Goal: Transaction & Acquisition: Purchase product/service

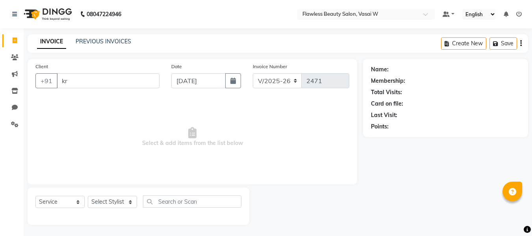
select select "8090"
select select "service"
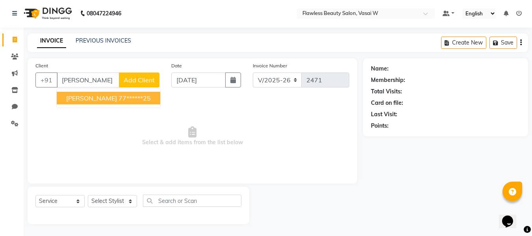
click at [81, 95] on span "[PERSON_NAME]" at bounding box center [91, 98] width 51 height 8
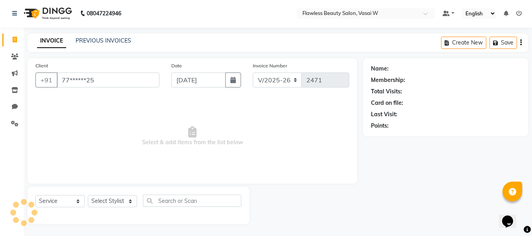
type input "77******25"
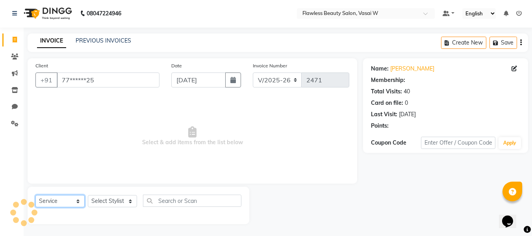
click at [70, 199] on select "Select Service Product Membership Package Voucher Prepaid Gift Card" at bounding box center [59, 201] width 49 height 12
select select "product"
click at [35, 195] on select "Select Service Product Membership Package Voucher Prepaid Gift Card" at bounding box center [59, 201] width 49 height 12
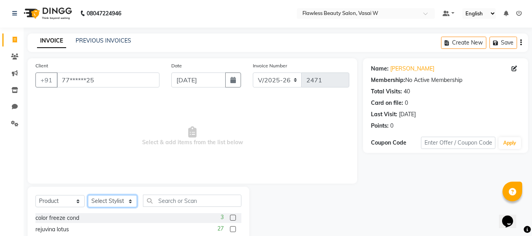
click at [127, 202] on select "Select Stylist [PERSON_NAME] [PERSON_NAME] [PERSON_NAME] maam Nisha Pari [PERSO…" at bounding box center [112, 201] width 49 height 12
select select "76410"
click at [88, 195] on select "Select Stylist [PERSON_NAME] [PERSON_NAME] [PERSON_NAME] maam Nisha Pari [PERSO…" at bounding box center [112, 201] width 49 height 12
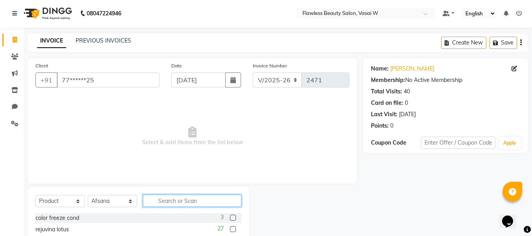
click at [155, 201] on input "text" at bounding box center [192, 200] width 98 height 12
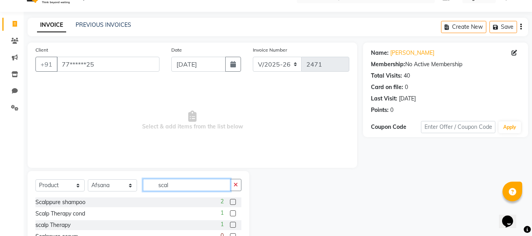
scroll to position [58, 0]
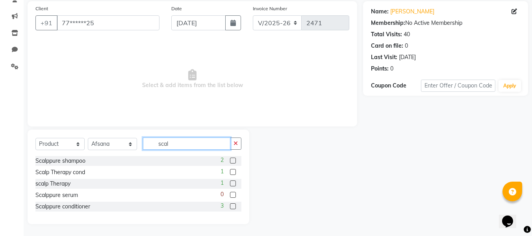
type input "scal"
click at [231, 161] on label at bounding box center [233, 160] width 6 height 6
click at [231, 161] on input "checkbox" at bounding box center [232, 160] width 5 height 5
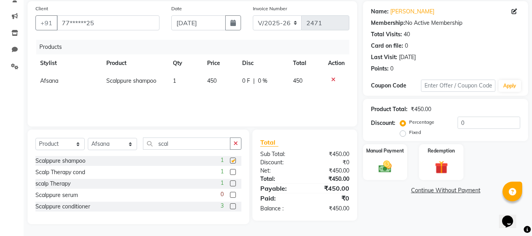
checkbox input "false"
click at [231, 206] on label at bounding box center [233, 206] width 6 height 6
click at [231, 206] on input "checkbox" at bounding box center [232, 206] width 5 height 5
checkbox input "false"
click at [375, 157] on div "Manual Payment" at bounding box center [385, 161] width 46 height 37
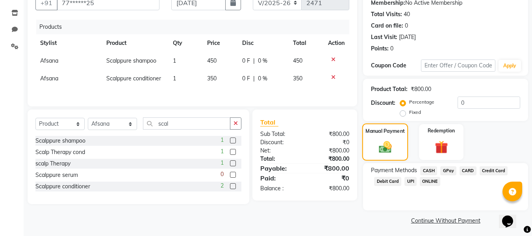
scroll to position [80, 0]
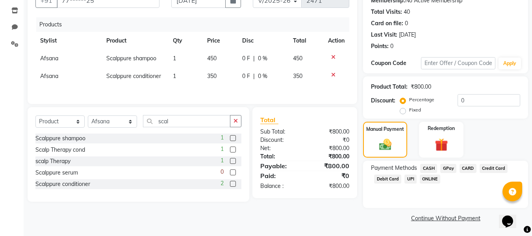
click at [428, 168] on span "CASH" at bounding box center [428, 168] width 17 height 9
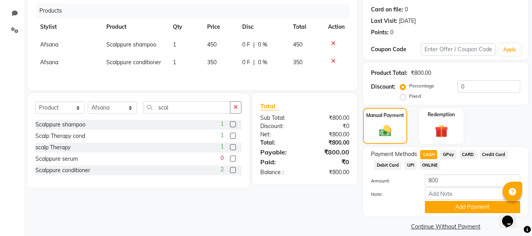
scroll to position [102, 0]
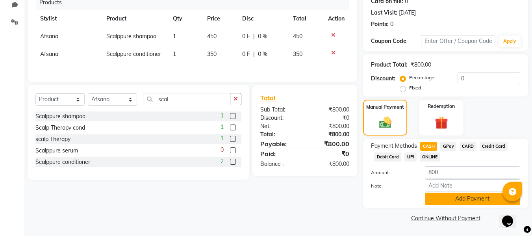
click at [433, 196] on button "Add Payment" at bounding box center [472, 199] width 95 height 12
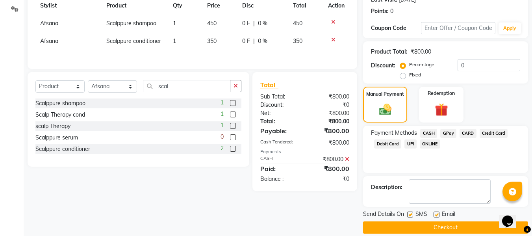
scroll to position [125, 0]
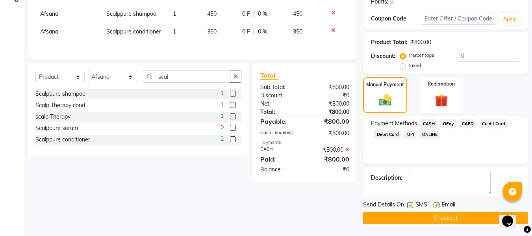
click at [437, 206] on label at bounding box center [436, 205] width 6 height 6
click at [437, 206] on input "checkbox" at bounding box center [435, 205] width 5 height 5
checkbox input "false"
click at [410, 207] on label at bounding box center [410, 205] width 6 height 6
click at [410, 207] on input "checkbox" at bounding box center [409, 205] width 5 height 5
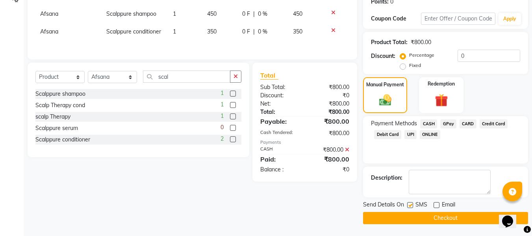
checkbox input "false"
click at [394, 217] on button "Checkout" at bounding box center [445, 218] width 165 height 12
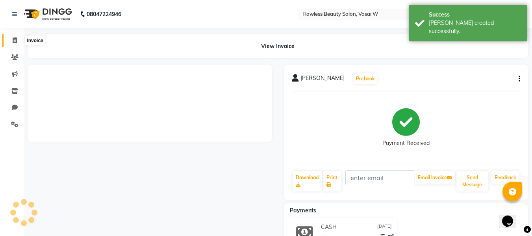
click at [13, 41] on icon at bounding box center [15, 40] width 4 height 6
select select "service"
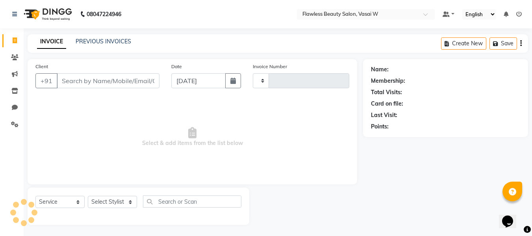
scroll to position [1, 0]
click at [74, 84] on input "Client" at bounding box center [108, 79] width 103 height 15
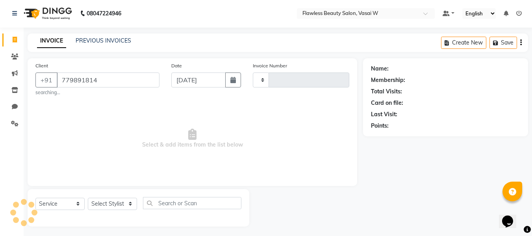
type input "7798918140"
type input "2472"
select select "8090"
type input "7798918140"
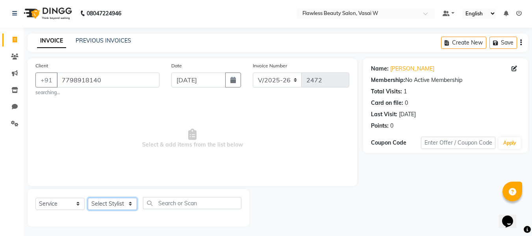
click at [118, 199] on select "Select Stylist [PERSON_NAME] [PERSON_NAME] [PERSON_NAME] maam Nisha Pari [PERSO…" at bounding box center [112, 204] width 49 height 12
select select "76407"
click at [88, 198] on select "Select Stylist [PERSON_NAME] [PERSON_NAME] [PERSON_NAME] maam Nisha Pari [PERSO…" at bounding box center [112, 204] width 49 height 12
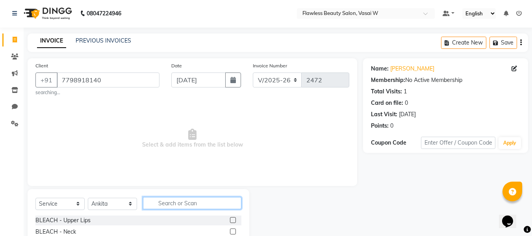
click at [189, 204] on input "text" at bounding box center [192, 203] width 98 height 12
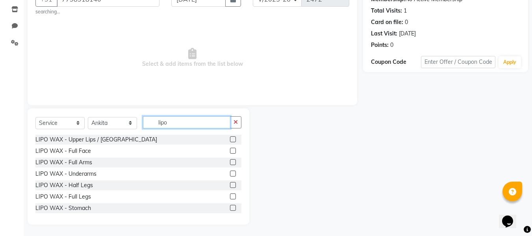
scroll to position [82, 0]
type input "lipo"
click at [230, 172] on label at bounding box center [233, 173] width 6 height 6
click at [230, 172] on input "checkbox" at bounding box center [232, 173] width 5 height 5
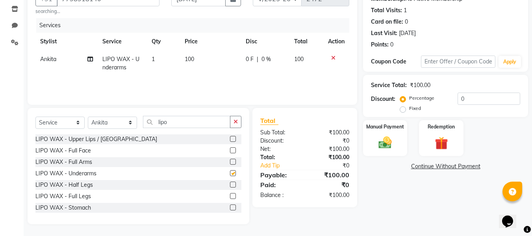
checkbox input "false"
click at [212, 124] on input "lipo" at bounding box center [186, 122] width 87 height 12
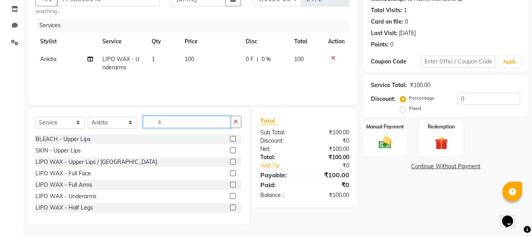
type input "l"
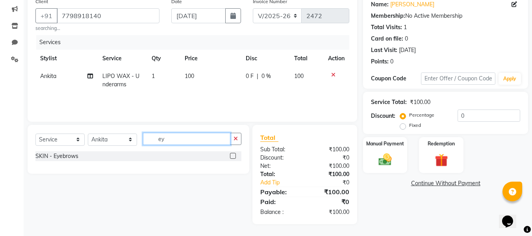
type input "ey"
click at [232, 154] on label at bounding box center [233, 156] width 6 height 6
click at [232, 154] on input "checkbox" at bounding box center [232, 156] width 5 height 5
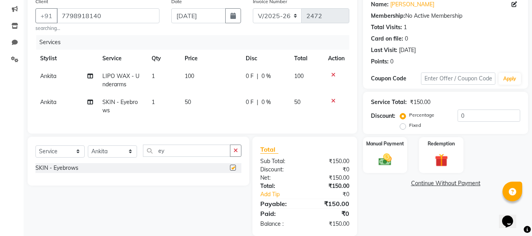
checkbox input "false"
click at [385, 145] on label "Manual Payment" at bounding box center [384, 142] width 39 height 7
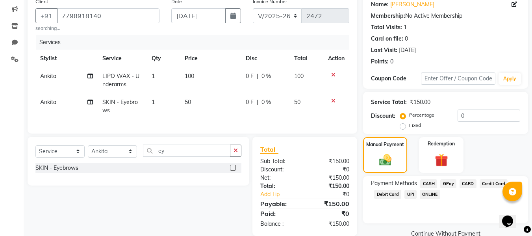
click at [446, 182] on span "GPay" at bounding box center [448, 183] width 16 height 9
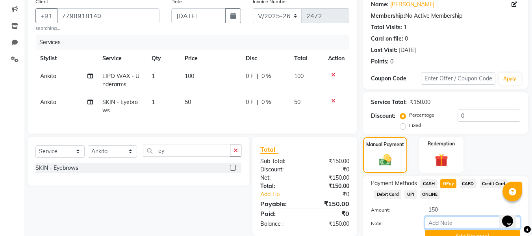
click at [434, 220] on input "Note:" at bounding box center [472, 223] width 95 height 12
type input "Gpay"
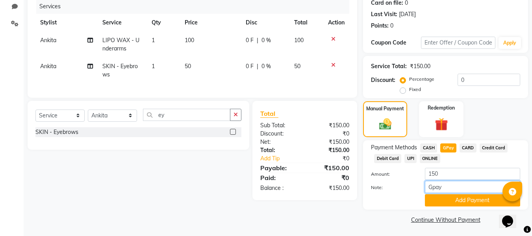
scroll to position [102, 0]
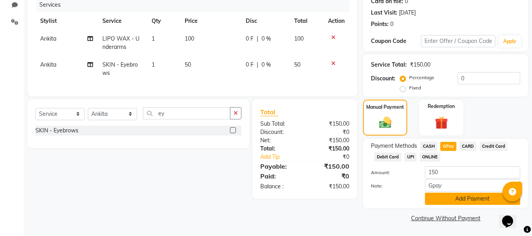
click at [451, 196] on button "Add Payment" at bounding box center [472, 199] width 95 height 12
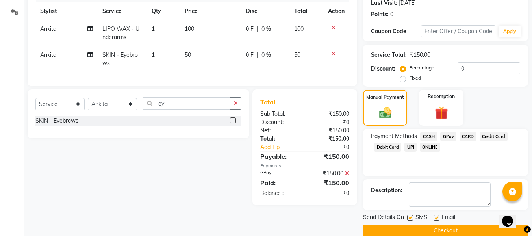
scroll to position [125, 0]
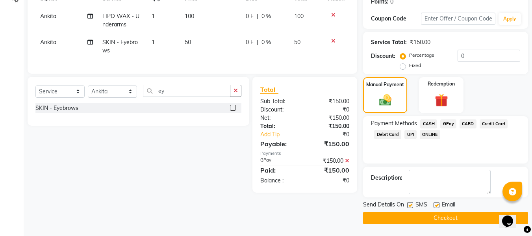
click at [437, 206] on label at bounding box center [436, 205] width 6 height 6
click at [437, 206] on input "checkbox" at bounding box center [435, 205] width 5 height 5
checkbox input "false"
click at [409, 204] on label at bounding box center [410, 205] width 6 height 6
click at [409, 204] on input "checkbox" at bounding box center [409, 205] width 5 height 5
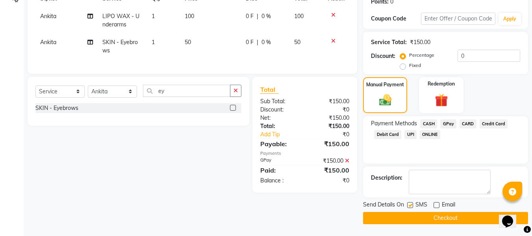
checkbox input "false"
click at [396, 215] on button "Checkout" at bounding box center [445, 218] width 165 height 12
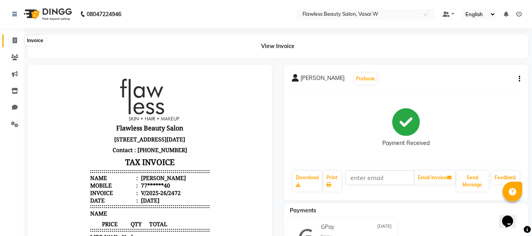
click at [14, 42] on icon at bounding box center [15, 40] width 4 height 6
select select "service"
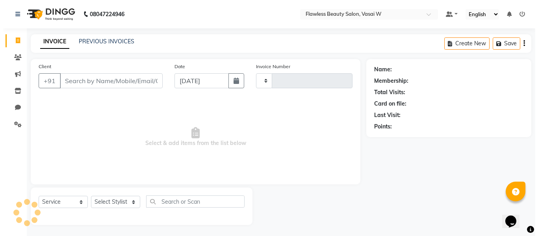
scroll to position [1, 0]
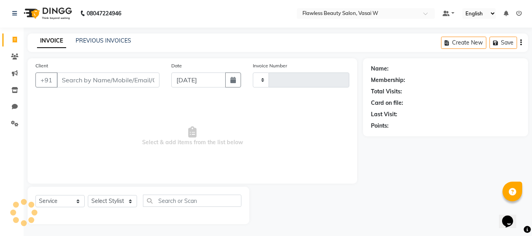
type input "2473"
select select "8090"
click at [65, 72] on div "Client +91" at bounding box center [98, 77] width 136 height 32
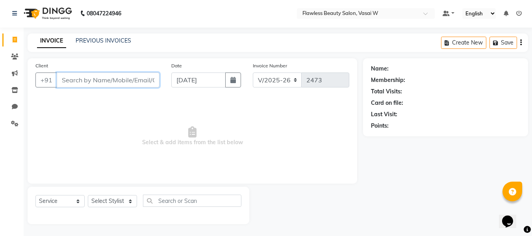
click at [66, 76] on input "Client" at bounding box center [108, 79] width 103 height 15
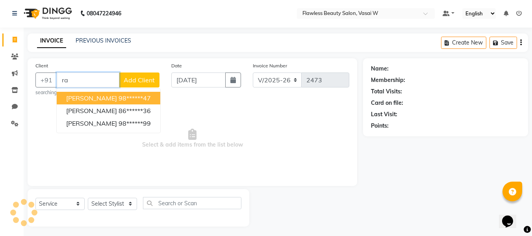
type input "r"
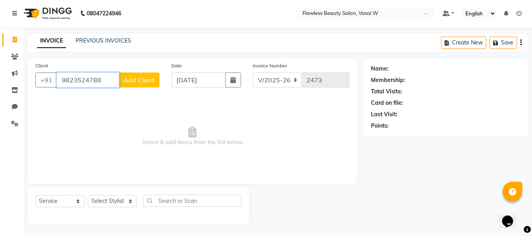
type input "9823524788"
click at [130, 82] on span "Add Client" at bounding box center [139, 80] width 31 height 8
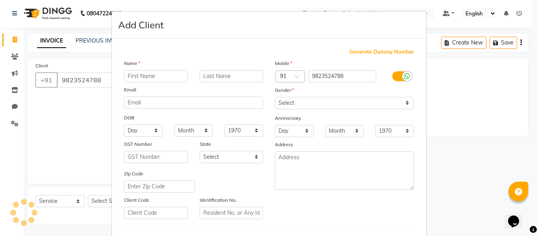
click at [130, 75] on input "text" at bounding box center [156, 76] width 64 height 12
type input "[PERSON_NAME]"
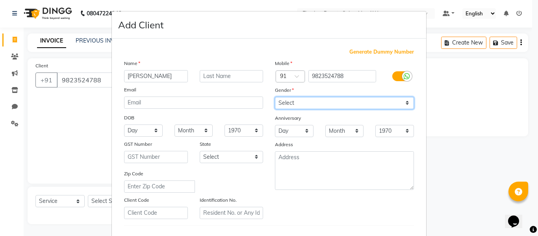
click at [289, 104] on select "Select [DEMOGRAPHIC_DATA] [DEMOGRAPHIC_DATA] Other Prefer Not To Say" at bounding box center [344, 103] width 139 height 12
select select "[DEMOGRAPHIC_DATA]"
click at [275, 97] on select "Select [DEMOGRAPHIC_DATA] [DEMOGRAPHIC_DATA] Other Prefer Not To Say" at bounding box center [344, 103] width 139 height 12
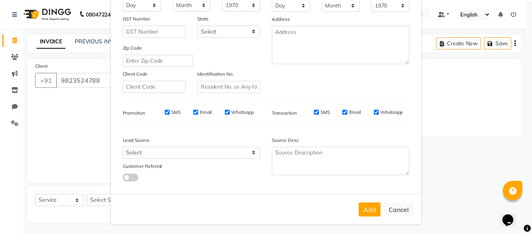
scroll to position [128, 0]
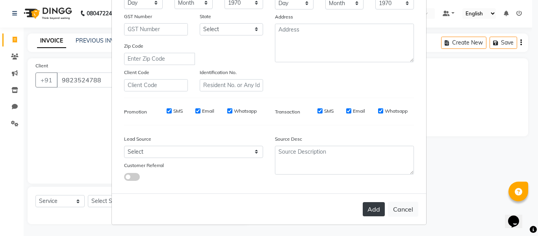
click at [370, 210] on button "Add" at bounding box center [374, 209] width 22 height 14
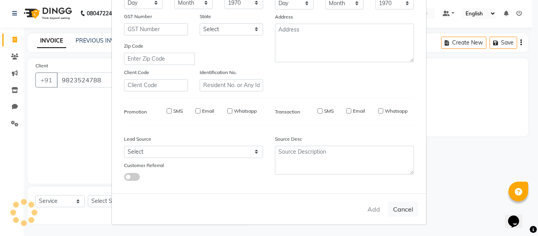
type input "98******88"
select select
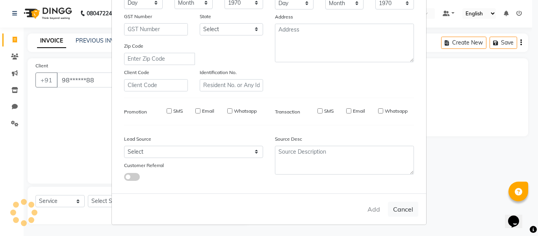
select select
checkbox input "false"
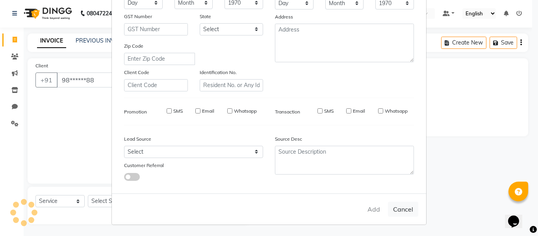
checkbox input "false"
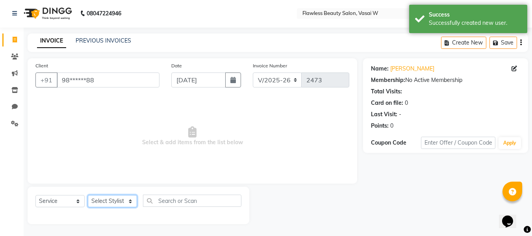
click at [115, 199] on select "Select Stylist [PERSON_NAME] [PERSON_NAME] [PERSON_NAME] maam Nisha Pari [PERSO…" at bounding box center [112, 201] width 49 height 12
select select "76403"
click at [88, 195] on select "Select Stylist [PERSON_NAME] [PERSON_NAME] [PERSON_NAME] maam Nisha Pari [PERSO…" at bounding box center [112, 201] width 49 height 12
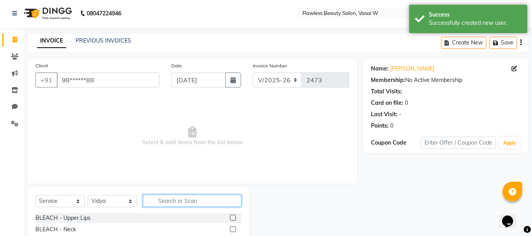
click at [165, 201] on input "text" at bounding box center [192, 200] width 98 height 12
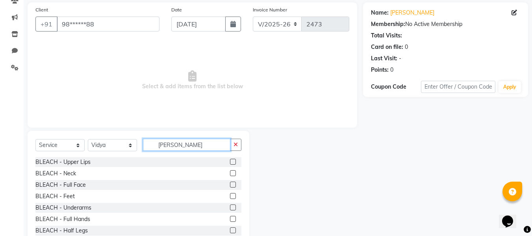
scroll to position [57, 0]
type input "[PERSON_NAME]"
click at [230, 182] on label at bounding box center [233, 184] width 6 height 6
click at [230, 182] on input "checkbox" at bounding box center [232, 184] width 5 height 5
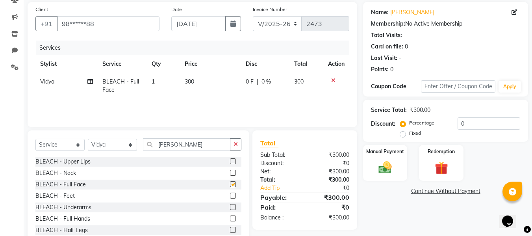
checkbox input "false"
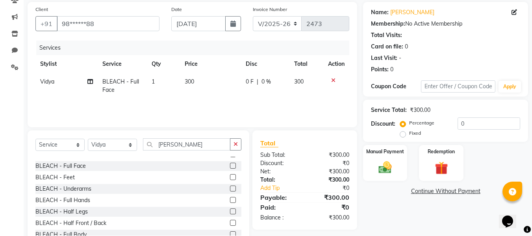
scroll to position [24, 0]
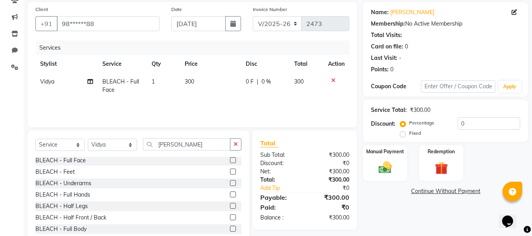
click at [230, 219] on label at bounding box center [233, 217] width 6 height 6
click at [230, 219] on input "checkbox" at bounding box center [232, 217] width 5 height 5
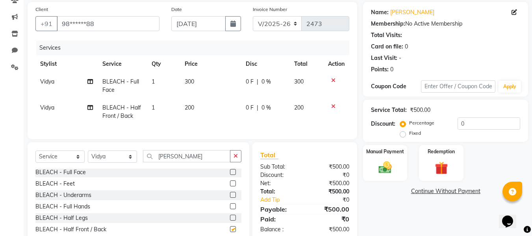
checkbox input "false"
click at [178, 162] on input "[PERSON_NAME]" at bounding box center [186, 156] width 87 height 12
type input "b"
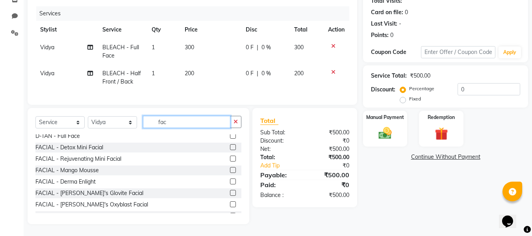
scroll to position [0, 0]
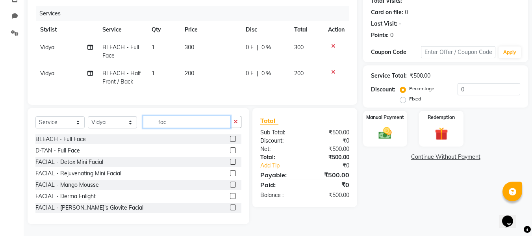
click at [182, 125] on input "fac" at bounding box center [186, 122] width 87 height 12
type input "f"
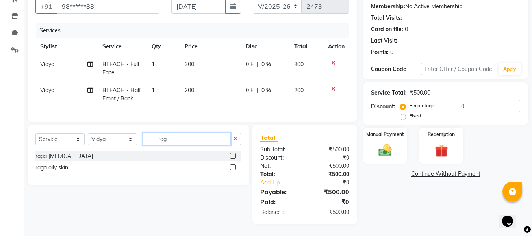
type input "rag"
click at [234, 167] on label at bounding box center [233, 167] width 6 height 6
click at [234, 167] on input "checkbox" at bounding box center [232, 167] width 5 height 5
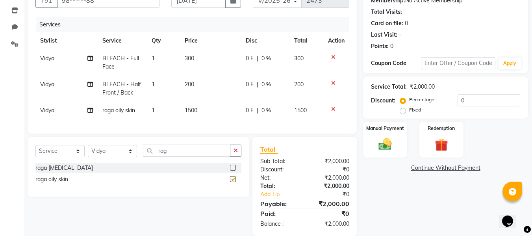
checkbox input "false"
click at [204, 155] on input "rag" at bounding box center [186, 150] width 87 height 12
type input "r"
type input "ey"
click at [233, 170] on label at bounding box center [233, 168] width 6 height 6
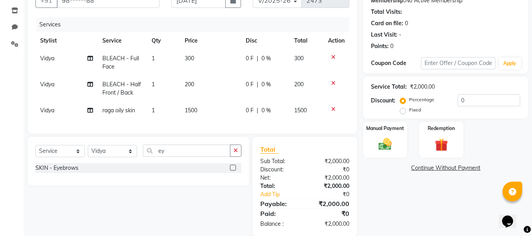
click at [233, 170] on input "checkbox" at bounding box center [232, 167] width 5 height 5
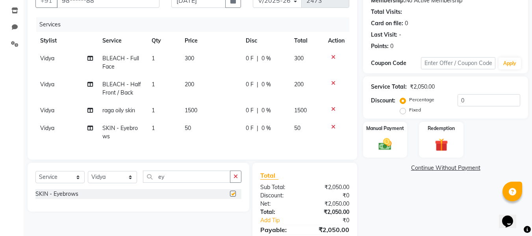
checkbox input "false"
click at [383, 134] on div "Manual Payment" at bounding box center [385, 139] width 46 height 37
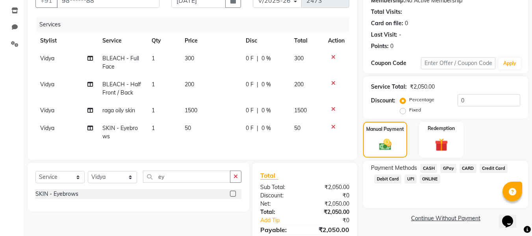
click at [448, 167] on span "GPay" at bounding box center [448, 168] width 16 height 9
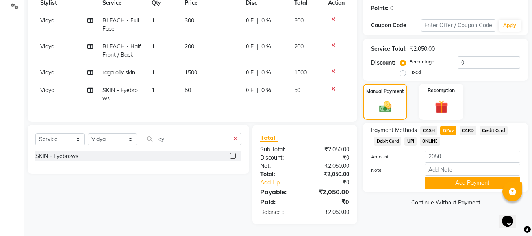
scroll to position [124, 0]
click at [444, 166] on input "Note:" at bounding box center [472, 169] width 95 height 12
type input "Gpay"
click at [435, 177] on button "Add Payment" at bounding box center [472, 183] width 95 height 12
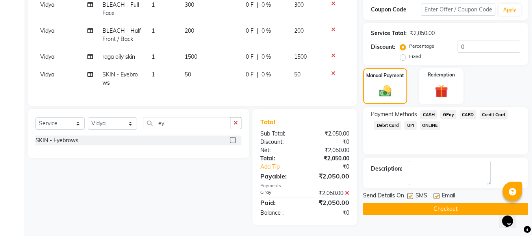
scroll to position [141, 0]
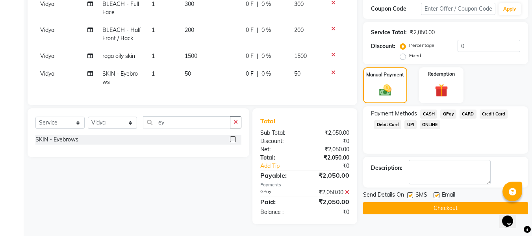
click at [435, 192] on label at bounding box center [436, 195] width 6 height 6
click at [435, 193] on input "checkbox" at bounding box center [435, 195] width 5 height 5
checkbox input "false"
click at [411, 192] on label at bounding box center [410, 195] width 6 height 6
click at [411, 193] on input "checkbox" at bounding box center [409, 195] width 5 height 5
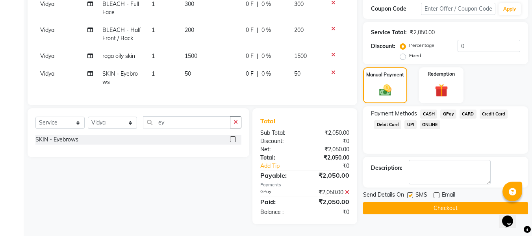
checkbox input "false"
click at [387, 202] on button "Checkout" at bounding box center [445, 208] width 165 height 12
click at [369, 204] on button "Checkout" at bounding box center [445, 208] width 165 height 12
click at [378, 202] on button "Checkout" at bounding box center [445, 208] width 165 height 12
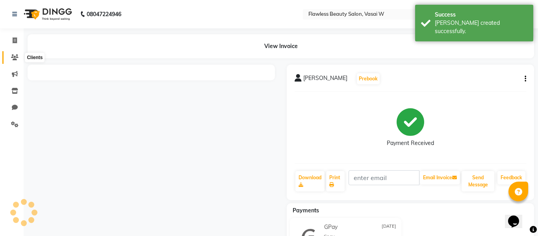
click at [18, 58] on icon at bounding box center [14, 57] width 7 height 6
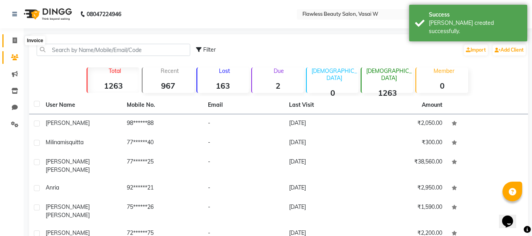
click at [18, 43] on span at bounding box center [15, 40] width 14 height 9
select select "service"
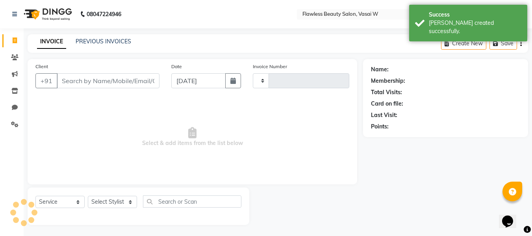
scroll to position [1, 0]
click at [18, 43] on span at bounding box center [15, 39] width 14 height 9
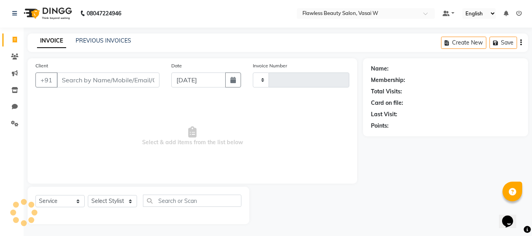
type input "2474"
select select "8090"
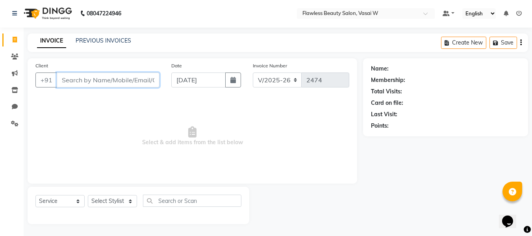
click at [89, 82] on input "Client" at bounding box center [108, 79] width 103 height 15
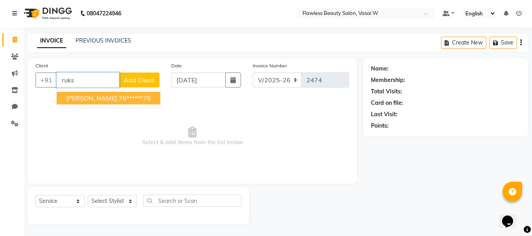
click at [100, 100] on span "[PERSON_NAME]" at bounding box center [91, 98] width 51 height 8
type input "78******78"
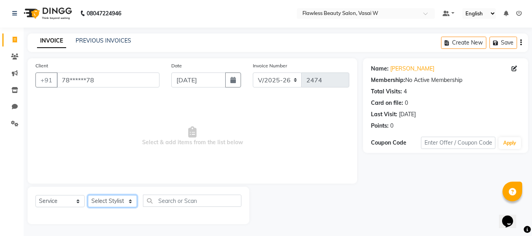
click at [112, 199] on select "Select Stylist [PERSON_NAME] [PERSON_NAME] [PERSON_NAME] maam Nisha Pari [PERSO…" at bounding box center [112, 201] width 49 height 12
select select "76410"
click at [88, 195] on select "Select Stylist [PERSON_NAME] [PERSON_NAME] [PERSON_NAME] maam Nisha Pari [PERSO…" at bounding box center [112, 201] width 49 height 12
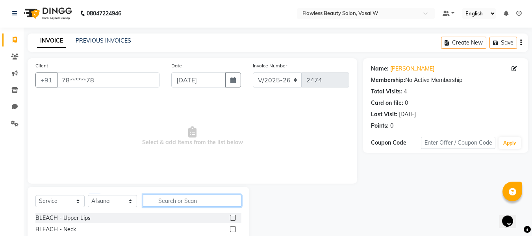
click at [182, 196] on input "text" at bounding box center [192, 200] width 98 height 12
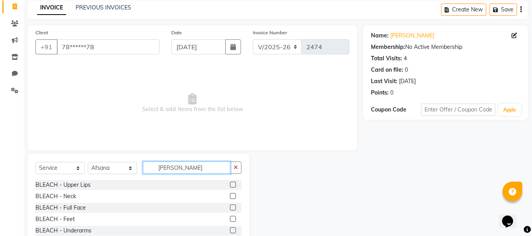
scroll to position [69, 0]
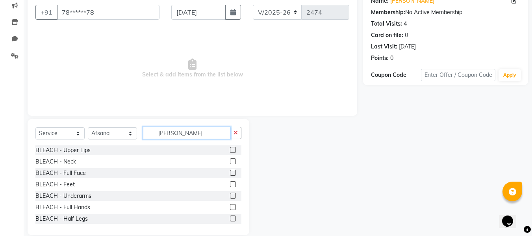
type input "[PERSON_NAME]"
click at [230, 173] on label at bounding box center [233, 173] width 6 height 6
click at [230, 173] on input "checkbox" at bounding box center [232, 172] width 5 height 5
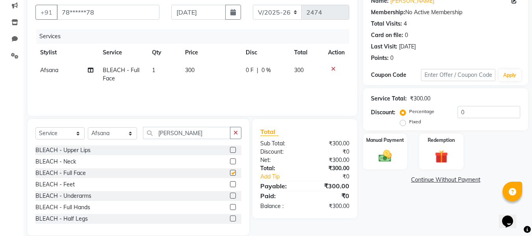
checkbox input "false"
click at [230, 205] on label at bounding box center [233, 206] width 6 height 6
click at [230, 205] on input "checkbox" at bounding box center [232, 206] width 5 height 5
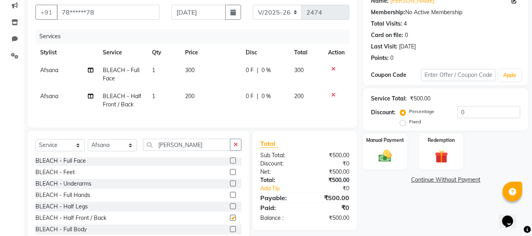
checkbox input "false"
click at [197, 95] on td "200" at bounding box center [210, 100] width 61 height 26
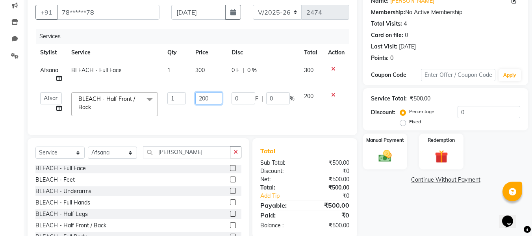
click at [215, 98] on input "200" at bounding box center [208, 98] width 27 height 12
type input "2"
type input "600"
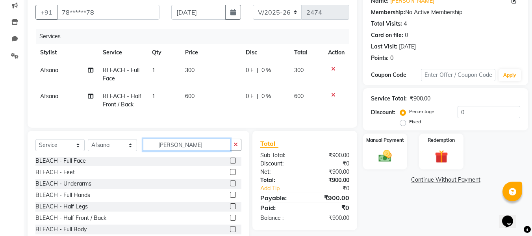
click at [190, 151] on input "[PERSON_NAME]" at bounding box center [186, 145] width 87 height 12
type input "b"
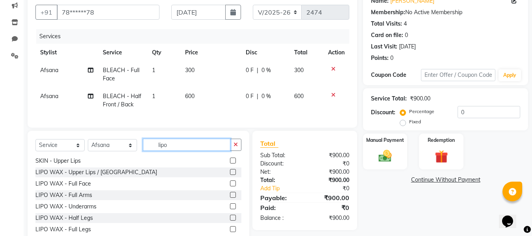
scroll to position [0, 0]
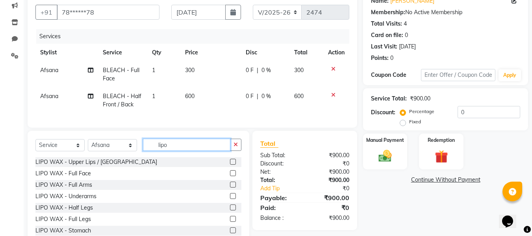
type input "lipo"
click at [230, 187] on label at bounding box center [233, 185] width 6 height 6
click at [230, 187] on input "checkbox" at bounding box center [232, 184] width 5 height 5
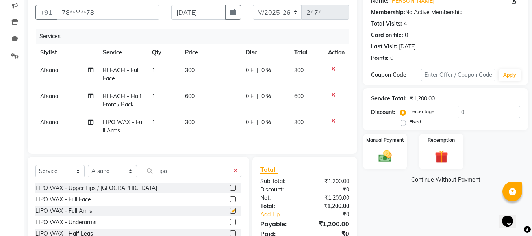
checkbox input "false"
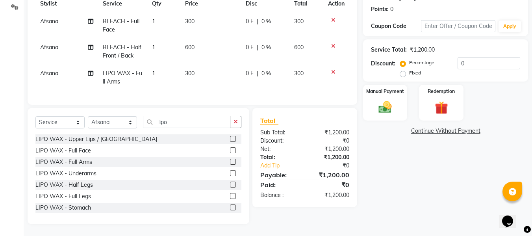
scroll to position [123, 0]
click at [230, 172] on label at bounding box center [233, 173] width 6 height 6
click at [230, 172] on input "checkbox" at bounding box center [232, 173] width 5 height 5
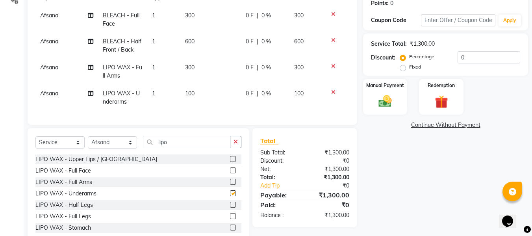
checkbox input "false"
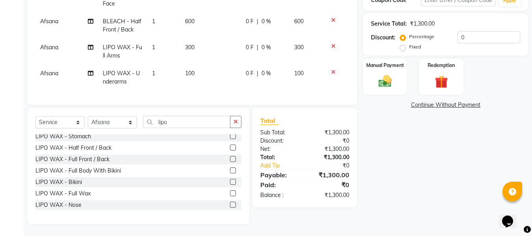
scroll to position [93, 0]
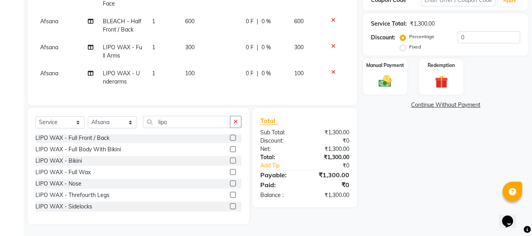
click at [230, 194] on label at bounding box center [233, 195] width 6 height 6
click at [230, 194] on input "checkbox" at bounding box center [232, 195] width 5 height 5
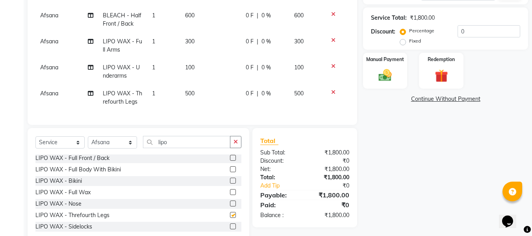
checkbox input "false"
click at [197, 143] on input "lipo" at bounding box center [186, 142] width 87 height 12
type input "l"
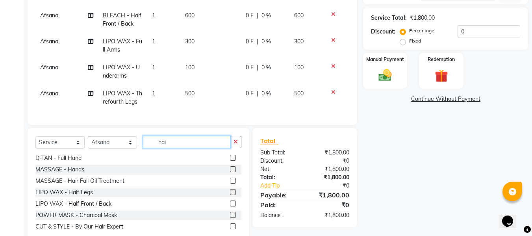
scroll to position [0, 0]
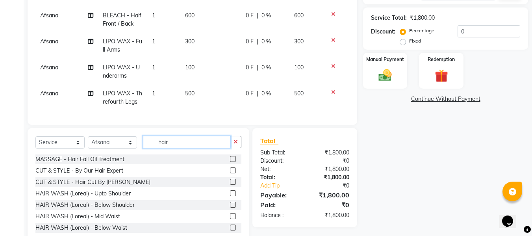
type input "hair"
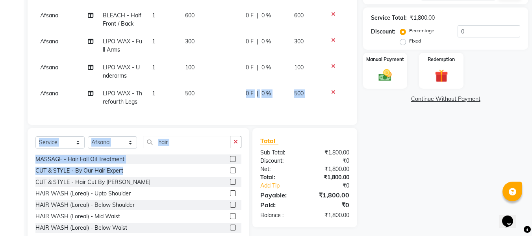
drag, startPoint x: 227, startPoint y: 175, endPoint x: 199, endPoint y: 97, distance: 82.7
click at [199, 97] on div "Client +91 78******78 Date [DATE] Invoice Number V/2025 V/[PHONE_NUMBER] Servic…" at bounding box center [192, 77] width 341 height 334
click at [230, 173] on label at bounding box center [233, 170] width 6 height 6
click at [230, 173] on input "checkbox" at bounding box center [232, 170] width 5 height 5
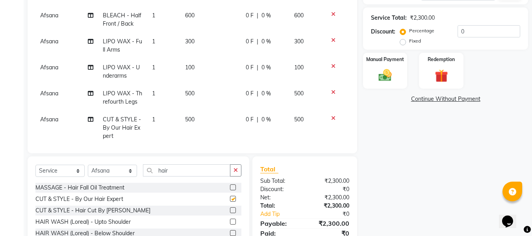
checkbox input "false"
click at [192, 120] on td "500" at bounding box center [210, 128] width 61 height 34
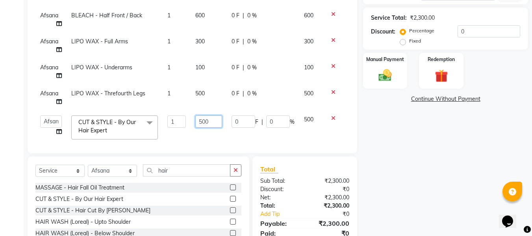
click at [207, 117] on input "500" at bounding box center [208, 121] width 27 height 12
type input "5"
type input "350"
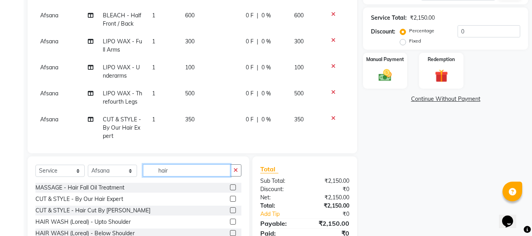
click at [180, 168] on input "hair" at bounding box center [186, 170] width 87 height 12
type input "h"
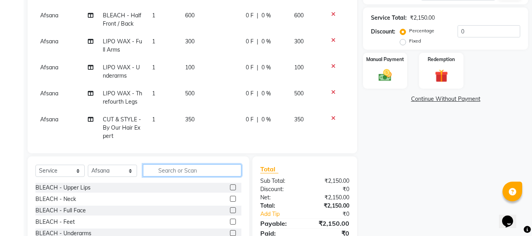
type input "n"
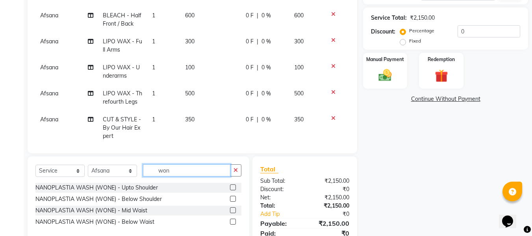
type input "won"
click at [232, 198] on label at bounding box center [233, 199] width 6 height 6
click at [232, 198] on input "checkbox" at bounding box center [232, 198] width 5 height 5
checkbox input "false"
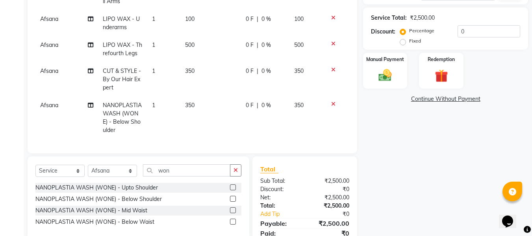
scroll to position [54, 0]
click at [196, 108] on td "350" at bounding box center [210, 117] width 61 height 43
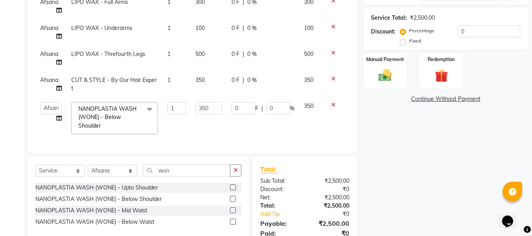
scroll to position [45, 0]
click at [209, 102] on input "350" at bounding box center [208, 108] width 27 height 12
type input "300"
click at [176, 168] on input "won" at bounding box center [186, 170] width 87 height 12
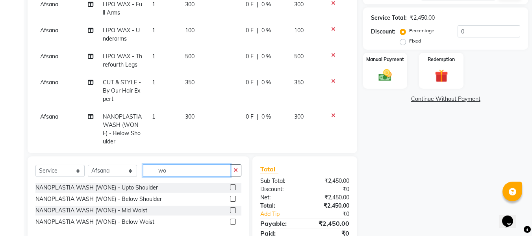
type input "w"
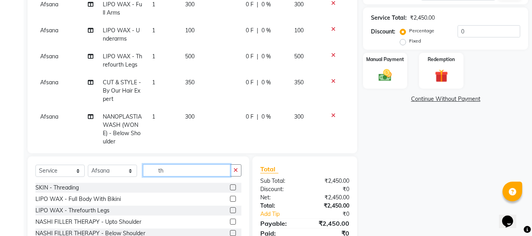
type input "th"
click at [230, 186] on label at bounding box center [233, 187] width 6 height 6
click at [230, 186] on input "checkbox" at bounding box center [232, 187] width 5 height 5
checkbox input "false"
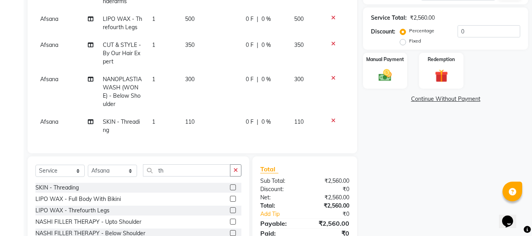
scroll to position [80, 0]
click at [187, 118] on span "110" at bounding box center [189, 121] width 9 height 7
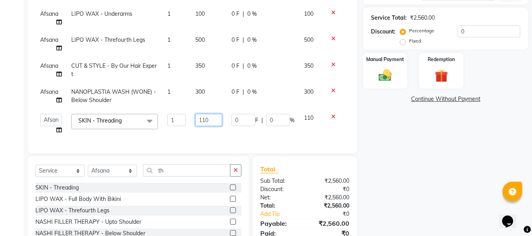
click at [207, 114] on input "110" at bounding box center [208, 120] width 27 height 12
type input "170"
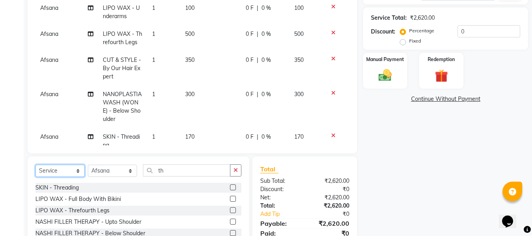
click at [65, 167] on select "Select Service Product Membership Package Voucher Prepaid Gift Card" at bounding box center [59, 171] width 49 height 12
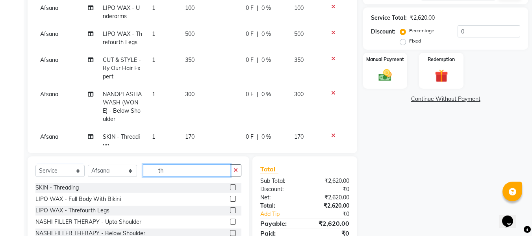
click at [182, 174] on input "th" at bounding box center [186, 170] width 87 height 12
type input "t"
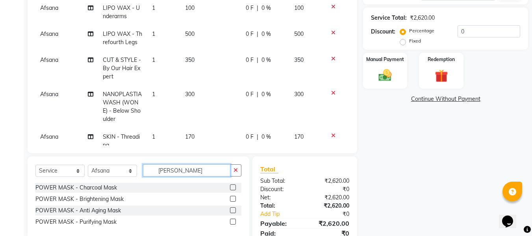
type input "[PERSON_NAME]"
click at [235, 198] on label at bounding box center [233, 199] width 6 height 6
click at [235, 198] on input "checkbox" at bounding box center [232, 198] width 5 height 5
checkbox input "false"
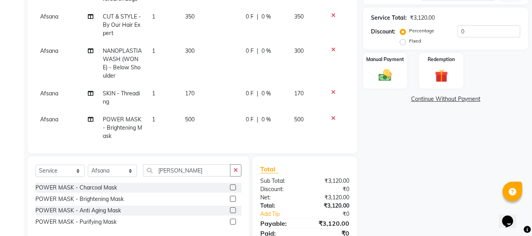
scroll to position [115, 0]
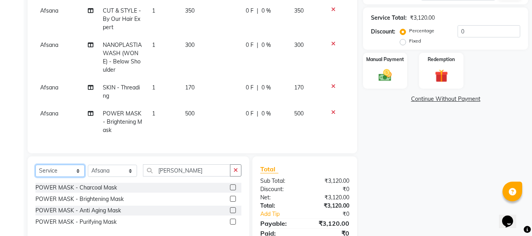
click at [63, 170] on select "Select Service Product Membership Package Voucher Prepaid Gift Card" at bounding box center [59, 171] width 49 height 12
select select "product"
click at [35, 165] on select "Select Service Product Membership Package Voucher Prepaid Gift Card" at bounding box center [59, 171] width 49 height 12
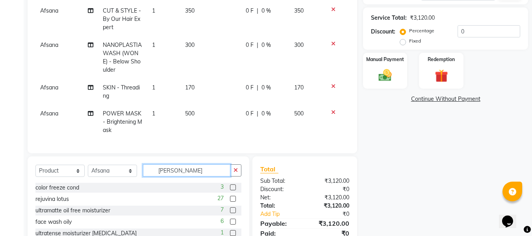
click at [183, 167] on input "[PERSON_NAME]" at bounding box center [186, 170] width 87 height 12
type input "p"
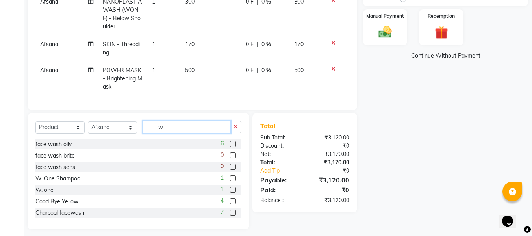
scroll to position [198, 0]
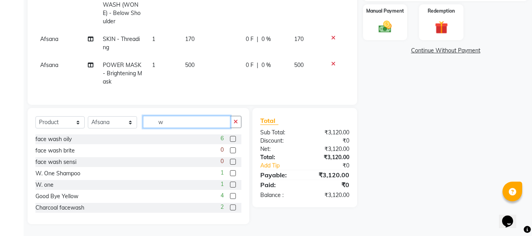
type input "w"
click at [230, 185] on label at bounding box center [233, 185] width 6 height 6
click at [230, 185] on input "checkbox" at bounding box center [232, 184] width 5 height 5
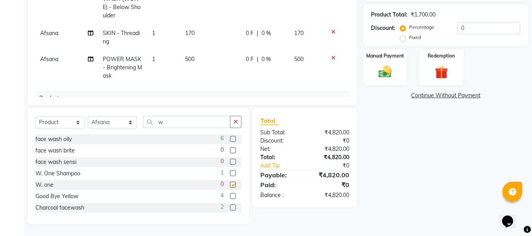
checkbox input "false"
click at [370, 81] on div "Manual Payment" at bounding box center [385, 66] width 46 height 37
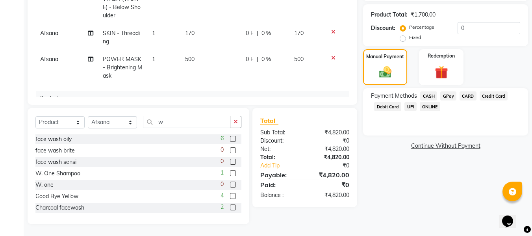
click at [448, 93] on span "GPay" at bounding box center [448, 95] width 16 height 9
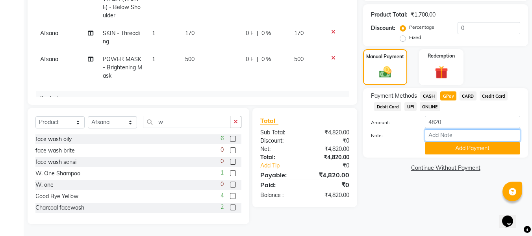
click at [433, 133] on input "Note:" at bounding box center [472, 135] width 95 height 12
type input "Gpay"
click at [472, 147] on button "Add Payment" at bounding box center [472, 148] width 95 height 12
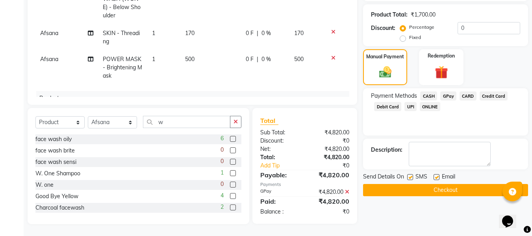
click at [438, 175] on label at bounding box center [436, 177] width 6 height 6
click at [438, 175] on input "checkbox" at bounding box center [435, 177] width 5 height 5
checkbox input "false"
click at [411, 176] on label at bounding box center [410, 177] width 6 height 6
click at [411, 176] on input "checkbox" at bounding box center [409, 177] width 5 height 5
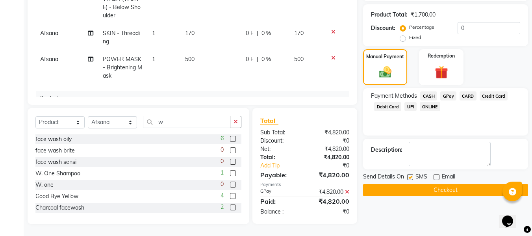
checkbox input "false"
click at [399, 189] on button "Checkout" at bounding box center [445, 190] width 165 height 12
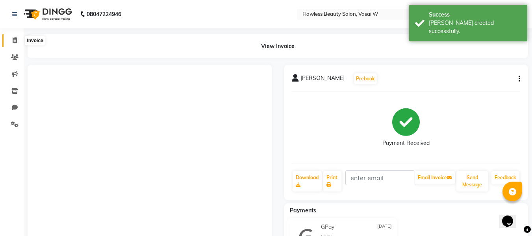
click at [16, 43] on icon at bounding box center [15, 40] width 4 height 6
select select "service"
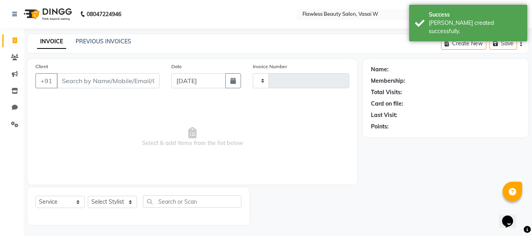
scroll to position [1, 0]
type input "2475"
select select "8090"
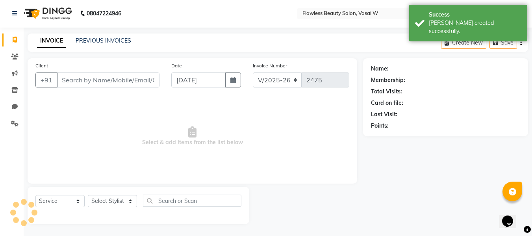
click at [95, 78] on input "Client" at bounding box center [108, 79] width 103 height 15
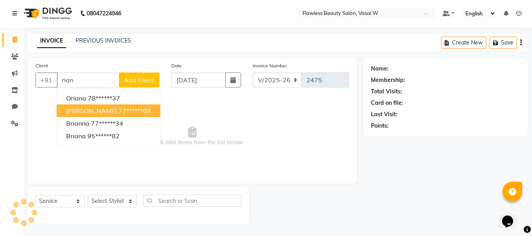
click at [101, 106] on button "[PERSON_NAME] 77******09" at bounding box center [109, 110] width 104 height 13
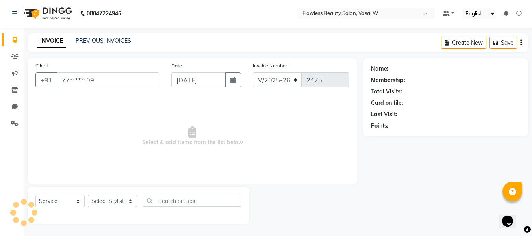
type input "77******09"
click at [107, 194] on div "Select Service Product Membership Package Voucher Prepaid Gift Card Select Styl…" at bounding box center [138, 203] width 206 height 19
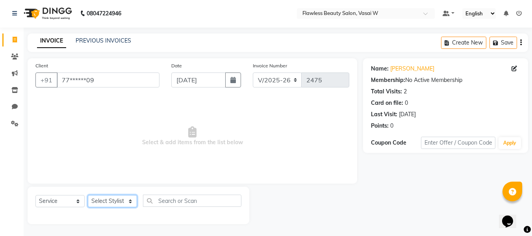
click at [98, 200] on select "Select Stylist [PERSON_NAME] [PERSON_NAME] [PERSON_NAME] maam Nisha Pari [PERSO…" at bounding box center [112, 201] width 49 height 12
select select "76406"
click at [88, 195] on select "Select Stylist [PERSON_NAME] [PERSON_NAME] [PERSON_NAME] maam Nisha Pari [PERSO…" at bounding box center [112, 201] width 49 height 12
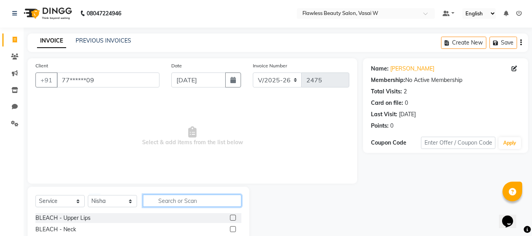
click at [183, 202] on input "text" at bounding box center [192, 200] width 98 height 12
type input "hair"
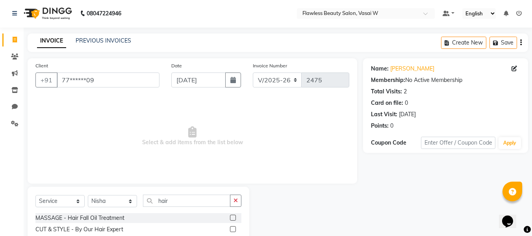
click at [230, 228] on label at bounding box center [233, 229] width 6 height 6
click at [230, 228] on input "checkbox" at bounding box center [232, 229] width 5 height 5
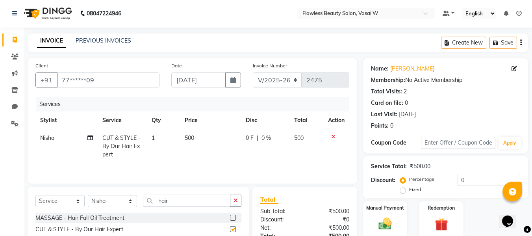
checkbox input "false"
click at [184, 134] on td "500" at bounding box center [210, 146] width 61 height 34
select select "76406"
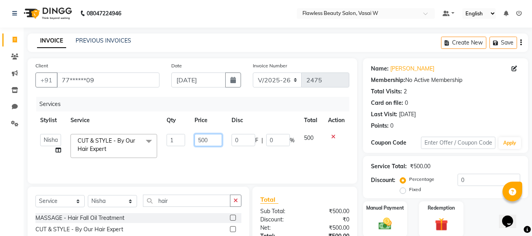
click at [210, 140] on input "500" at bounding box center [207, 140] width 27 height 12
type input "5"
type input "800"
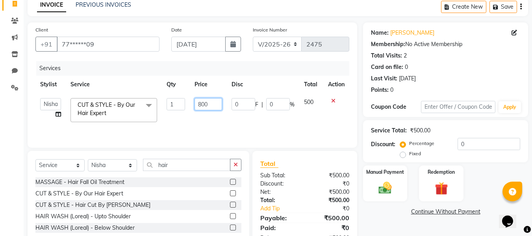
scroll to position [37, 0]
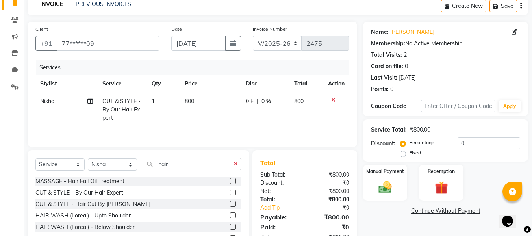
click at [296, 193] on div "Net:" at bounding box center [279, 191] width 50 height 8
click at [366, 178] on div "Manual Payment" at bounding box center [385, 182] width 46 height 37
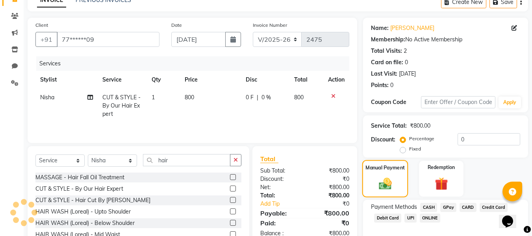
scroll to position [58, 0]
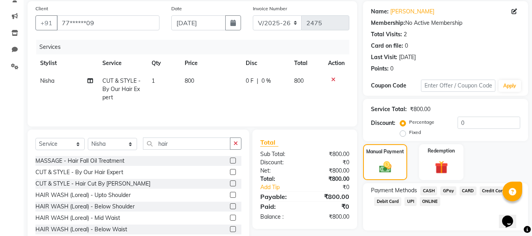
click at [450, 189] on span "GPay" at bounding box center [448, 190] width 16 height 9
click at [437, 226] on input "Note:" at bounding box center [472, 230] width 95 height 12
type input "Gpay"
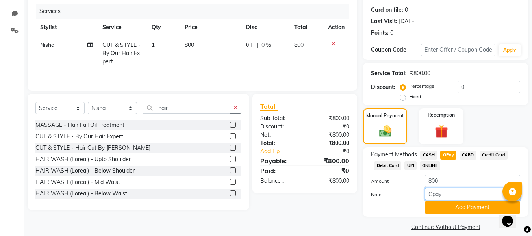
scroll to position [102, 0]
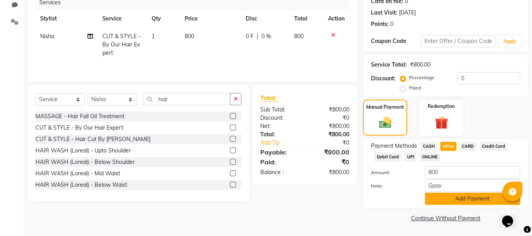
click at [450, 198] on button "Add Payment" at bounding box center [472, 199] width 95 height 12
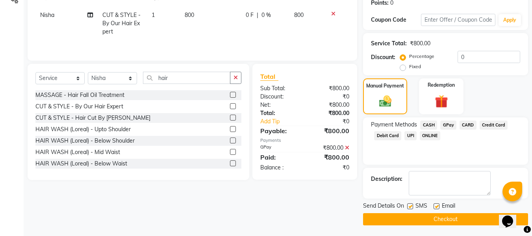
scroll to position [125, 0]
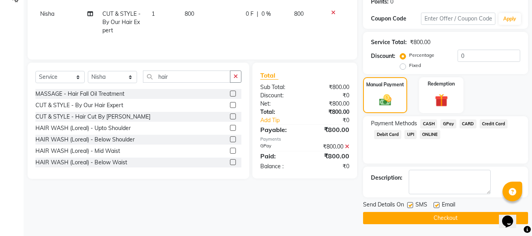
click at [435, 206] on label at bounding box center [436, 205] width 6 height 6
click at [435, 206] on input "checkbox" at bounding box center [435, 205] width 5 height 5
checkbox input "false"
click at [411, 205] on label at bounding box center [410, 205] width 6 height 6
click at [411, 205] on input "checkbox" at bounding box center [409, 205] width 5 height 5
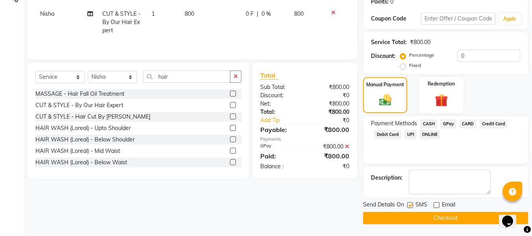
checkbox input "false"
click at [398, 218] on button "Checkout" at bounding box center [445, 218] width 165 height 12
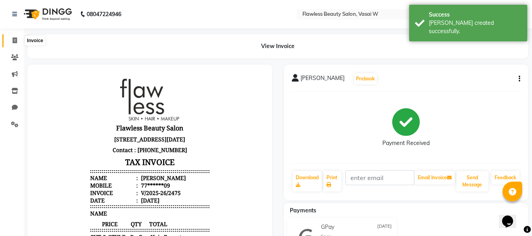
click at [15, 44] on span at bounding box center [15, 40] width 14 height 9
select select "service"
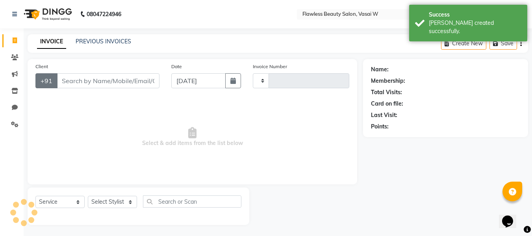
type input "2476"
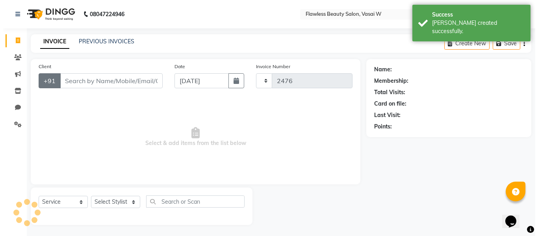
scroll to position [1, 0]
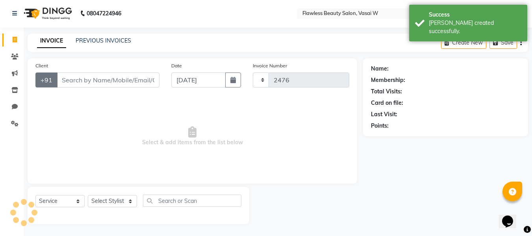
select select "8090"
click at [61, 80] on input "Client" at bounding box center [108, 79] width 103 height 15
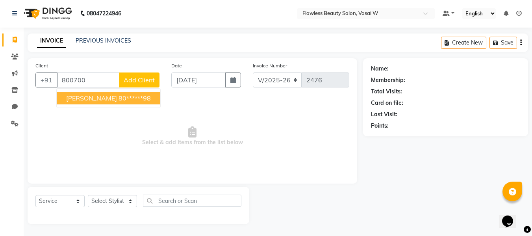
click at [92, 78] on input "800700" at bounding box center [88, 79] width 63 height 15
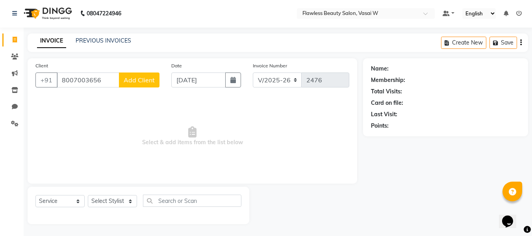
type input "8007003656"
click at [147, 80] on span "Add Client" at bounding box center [139, 80] width 31 height 8
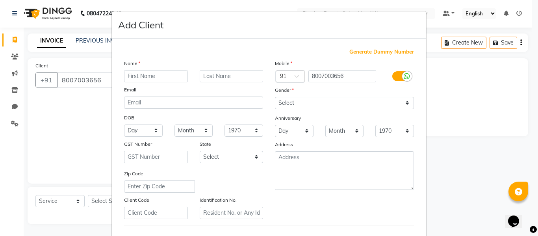
click at [146, 75] on input "text" at bounding box center [156, 76] width 64 height 12
type input "[PERSON_NAME]"
click at [291, 106] on select "Select [DEMOGRAPHIC_DATA] [DEMOGRAPHIC_DATA] Other Prefer Not To Say" at bounding box center [344, 103] width 139 height 12
select select "[DEMOGRAPHIC_DATA]"
click at [275, 97] on select "Select [DEMOGRAPHIC_DATA] [DEMOGRAPHIC_DATA] Other Prefer Not To Say" at bounding box center [344, 103] width 139 height 12
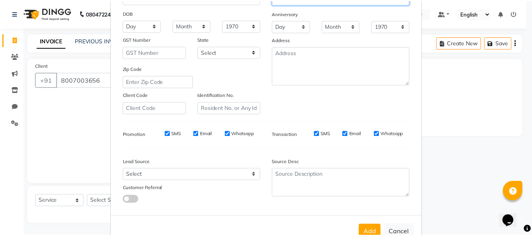
scroll to position [128, 0]
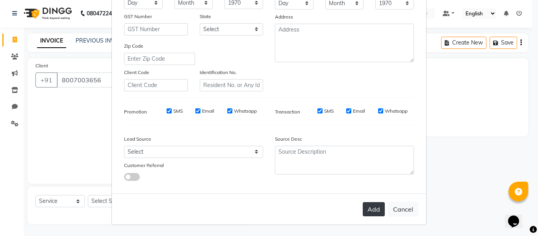
click at [378, 208] on button "Add" at bounding box center [374, 209] width 22 height 14
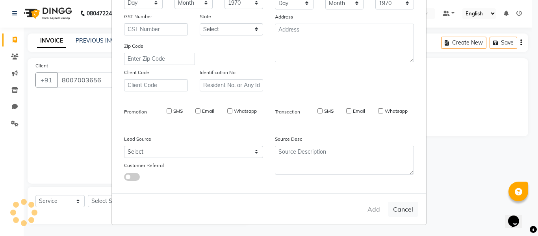
type input "80******56"
select select
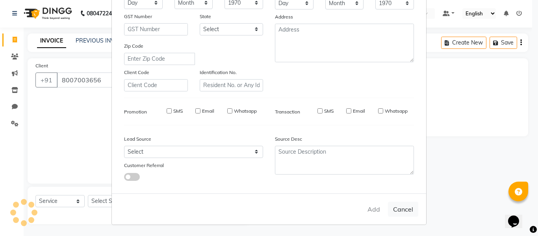
select select
checkbox input "false"
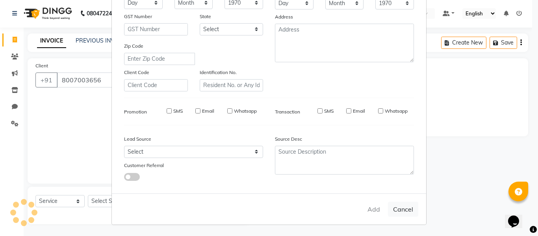
checkbox input "false"
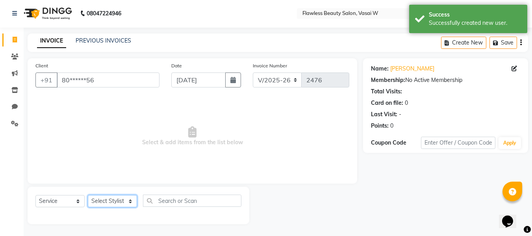
click at [120, 201] on select "Select Stylist [PERSON_NAME] [PERSON_NAME] [PERSON_NAME] maam Nisha Pari [PERSO…" at bounding box center [112, 201] width 49 height 12
select select "76404"
click at [88, 195] on select "Select Stylist [PERSON_NAME] [PERSON_NAME] [PERSON_NAME] maam Nisha Pari [PERSO…" at bounding box center [112, 201] width 49 height 12
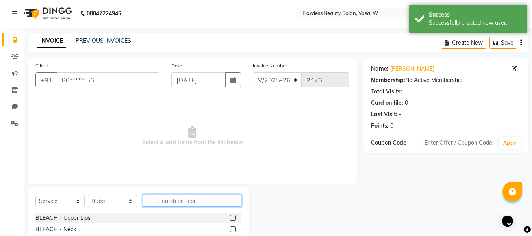
click at [173, 199] on input "text" at bounding box center [192, 200] width 98 height 12
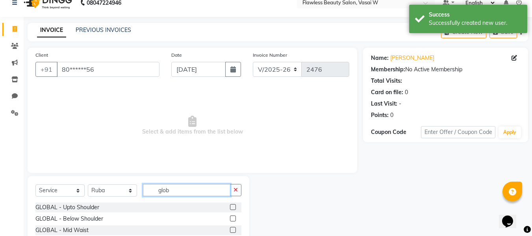
scroll to position [34, 0]
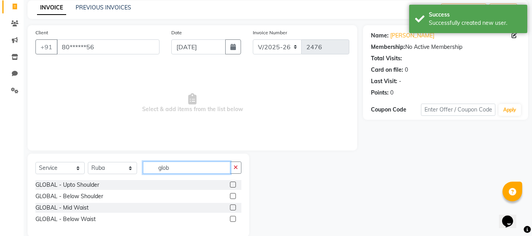
type input "glob"
click at [231, 196] on label at bounding box center [233, 196] width 6 height 6
click at [231, 196] on input "checkbox" at bounding box center [232, 196] width 5 height 5
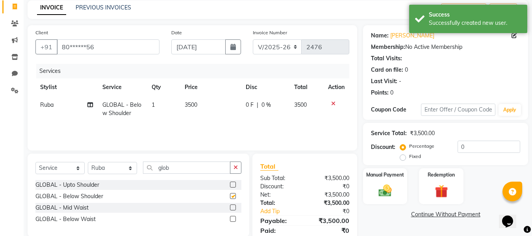
checkbox input "false"
click at [199, 108] on td "3500" at bounding box center [210, 109] width 61 height 26
select select "76404"
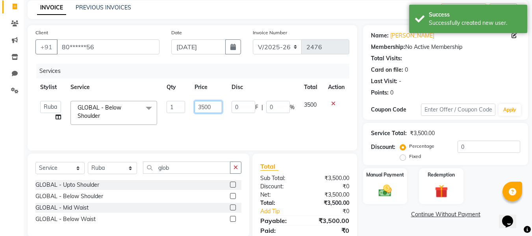
click at [215, 104] on input "3500" at bounding box center [207, 107] width 27 height 12
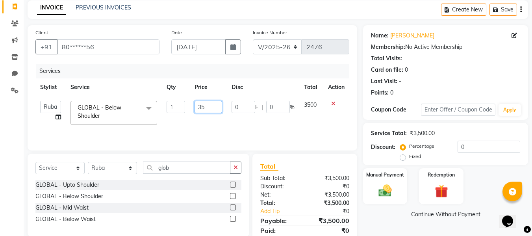
type input "3"
type input "2200"
click at [179, 172] on input "glob" at bounding box center [186, 167] width 87 height 12
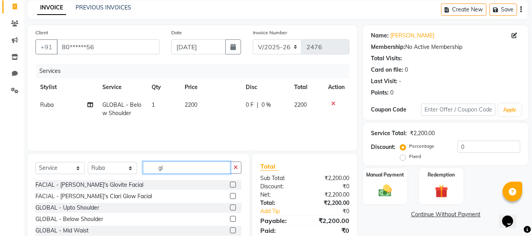
type input "g"
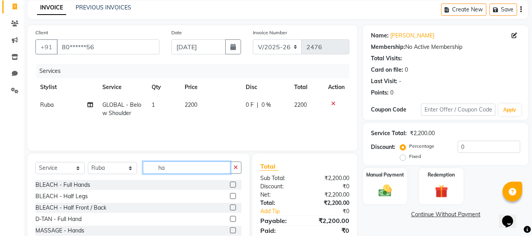
type input "ha"
click at [192, 106] on span "2200" at bounding box center [191, 104] width 13 height 7
select select "76404"
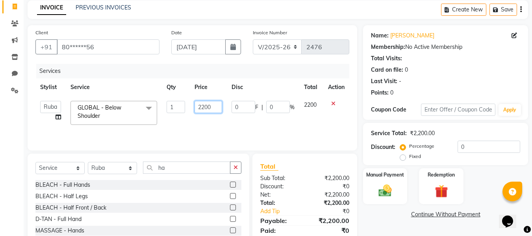
click at [213, 104] on input "2200" at bounding box center [207, 107] width 27 height 12
type input "2500"
click at [115, 170] on select "Select Stylist [PERSON_NAME] [PERSON_NAME] [PERSON_NAME] maam Nisha Pari [PERSO…" at bounding box center [112, 168] width 49 height 12
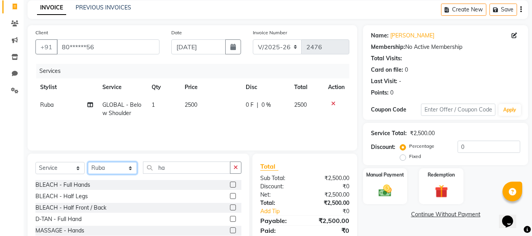
click at [115, 170] on select "Select Stylist [PERSON_NAME] [PERSON_NAME] [PERSON_NAME] maam Nisha Pari [PERSO…" at bounding box center [112, 168] width 49 height 12
select select "76407"
click at [88, 162] on select "Select Stylist [PERSON_NAME] [PERSON_NAME] [PERSON_NAME] maam Nisha Pari [PERSO…" at bounding box center [112, 168] width 49 height 12
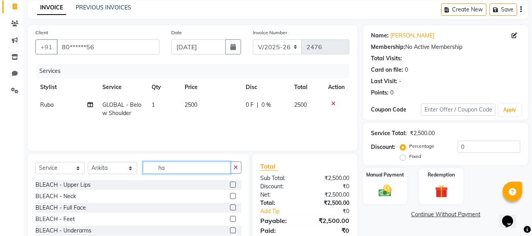
click at [186, 167] on input "ha" at bounding box center [186, 167] width 87 height 12
type input "h"
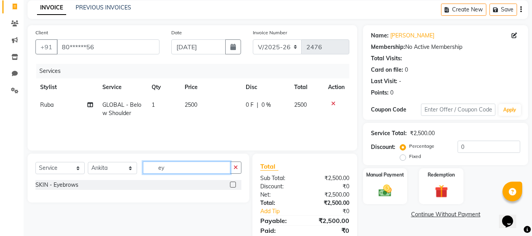
type input "ey"
click at [234, 186] on label at bounding box center [233, 185] width 6 height 6
click at [234, 186] on input "checkbox" at bounding box center [232, 184] width 5 height 5
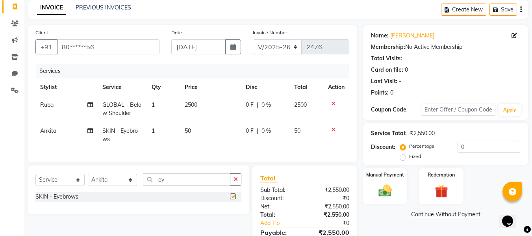
checkbox input "false"
click at [212, 184] on input "ey" at bounding box center [186, 179] width 87 height 12
type input "e"
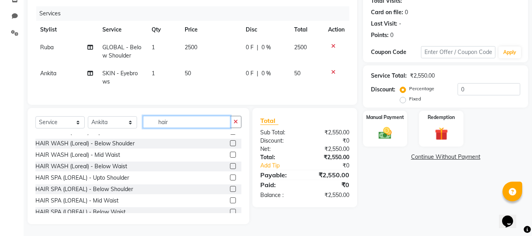
scroll to position [93, 0]
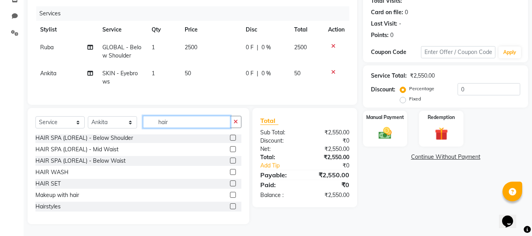
type input "hair"
click at [230, 183] on label at bounding box center [233, 183] width 6 height 6
click at [230, 183] on input "checkbox" at bounding box center [232, 183] width 5 height 5
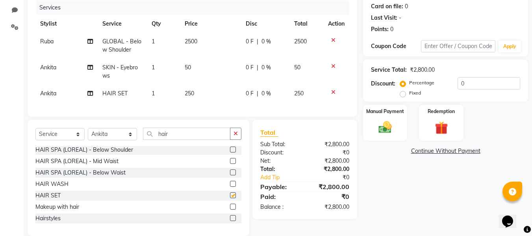
checkbox input "false"
click at [193, 88] on td "250" at bounding box center [210, 94] width 61 height 18
select select "76407"
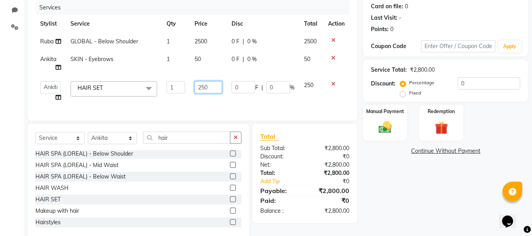
click at [213, 89] on input "250" at bounding box center [207, 87] width 27 height 12
type input "2"
type input "300"
click at [313, 152] on div "₹2,800.00" at bounding box center [330, 148] width 50 height 8
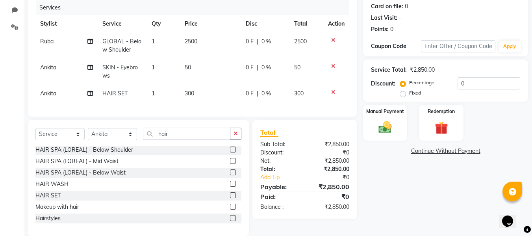
click at [198, 74] on td "50" at bounding box center [210, 72] width 61 height 26
select select "76407"
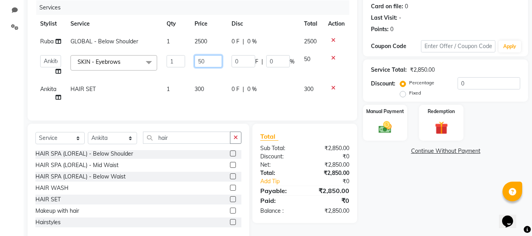
click at [213, 62] on input "50" at bounding box center [207, 61] width 27 height 12
type input "5"
type input "80"
click at [298, 145] on div "Total Sub Total: ₹2,850.00 Discount: ₹0 Net: ₹2,850.00 Total: ₹2,850.00 Add Tip…" at bounding box center [304, 173] width 89 height 83
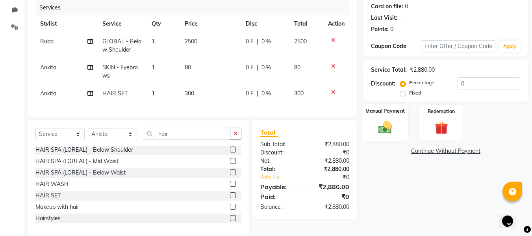
click at [370, 125] on div "Manual Payment" at bounding box center [385, 122] width 46 height 37
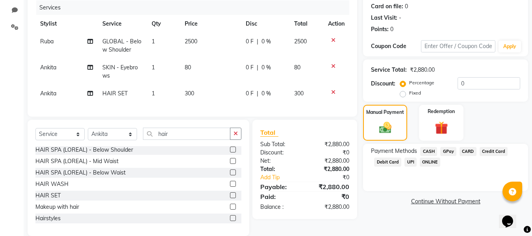
click at [428, 150] on span "CASH" at bounding box center [428, 151] width 17 height 9
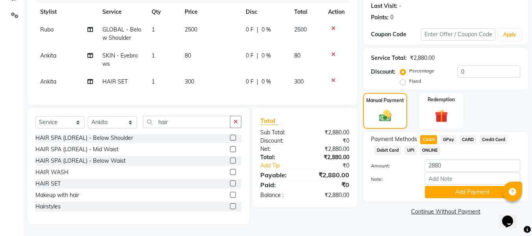
scroll to position [115, 0]
click at [435, 186] on button "Add Payment" at bounding box center [472, 192] width 95 height 12
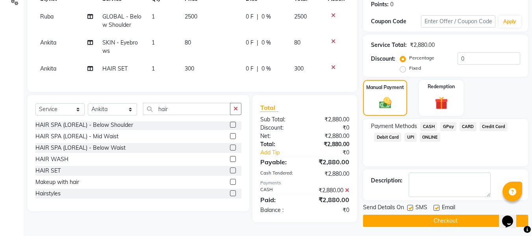
scroll to position [126, 0]
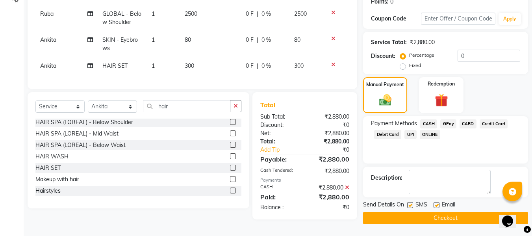
click at [436, 202] on label at bounding box center [436, 205] width 6 height 6
click at [436, 203] on input "checkbox" at bounding box center [435, 205] width 5 height 5
checkbox input "false"
click at [411, 203] on label at bounding box center [410, 205] width 6 height 6
click at [411, 203] on input "checkbox" at bounding box center [409, 205] width 5 height 5
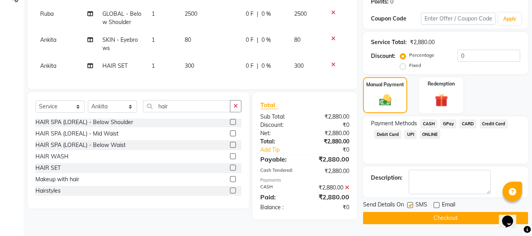
checkbox input "false"
click at [404, 212] on button "Checkout" at bounding box center [445, 218] width 165 height 12
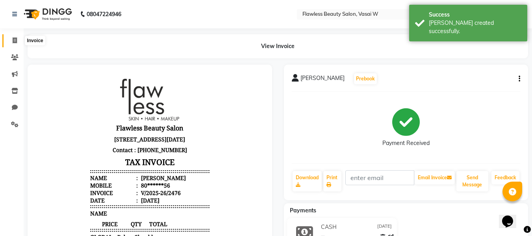
click at [15, 44] on span at bounding box center [15, 40] width 14 height 9
select select "service"
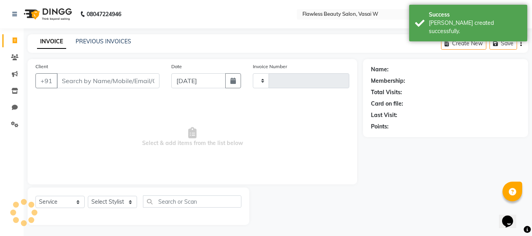
scroll to position [1, 0]
type input "2477"
select select "8090"
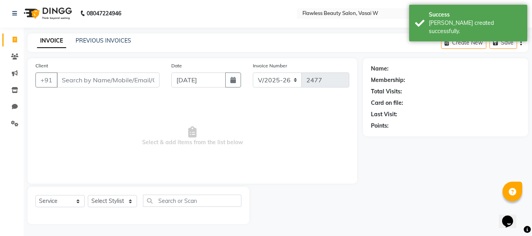
click at [78, 79] on input "Client" at bounding box center [108, 79] width 103 height 15
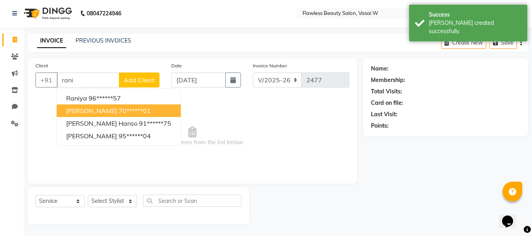
click at [90, 109] on span "[PERSON_NAME]" at bounding box center [91, 111] width 51 height 8
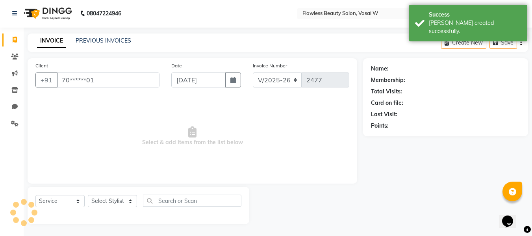
type input "70******01"
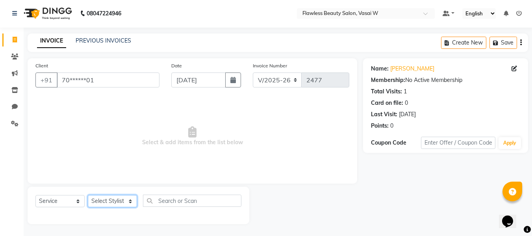
click at [102, 200] on select "Select Stylist [PERSON_NAME] [PERSON_NAME] [PERSON_NAME] maam Nisha Pari [PERSO…" at bounding box center [112, 201] width 49 height 12
select select "76410"
click at [88, 195] on select "Select Stylist [PERSON_NAME] [PERSON_NAME] [PERSON_NAME] maam Nisha Pari [PERSO…" at bounding box center [112, 201] width 49 height 12
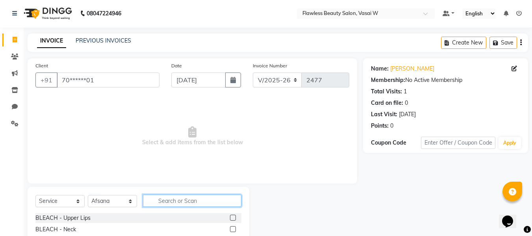
click at [189, 199] on input "text" at bounding box center [192, 200] width 98 height 12
type input "th"
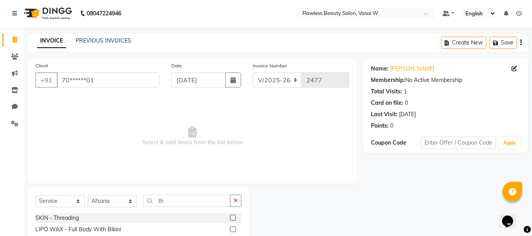
click at [230, 217] on label at bounding box center [233, 218] width 6 height 6
click at [230, 217] on input "checkbox" at bounding box center [232, 217] width 5 height 5
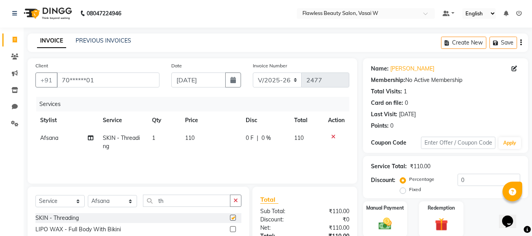
checkbox input "false"
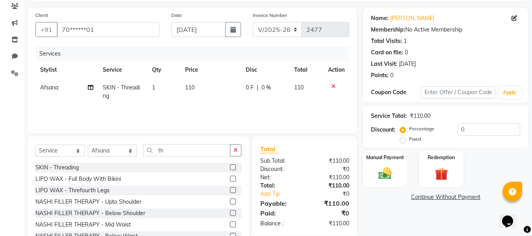
scroll to position [80, 0]
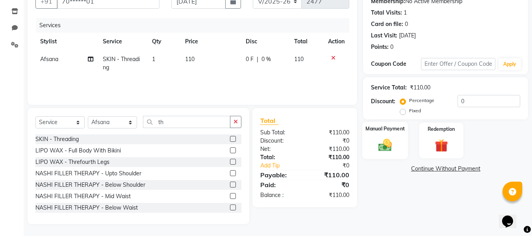
click at [386, 130] on label "Manual Payment" at bounding box center [384, 128] width 39 height 7
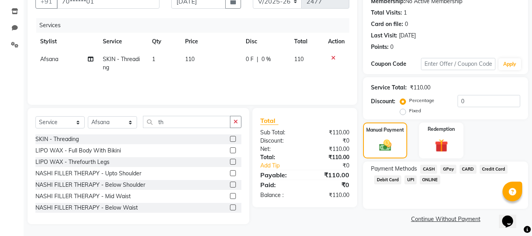
click at [428, 168] on span "CASH" at bounding box center [428, 169] width 17 height 9
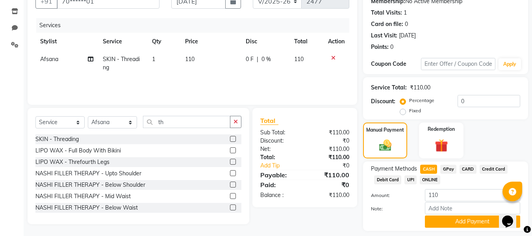
scroll to position [102, 0]
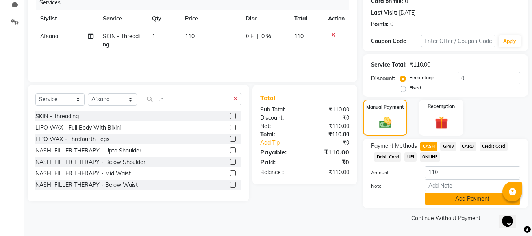
click at [435, 194] on button "Add Payment" at bounding box center [472, 199] width 95 height 12
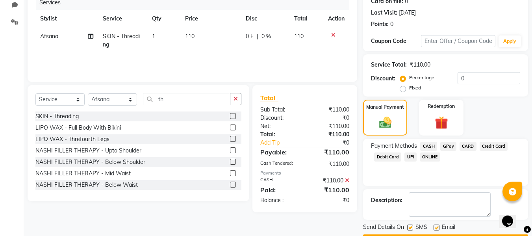
scroll to position [125, 0]
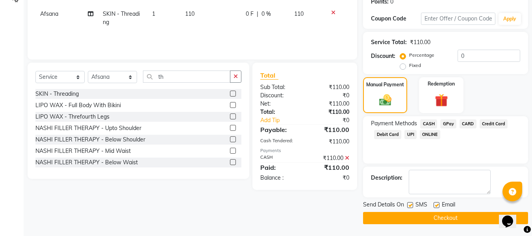
click at [437, 205] on label at bounding box center [436, 205] width 6 height 6
click at [437, 205] on input "checkbox" at bounding box center [435, 205] width 5 height 5
checkbox input "false"
click at [411, 203] on label at bounding box center [410, 205] width 6 height 6
click at [411, 203] on input "checkbox" at bounding box center [409, 205] width 5 height 5
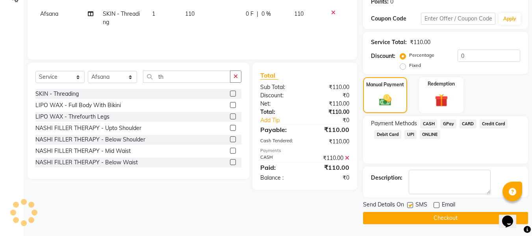
checkbox input "false"
click at [398, 213] on button "Checkout" at bounding box center [445, 218] width 165 height 12
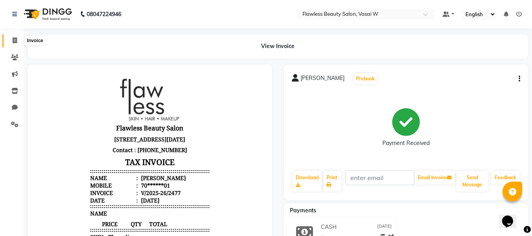
click at [13, 43] on icon at bounding box center [15, 40] width 4 height 6
select select "service"
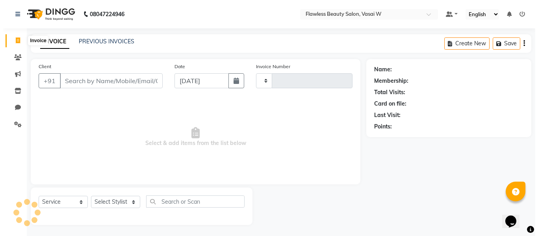
scroll to position [1, 0]
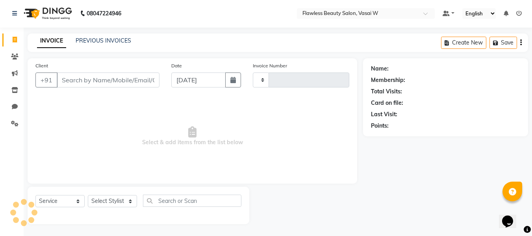
type input "2478"
select select "8090"
click at [80, 76] on input "Client" at bounding box center [108, 79] width 103 height 15
click at [80, 78] on input "Client" at bounding box center [108, 79] width 103 height 15
click at [85, 78] on input "Client" at bounding box center [108, 79] width 103 height 15
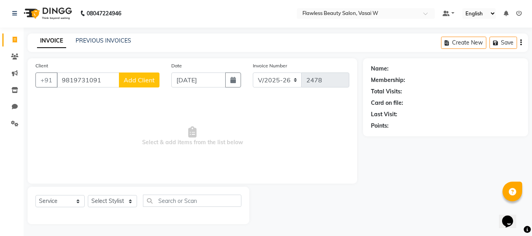
type input "9819731091"
click at [125, 81] on span "Add Client" at bounding box center [139, 80] width 31 height 8
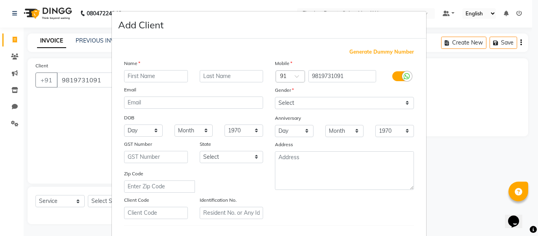
click at [124, 77] on input "text" at bounding box center [156, 76] width 64 height 12
type input "[PERSON_NAME]"
click at [287, 98] on select "Select [DEMOGRAPHIC_DATA] [DEMOGRAPHIC_DATA] Other Prefer Not To Say" at bounding box center [344, 103] width 139 height 12
select select "[DEMOGRAPHIC_DATA]"
click at [275, 97] on select "Select [DEMOGRAPHIC_DATA] [DEMOGRAPHIC_DATA] Other Prefer Not To Say" at bounding box center [344, 103] width 139 height 12
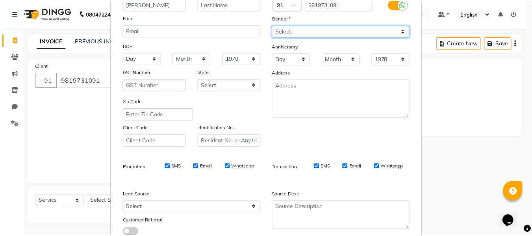
scroll to position [123, 0]
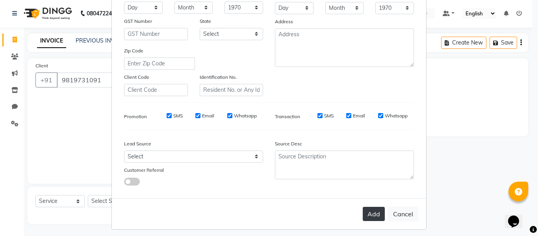
click at [370, 214] on button "Add" at bounding box center [374, 214] width 22 height 14
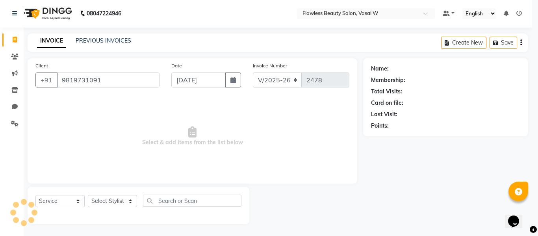
type input "98******91"
select select
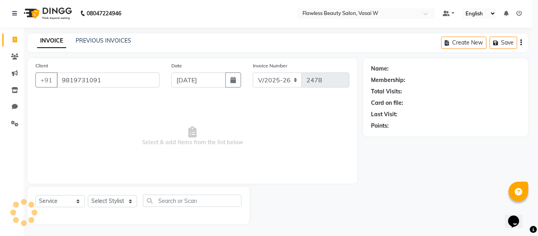
select select
checkbox input "false"
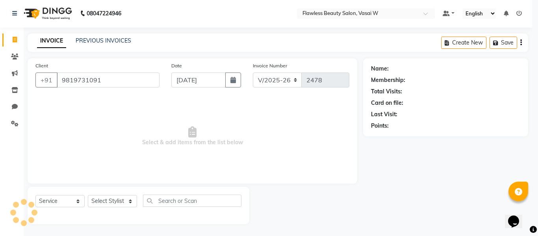
checkbox input "false"
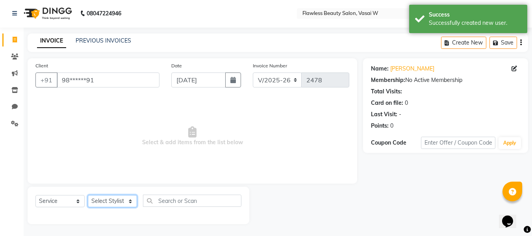
click at [100, 204] on select "Select Stylist [PERSON_NAME] [PERSON_NAME] [PERSON_NAME] maam Nisha Pari [PERSO…" at bounding box center [112, 201] width 49 height 12
select select "76404"
click at [88, 195] on select "Select Stylist [PERSON_NAME] [PERSON_NAME] [PERSON_NAME] maam Nisha Pari [PERSO…" at bounding box center [112, 201] width 49 height 12
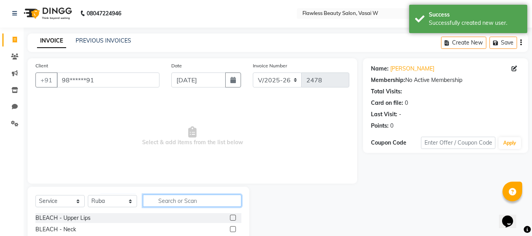
click at [178, 202] on input "text" at bounding box center [192, 200] width 98 height 12
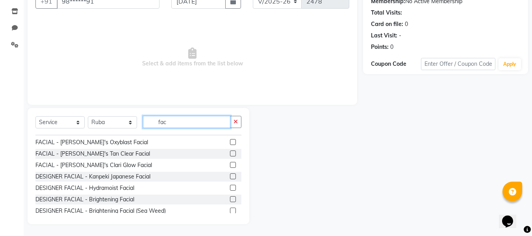
scroll to position [81, 0]
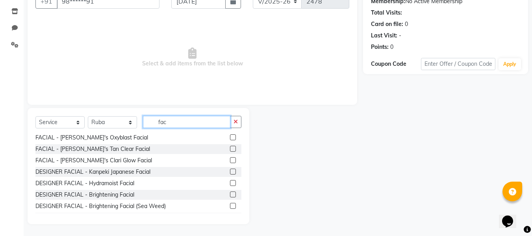
type input "fac"
click at [230, 196] on label at bounding box center [233, 194] width 6 height 6
click at [230, 196] on input "checkbox" at bounding box center [232, 194] width 5 height 5
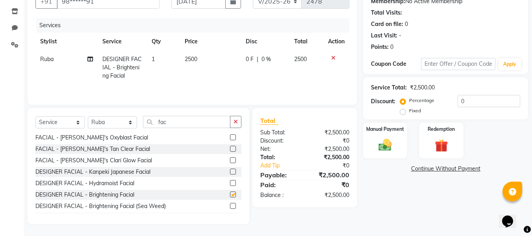
checkbox input "false"
click at [73, 119] on select "Select Service Product Membership Package Voucher Prepaid Gift Card" at bounding box center [59, 122] width 49 height 12
select select "product"
click at [35, 116] on select "Select Service Product Membership Package Voucher Prepaid Gift Card" at bounding box center [59, 122] width 49 height 12
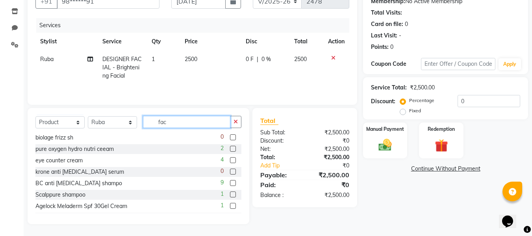
click at [178, 116] on input "fac" at bounding box center [186, 122] width 87 height 12
type input "f"
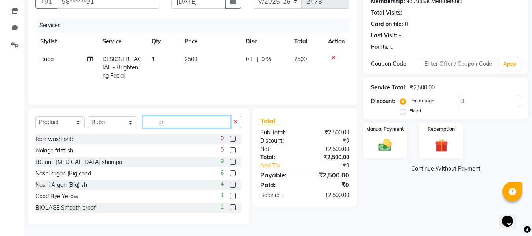
scroll to position [63, 0]
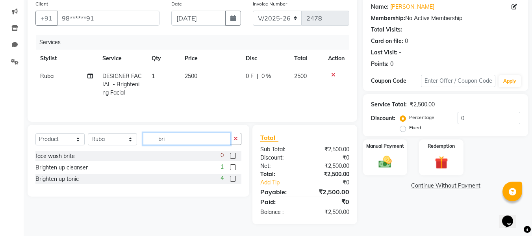
type input "bri"
click at [232, 168] on label at bounding box center [233, 167] width 6 height 6
click at [232, 168] on input "checkbox" at bounding box center [232, 167] width 5 height 5
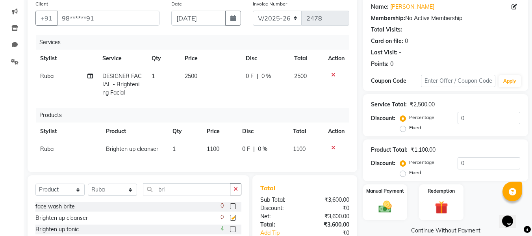
checkbox input "false"
click at [381, 195] on div "Manual Payment" at bounding box center [385, 201] width 46 height 37
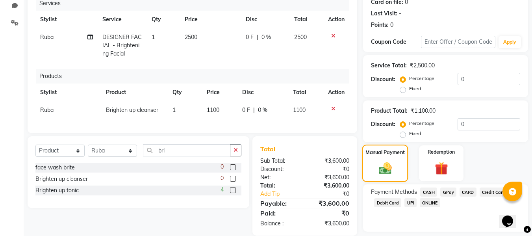
scroll to position [119, 0]
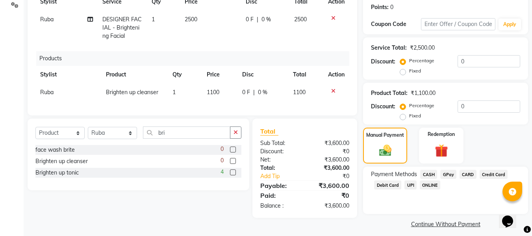
click at [429, 172] on span "CASH" at bounding box center [428, 174] width 17 height 9
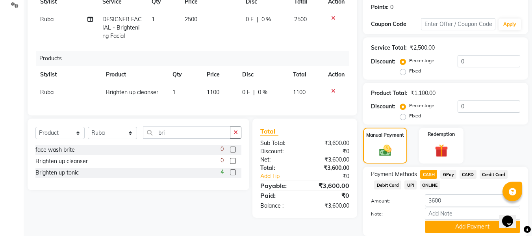
scroll to position [147, 0]
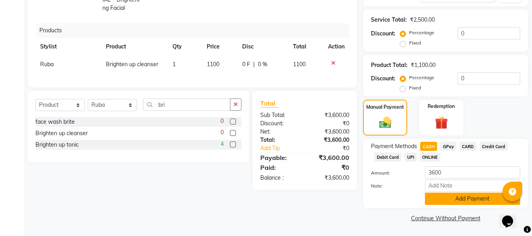
click at [435, 204] on button "Add Payment" at bounding box center [472, 199] width 95 height 12
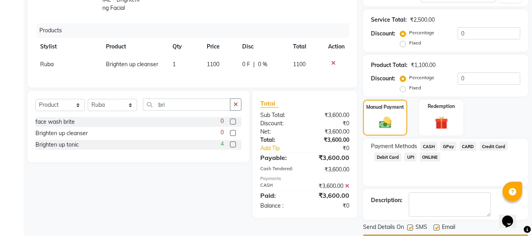
click at [437, 230] on label at bounding box center [436, 227] width 6 height 6
click at [437, 230] on input "checkbox" at bounding box center [435, 227] width 5 height 5
checkbox input "false"
click at [412, 228] on label at bounding box center [410, 227] width 6 height 6
click at [412, 228] on input "checkbox" at bounding box center [409, 227] width 5 height 5
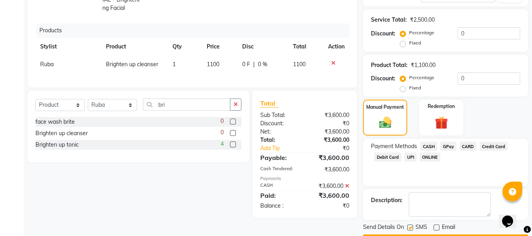
checkbox input "false"
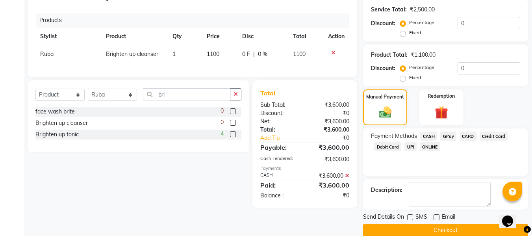
scroll to position [170, 0]
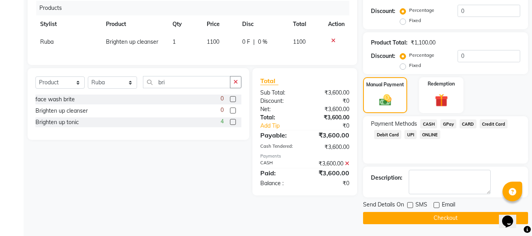
click at [387, 215] on button "Checkout" at bounding box center [445, 218] width 165 height 12
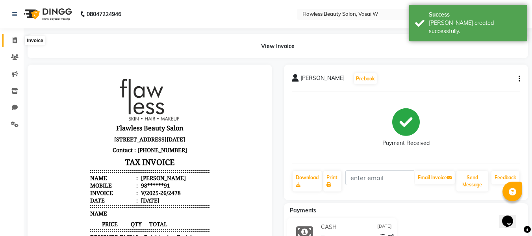
click at [18, 43] on span at bounding box center [15, 40] width 14 height 9
select select "service"
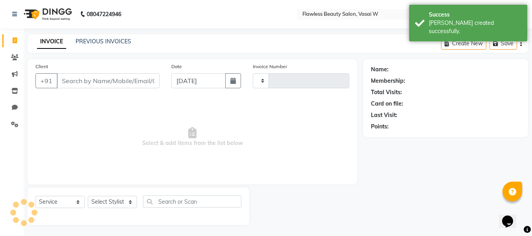
type input "2479"
select select "8090"
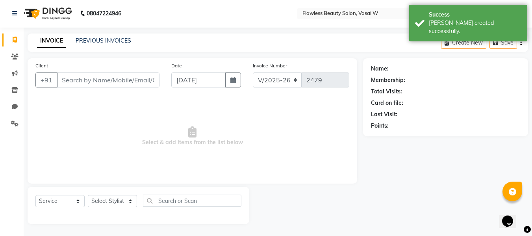
click at [80, 83] on input "Client" at bounding box center [108, 79] width 103 height 15
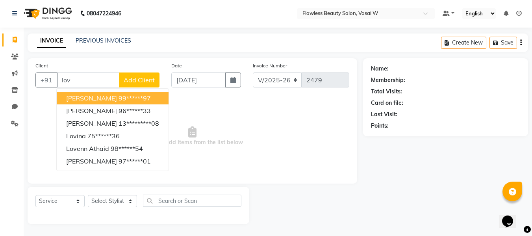
click at [80, 83] on input "lov" at bounding box center [88, 79] width 63 height 15
type input "l"
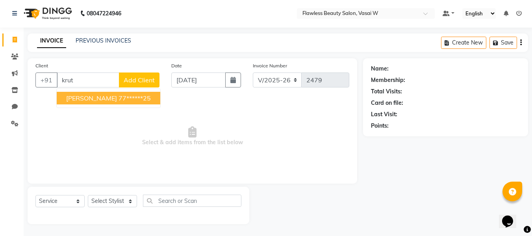
click at [82, 94] on span "[PERSON_NAME]" at bounding box center [91, 98] width 51 height 8
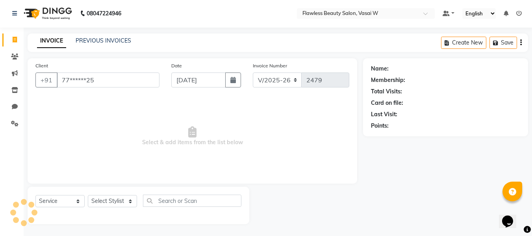
type input "77******25"
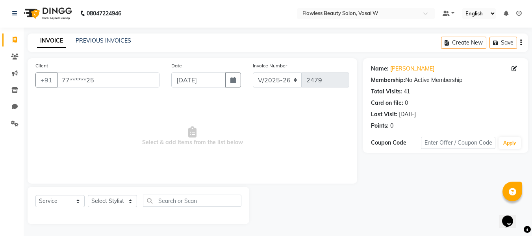
click at [98, 194] on div "Select Service Product Membership Package Voucher Prepaid Gift Card Select Styl…" at bounding box center [139, 205] width 222 height 37
click at [99, 194] on div "Select Service Product Membership Package Voucher Prepaid Gift Card Select Styl…" at bounding box center [138, 203] width 206 height 19
click at [99, 196] on select "Select Stylist [PERSON_NAME] [PERSON_NAME] [PERSON_NAME] maam Nisha Pari [PERSO…" at bounding box center [112, 201] width 49 height 12
select select "76410"
click at [88, 195] on select "Select Stylist [PERSON_NAME] [PERSON_NAME] [PERSON_NAME] maam Nisha Pari [PERSO…" at bounding box center [112, 201] width 49 height 12
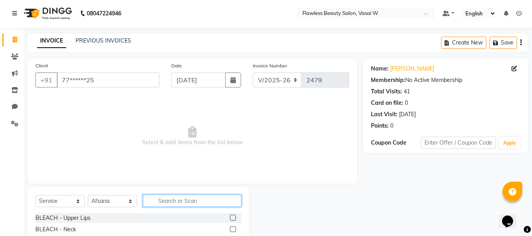
click at [178, 200] on input "text" at bounding box center [192, 200] width 98 height 12
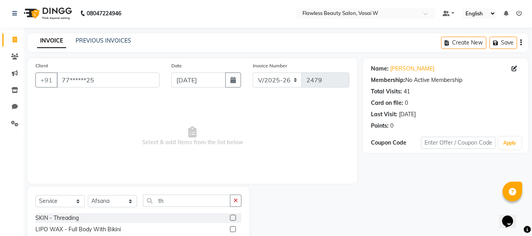
click at [230, 215] on label at bounding box center [233, 218] width 6 height 6
click at [230, 215] on input "checkbox" at bounding box center [232, 217] width 5 height 5
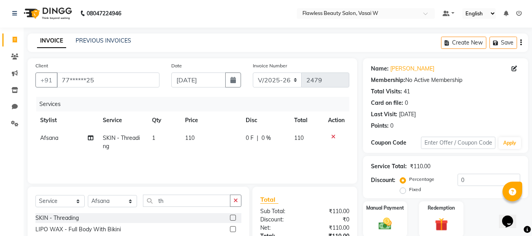
click at [197, 141] on td "110" at bounding box center [210, 142] width 61 height 26
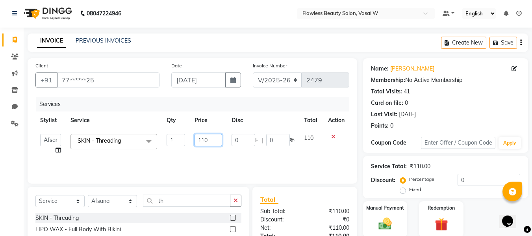
click at [213, 137] on input "110" at bounding box center [207, 140] width 27 height 12
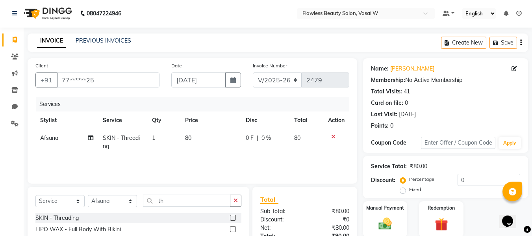
click at [291, 198] on div "Total" at bounding box center [304, 198] width 89 height 9
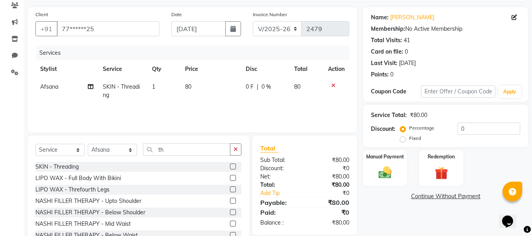
scroll to position [80, 0]
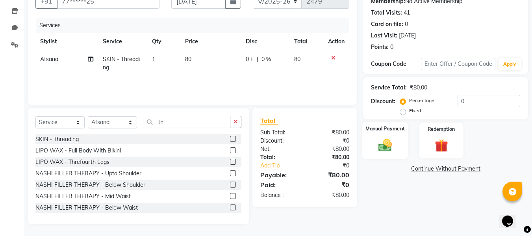
click at [370, 139] on div "Manual Payment" at bounding box center [385, 140] width 46 height 37
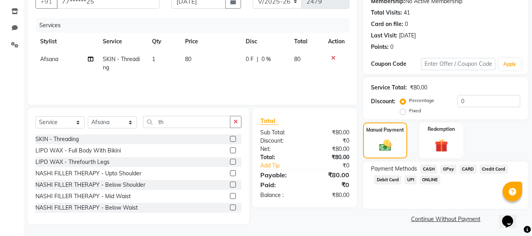
click at [427, 167] on span "CASH" at bounding box center [428, 169] width 17 height 9
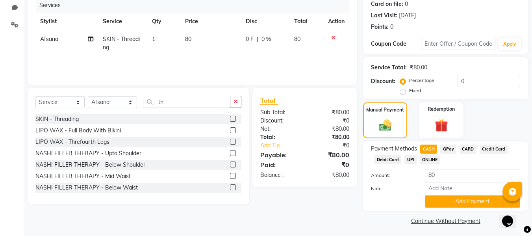
scroll to position [102, 0]
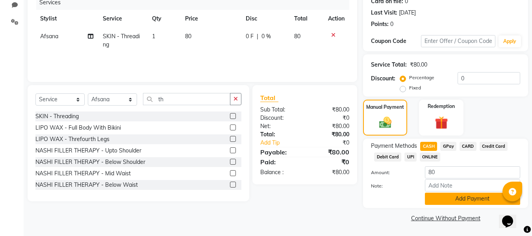
click at [433, 194] on button "Add Payment" at bounding box center [472, 199] width 95 height 12
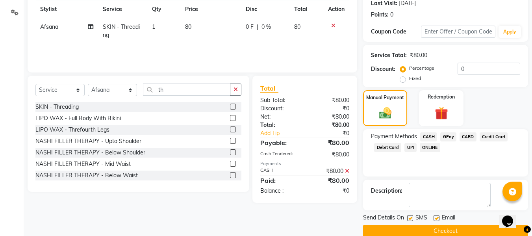
scroll to position [125, 0]
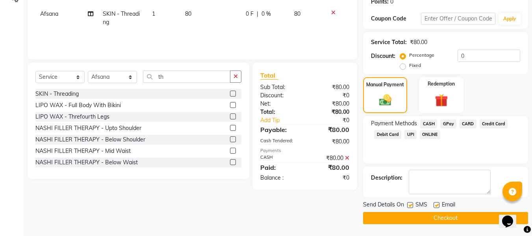
click at [439, 206] on label at bounding box center [436, 205] width 6 height 6
click at [439, 206] on input "checkbox" at bounding box center [435, 205] width 5 height 5
click at [409, 204] on label at bounding box center [410, 205] width 6 height 6
click at [409, 204] on input "checkbox" at bounding box center [409, 205] width 5 height 5
click at [398, 213] on button "Checkout" at bounding box center [445, 218] width 165 height 12
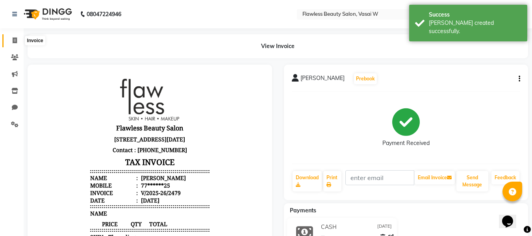
click at [17, 45] on span at bounding box center [15, 40] width 14 height 9
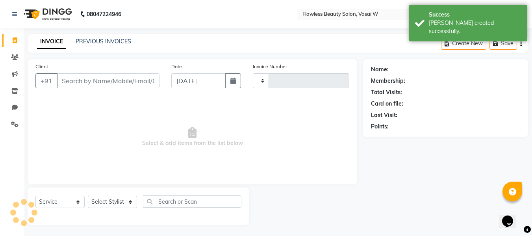
scroll to position [1, 0]
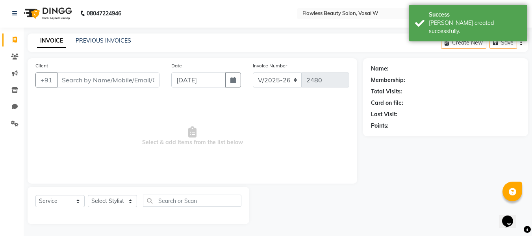
click at [74, 78] on input "Client" at bounding box center [108, 79] width 103 height 15
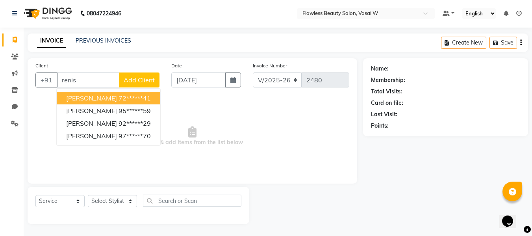
click at [78, 100] on span "[PERSON_NAME]" at bounding box center [91, 98] width 51 height 8
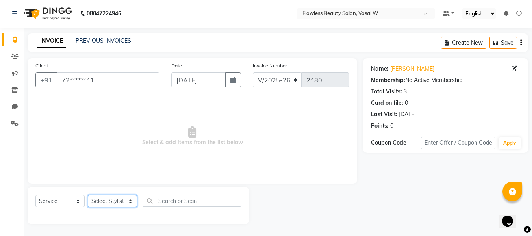
click at [94, 202] on select "Select Stylist [PERSON_NAME] [PERSON_NAME] [PERSON_NAME] maam Nisha Pari [PERSO…" at bounding box center [112, 201] width 49 height 12
click at [88, 195] on select "Select Stylist [PERSON_NAME] [PERSON_NAME] [PERSON_NAME] maam Nisha Pari [PERSO…" at bounding box center [112, 201] width 49 height 12
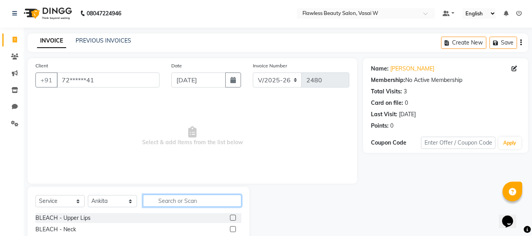
click at [178, 202] on input "text" at bounding box center [192, 200] width 98 height 12
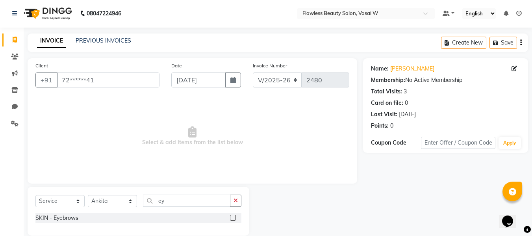
click at [233, 219] on label at bounding box center [233, 218] width 6 height 6
click at [233, 219] on input "checkbox" at bounding box center [232, 217] width 5 height 5
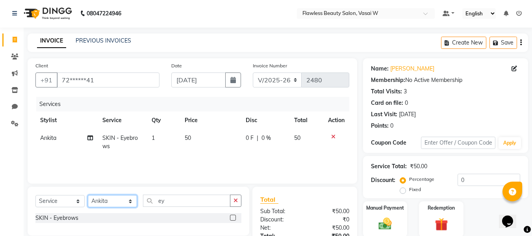
click at [117, 202] on select "Select Stylist [PERSON_NAME] [PERSON_NAME] [PERSON_NAME] maam Nisha Pari [PERSO…" at bounding box center [112, 201] width 49 height 12
click at [88, 195] on select "Select Stylist [PERSON_NAME] [PERSON_NAME] [PERSON_NAME] maam Nisha Pari [PERSO…" at bounding box center [112, 201] width 49 height 12
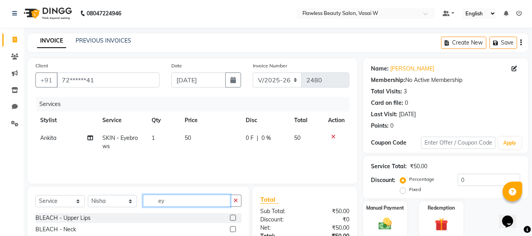
click at [167, 205] on input "ey" at bounding box center [186, 200] width 87 height 12
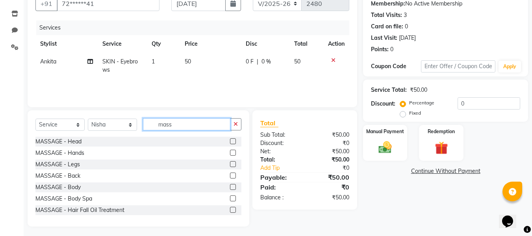
scroll to position [80, 0]
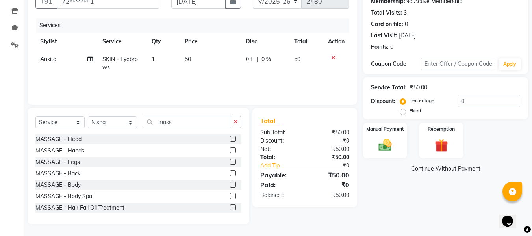
click at [230, 160] on label at bounding box center [233, 162] width 6 height 6
click at [230, 160] on input "checkbox" at bounding box center [232, 161] width 5 height 5
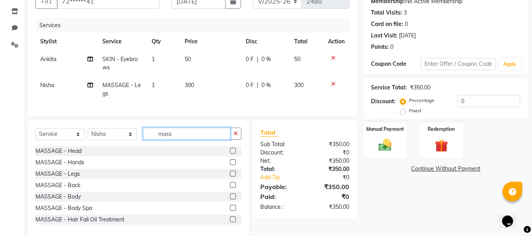
click at [201, 137] on input "mass" at bounding box center [186, 134] width 87 height 12
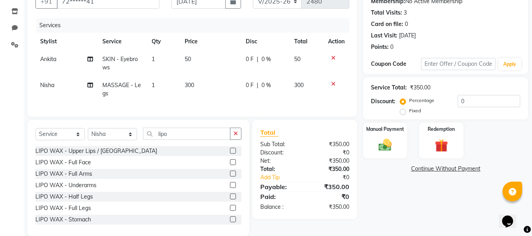
click at [230, 154] on label at bounding box center [233, 151] width 6 height 6
click at [230, 154] on input "checkbox" at bounding box center [232, 150] width 5 height 5
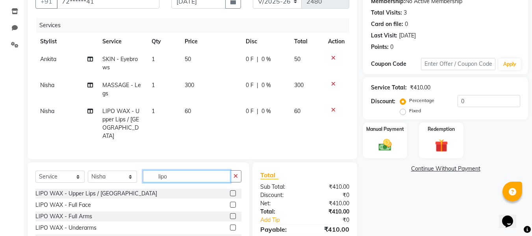
click at [183, 170] on input "lipo" at bounding box center [186, 176] width 87 height 12
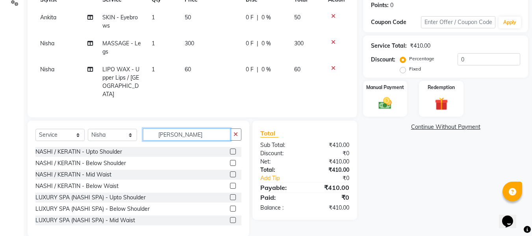
scroll to position [123, 0]
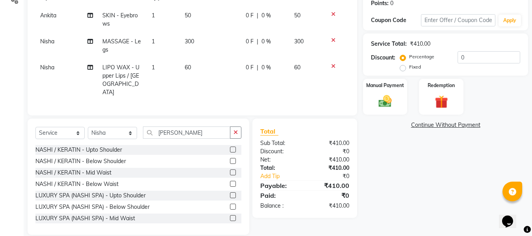
click at [230, 169] on label at bounding box center [233, 172] width 6 height 6
click at [230, 170] on input "checkbox" at bounding box center [232, 172] width 5 height 5
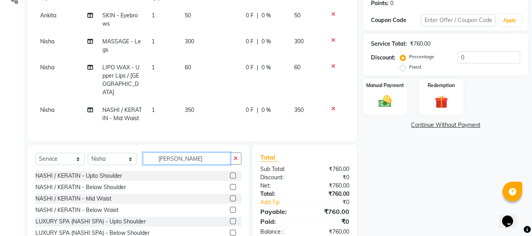
click at [206, 152] on input "[PERSON_NAME]" at bounding box center [186, 158] width 87 height 12
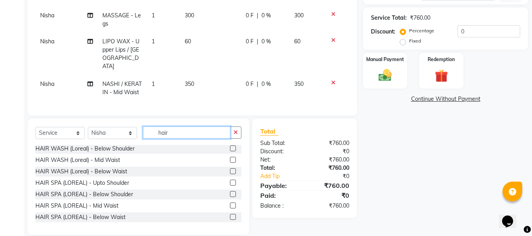
scroll to position [93, 0]
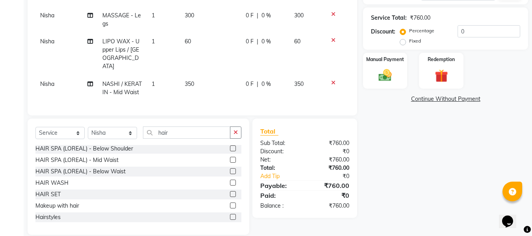
click at [230, 191] on label at bounding box center [233, 194] width 6 height 6
click at [230, 192] on input "checkbox" at bounding box center [232, 194] width 5 height 5
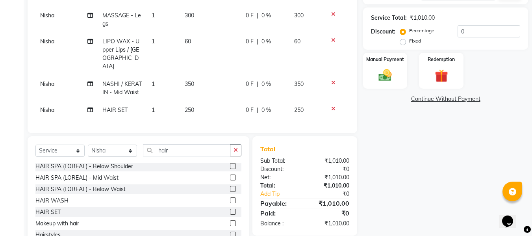
click at [276, 182] on div "Total:" at bounding box center [279, 186] width 50 height 8
click at [291, 173] on div "Net:" at bounding box center [279, 177] width 50 height 8
click at [382, 82] on img at bounding box center [385, 75] width 22 height 16
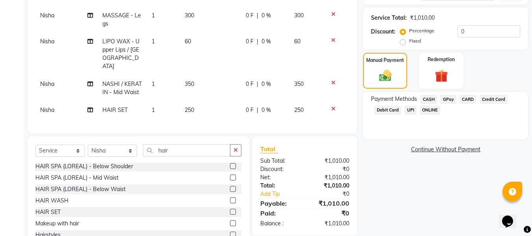
click at [448, 97] on span "GPay" at bounding box center [448, 99] width 16 height 9
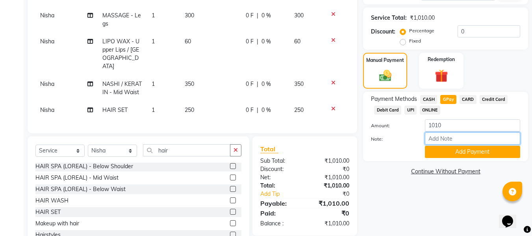
click at [435, 136] on input "Note:" at bounding box center [472, 138] width 95 height 12
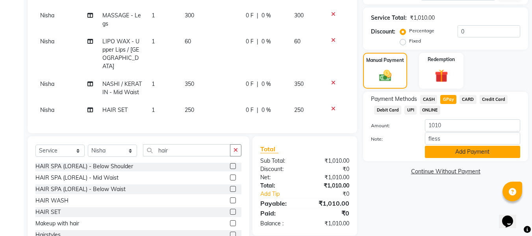
click at [467, 151] on button "Add Payment" at bounding box center [472, 152] width 95 height 12
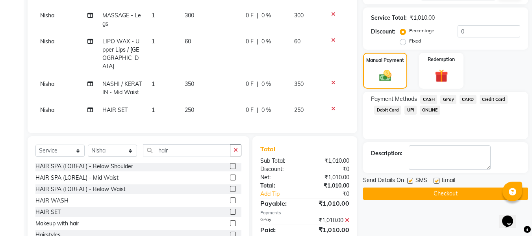
click at [435, 179] on label at bounding box center [436, 181] width 6 height 6
click at [435, 179] on input "checkbox" at bounding box center [435, 180] width 5 height 5
click at [410, 179] on label at bounding box center [410, 181] width 6 height 6
click at [410, 179] on input "checkbox" at bounding box center [409, 180] width 5 height 5
click at [387, 197] on button "Checkout" at bounding box center [445, 193] width 165 height 12
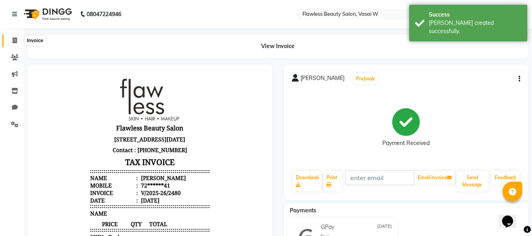
click at [15, 41] on icon at bounding box center [15, 40] width 4 height 6
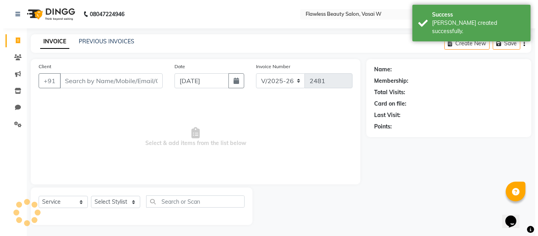
scroll to position [1, 0]
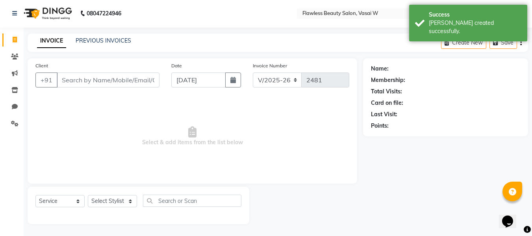
click at [64, 78] on input "Client" at bounding box center [108, 79] width 103 height 15
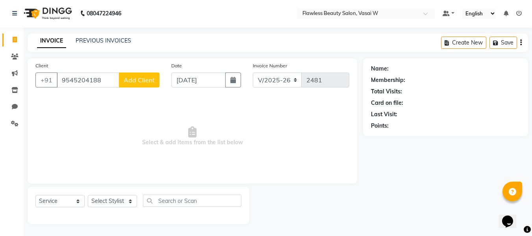
click at [132, 81] on span "Add Client" at bounding box center [139, 80] width 31 height 8
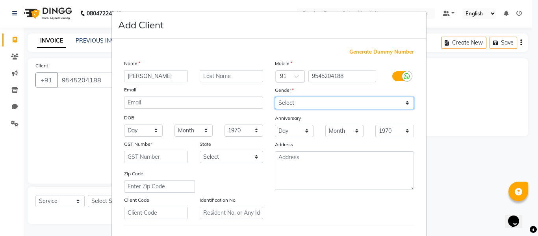
click at [293, 104] on select "Select [DEMOGRAPHIC_DATA] [DEMOGRAPHIC_DATA] Other Prefer Not To Say" at bounding box center [344, 103] width 139 height 12
click at [275, 97] on select "Select [DEMOGRAPHIC_DATA] [DEMOGRAPHIC_DATA] Other Prefer Not To Say" at bounding box center [344, 103] width 139 height 12
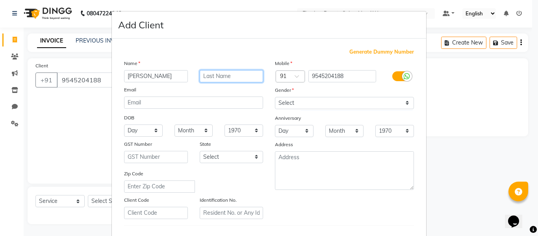
click at [234, 76] on input "text" at bounding box center [232, 76] width 64 height 12
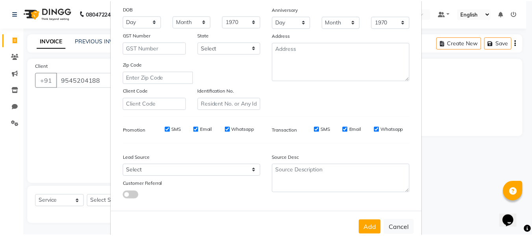
scroll to position [128, 0]
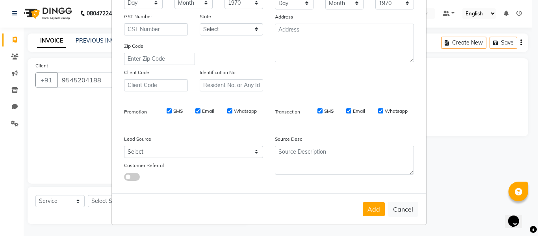
click at [367, 201] on div "Add Cancel" at bounding box center [269, 208] width 314 height 31
click at [367, 210] on button "Add" at bounding box center [374, 209] width 22 height 14
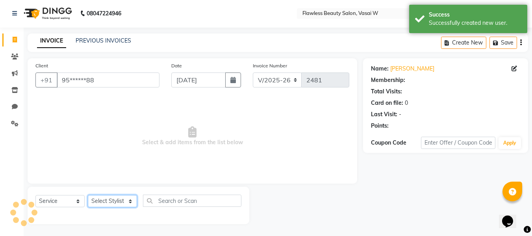
click at [121, 199] on select "Select Stylist [PERSON_NAME] [PERSON_NAME] [PERSON_NAME] maam Nisha Pari [PERSO…" at bounding box center [112, 201] width 49 height 12
click at [88, 195] on select "Select Stylist [PERSON_NAME] [PERSON_NAME] [PERSON_NAME] maam Nisha Pari [PERSO…" at bounding box center [112, 201] width 49 height 12
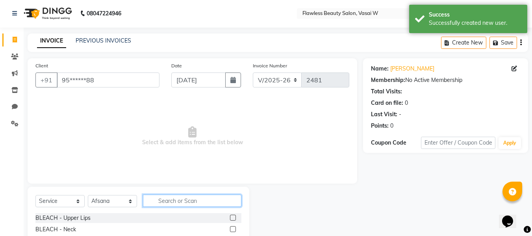
click at [178, 201] on input "text" at bounding box center [192, 200] width 98 height 12
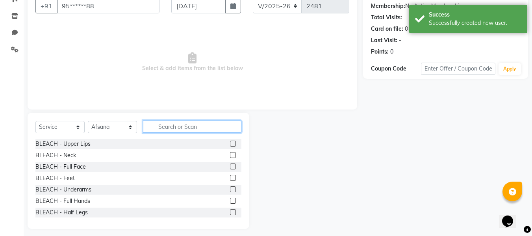
scroll to position [80, 0]
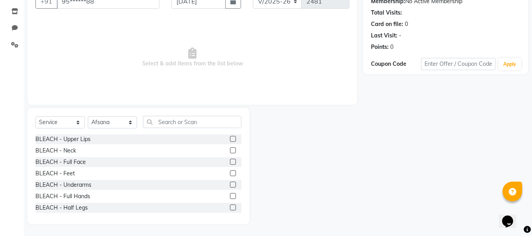
click at [230, 160] on label at bounding box center [233, 162] width 6 height 6
click at [230, 160] on input "checkbox" at bounding box center [232, 161] width 5 height 5
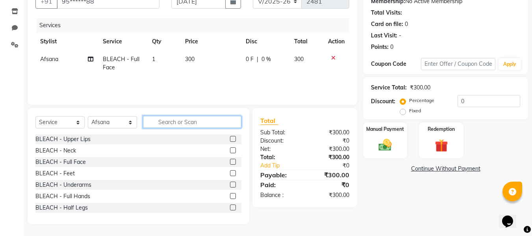
click at [198, 119] on input "text" at bounding box center [192, 122] width 98 height 12
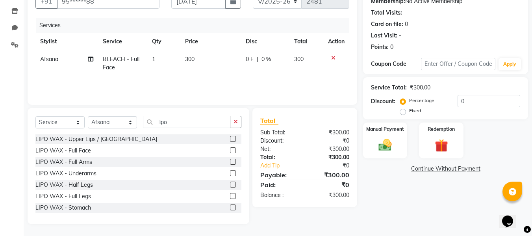
click at [230, 160] on label at bounding box center [233, 162] width 6 height 6
click at [230, 160] on input "checkbox" at bounding box center [232, 161] width 5 height 5
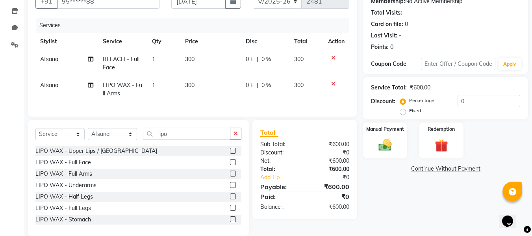
click at [230, 199] on label at bounding box center [233, 196] width 6 height 6
click at [230, 199] on input "checkbox" at bounding box center [232, 196] width 5 height 5
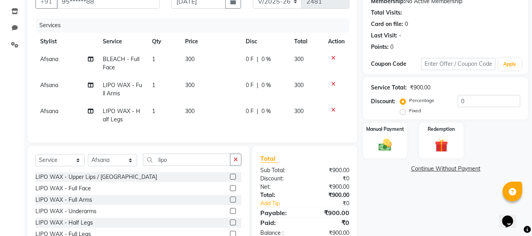
click at [230, 214] on label at bounding box center [233, 211] width 6 height 6
click at [230, 214] on input "checkbox" at bounding box center [232, 211] width 5 height 5
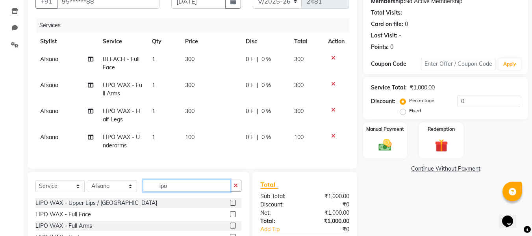
click at [212, 192] on input "lipo" at bounding box center [186, 186] width 87 height 12
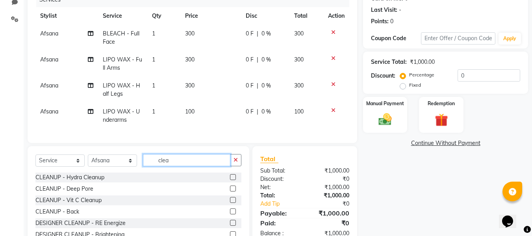
scroll to position [149, 0]
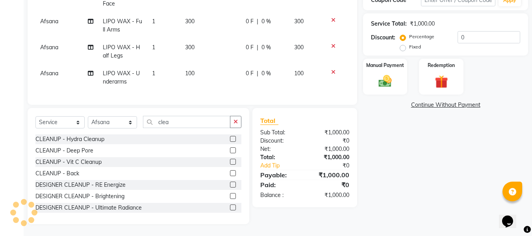
click at [230, 207] on label at bounding box center [233, 207] width 6 height 6
click at [230, 207] on input "checkbox" at bounding box center [232, 207] width 5 height 5
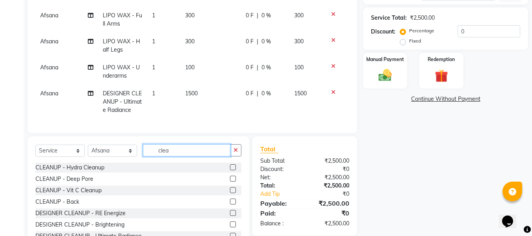
click at [202, 156] on input "clea" at bounding box center [186, 150] width 87 height 12
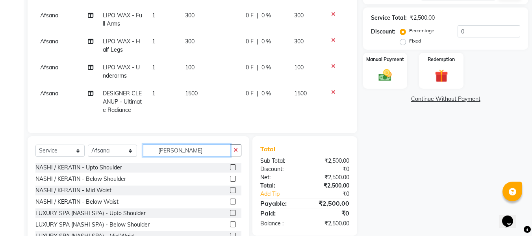
click at [214, 156] on input "[PERSON_NAME]" at bounding box center [186, 150] width 87 height 12
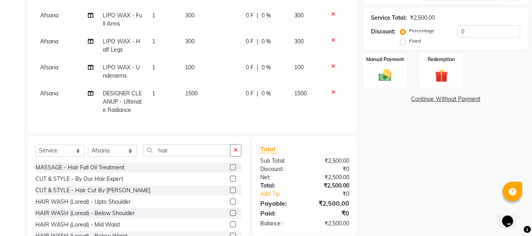
click at [230, 182] on label at bounding box center [233, 179] width 6 height 6
click at [230, 182] on input "checkbox" at bounding box center [232, 178] width 5 height 5
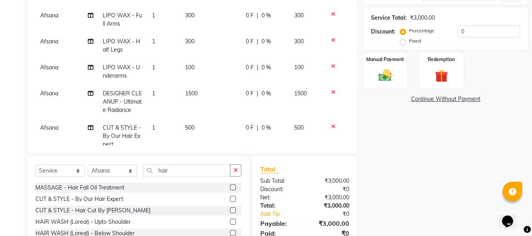
click at [194, 130] on td "500" at bounding box center [210, 136] width 61 height 34
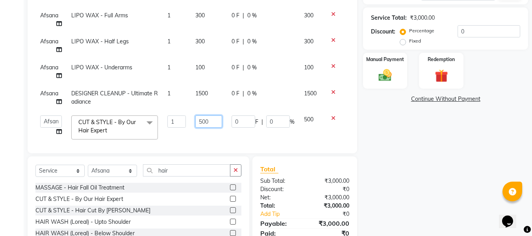
click at [207, 122] on input "500" at bounding box center [208, 121] width 27 height 12
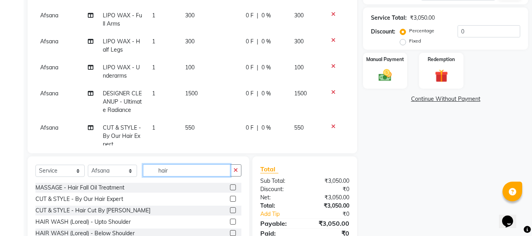
click at [189, 172] on input "hair" at bounding box center [186, 170] width 87 height 12
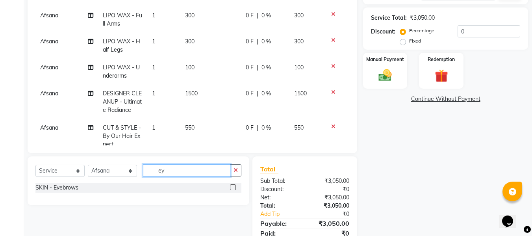
click at [215, 172] on input "ey" at bounding box center [186, 170] width 87 height 12
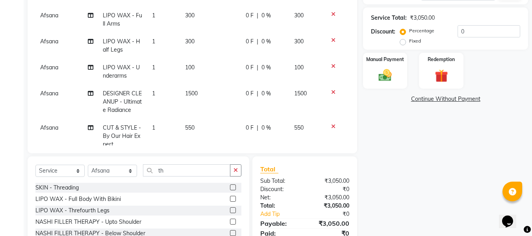
click at [230, 186] on label at bounding box center [233, 187] width 6 height 6
click at [230, 186] on input "checkbox" at bounding box center [232, 187] width 5 height 5
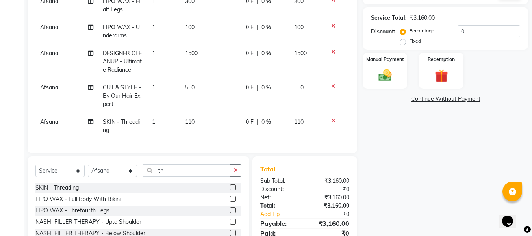
click at [190, 118] on span "110" at bounding box center [189, 121] width 9 height 7
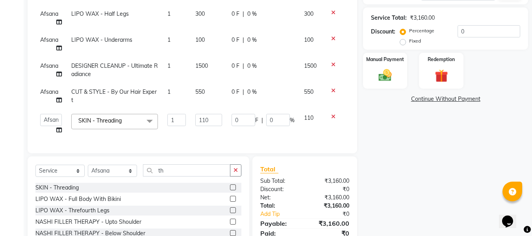
scroll to position [33, 0]
click at [206, 114] on input "110" at bounding box center [208, 120] width 27 height 12
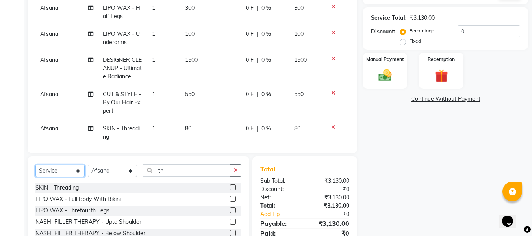
drag, startPoint x: 66, startPoint y: 169, endPoint x: 67, endPoint y: 165, distance: 4.4
click at [66, 169] on select "Select Service Product Membership Package Voucher Prepaid Gift Card" at bounding box center [59, 171] width 49 height 12
click at [35, 165] on select "Select Service Product Membership Package Voucher Prepaid Gift Card" at bounding box center [59, 171] width 49 height 12
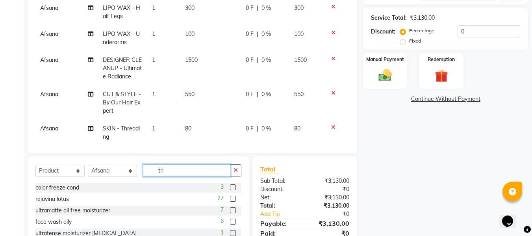
click at [173, 169] on input "th" at bounding box center [186, 170] width 87 height 12
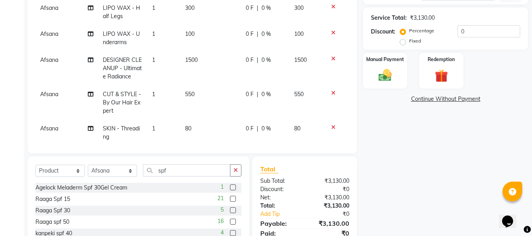
click at [230, 209] on label at bounding box center [233, 210] width 6 height 6
click at [230, 209] on input "checkbox" at bounding box center [232, 210] width 5 height 5
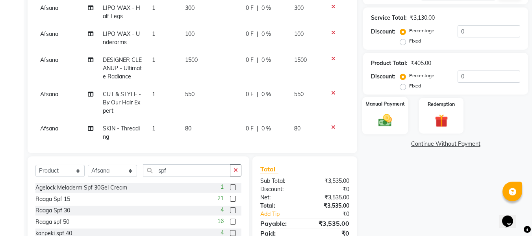
click at [380, 126] on img at bounding box center [385, 121] width 22 height 16
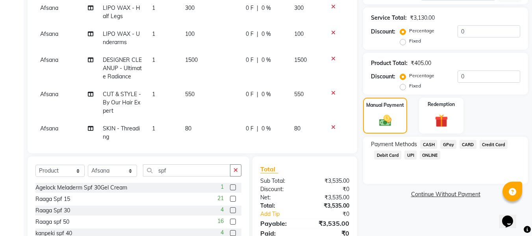
click at [448, 146] on span "GPay" at bounding box center [448, 144] width 16 height 9
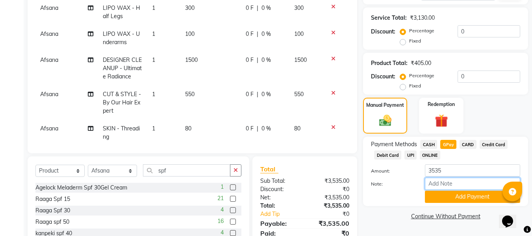
click at [439, 183] on input "Note:" at bounding box center [472, 184] width 95 height 12
click at [433, 199] on button "Add Payment" at bounding box center [472, 197] width 95 height 12
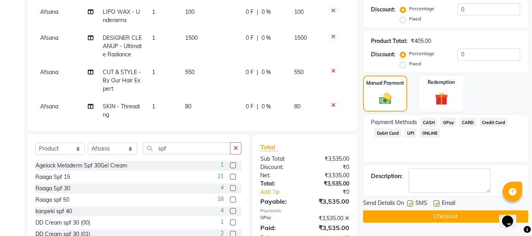
scroll to position [175, 0]
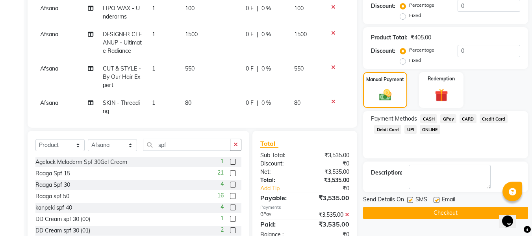
click at [434, 200] on label at bounding box center [436, 200] width 6 height 6
click at [434, 200] on input "checkbox" at bounding box center [435, 200] width 5 height 5
click at [409, 202] on label at bounding box center [410, 200] width 6 height 6
click at [409, 202] on input "checkbox" at bounding box center [409, 200] width 5 height 5
click at [397, 211] on button "Checkout" at bounding box center [445, 213] width 165 height 12
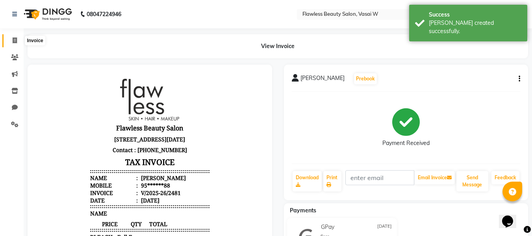
click at [13, 40] on icon at bounding box center [15, 40] width 4 height 6
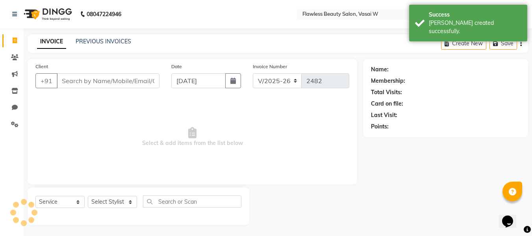
scroll to position [1, 0]
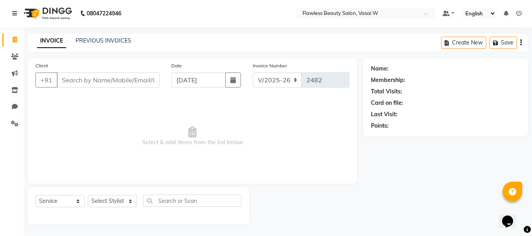
click at [126, 210] on div "Select Service Product Membership Package Voucher Prepaid Gift Card Select Styl…" at bounding box center [138, 203] width 206 height 19
click at [125, 204] on select "Select Stylist [PERSON_NAME] [PERSON_NAME] [PERSON_NAME] maam Nisha Pari [PERSO…" at bounding box center [112, 201] width 49 height 12
click at [88, 195] on select "Select Stylist [PERSON_NAME] [PERSON_NAME] [PERSON_NAME] maam Nisha Pari [PERSO…" at bounding box center [112, 201] width 49 height 12
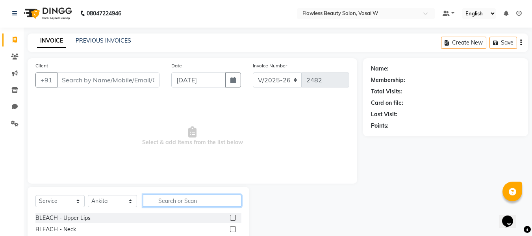
click at [182, 196] on input "text" at bounding box center [192, 200] width 98 height 12
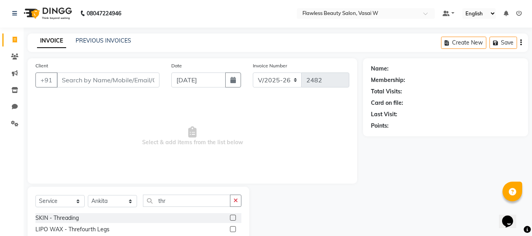
click at [231, 216] on label at bounding box center [233, 218] width 6 height 6
click at [231, 216] on input "checkbox" at bounding box center [232, 217] width 5 height 5
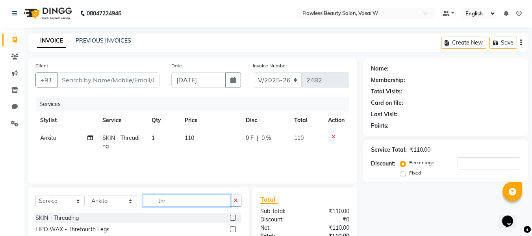
click at [172, 202] on input "thr" at bounding box center [186, 200] width 87 height 12
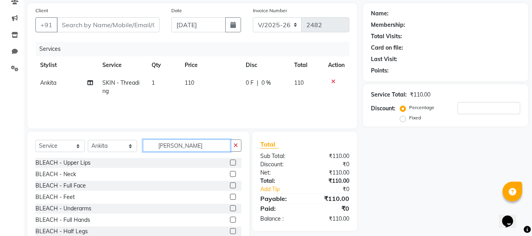
scroll to position [80, 0]
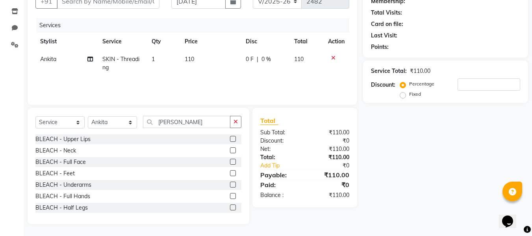
click at [230, 161] on label at bounding box center [233, 162] width 6 height 6
click at [230, 161] on input "checkbox" at bounding box center [232, 161] width 5 height 5
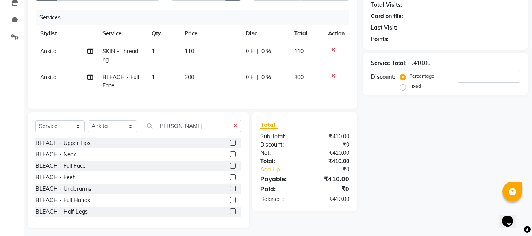
scroll to position [97, 0]
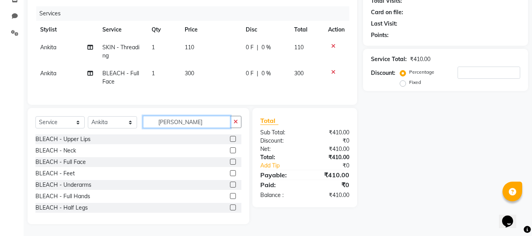
click at [174, 119] on input "[PERSON_NAME]" at bounding box center [186, 122] width 87 height 12
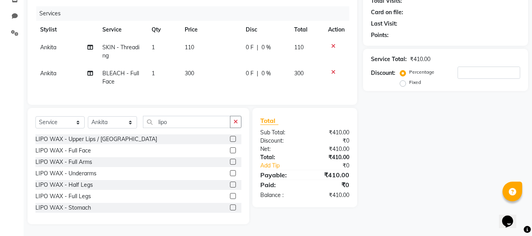
click at [230, 160] on label at bounding box center [233, 162] width 6 height 6
click at [230, 160] on input "checkbox" at bounding box center [232, 161] width 5 height 5
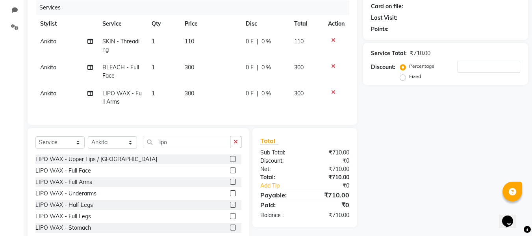
click at [230, 196] on label at bounding box center [233, 193] width 6 height 6
click at [230, 196] on input "checkbox" at bounding box center [232, 193] width 5 height 5
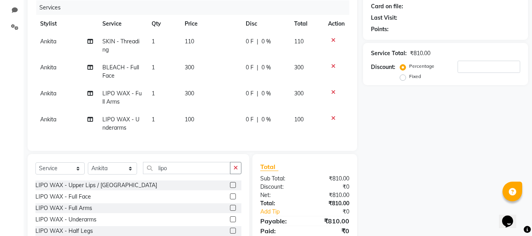
click at [193, 39] on span "110" at bounding box center [189, 41] width 9 height 7
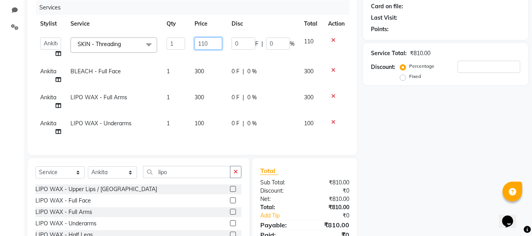
click at [208, 42] on input "110" at bounding box center [207, 43] width 27 height 12
click at [298, 177] on div "Total Sub Total: ₹810.00 Discount: ₹0 Net: ₹810.00 Total: ₹810.00 Add Tip ₹0 Pa…" at bounding box center [304, 207] width 89 height 83
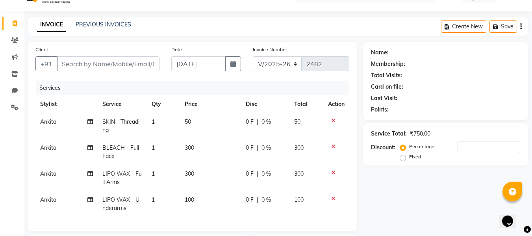
scroll to position [0, 0]
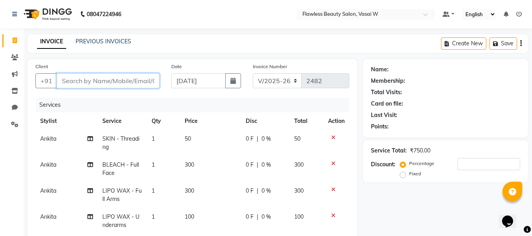
click at [146, 82] on input "Client" at bounding box center [108, 80] width 103 height 15
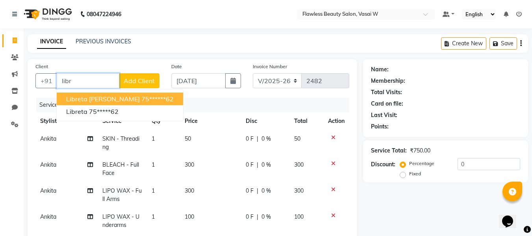
click at [141, 97] on ngb-highlight "75******62" at bounding box center [157, 99] width 32 height 8
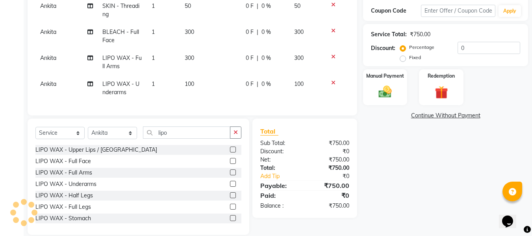
scroll to position [135, 0]
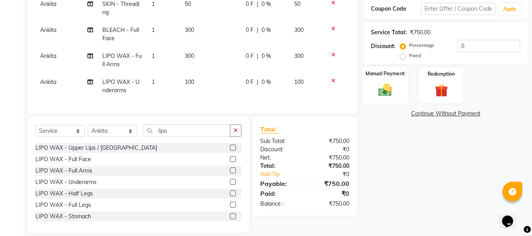
click at [379, 89] on img at bounding box center [385, 90] width 22 height 16
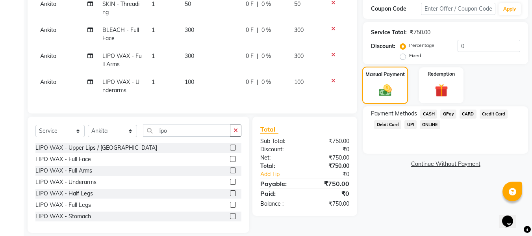
click at [379, 89] on img at bounding box center [385, 90] width 21 height 15
click at [448, 114] on span "GPay" at bounding box center [448, 113] width 16 height 9
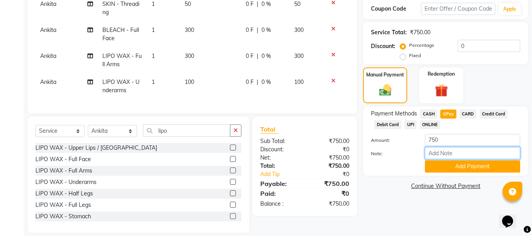
click at [437, 154] on input "Note:" at bounding box center [472, 153] width 95 height 12
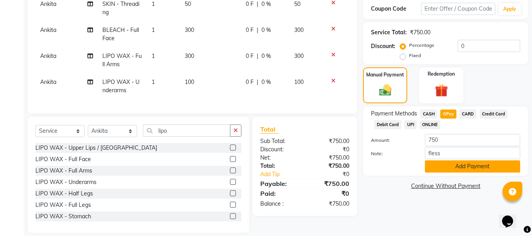
click at [437, 165] on button "Add Payment" at bounding box center [472, 166] width 95 height 12
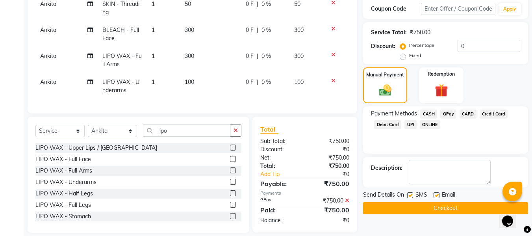
scroll to position [149, 0]
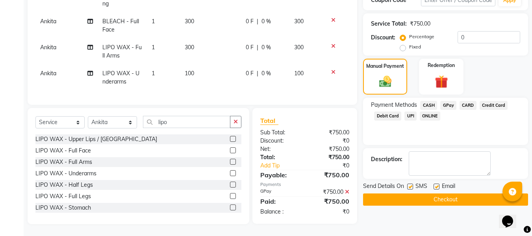
click at [437, 183] on label at bounding box center [436, 186] width 6 height 6
click at [437, 184] on input "checkbox" at bounding box center [435, 186] width 5 height 5
click at [411, 183] on label at bounding box center [410, 186] width 6 height 6
click at [411, 184] on input "checkbox" at bounding box center [409, 186] width 5 height 5
click at [406, 193] on button "Checkout" at bounding box center [445, 199] width 165 height 12
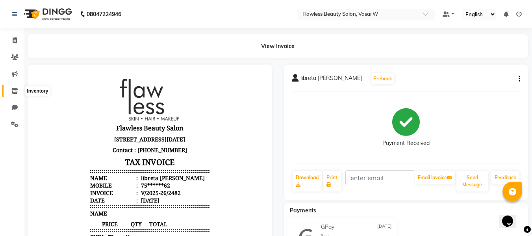
click at [17, 94] on span at bounding box center [15, 91] width 14 height 9
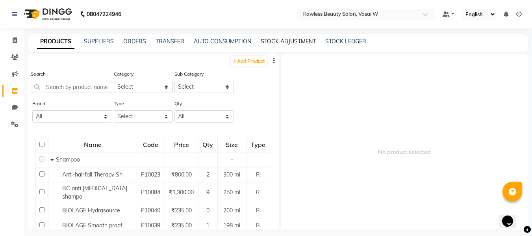
click at [306, 39] on link "STOCK ADJUSTMENT" at bounding box center [288, 41] width 55 height 7
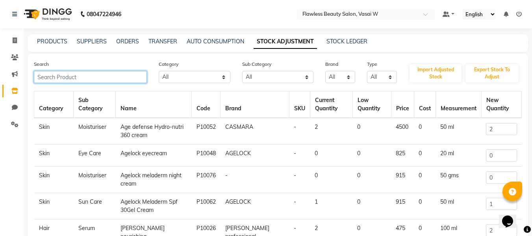
click at [122, 81] on input "text" at bounding box center [90, 77] width 113 height 12
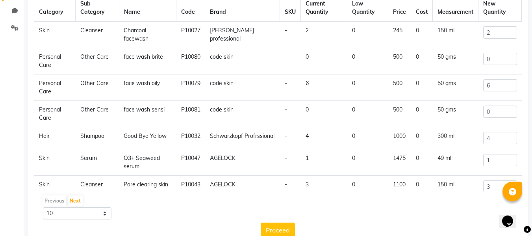
scroll to position [115, 0]
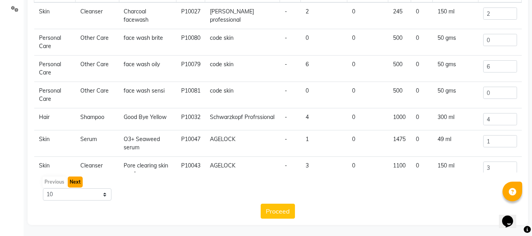
click at [78, 182] on button "Next" at bounding box center [75, 181] width 15 height 11
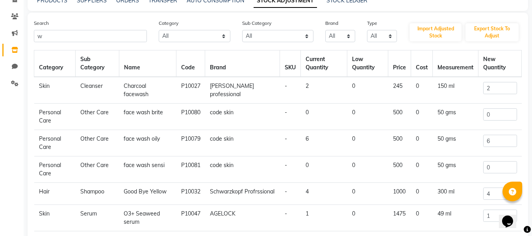
scroll to position [0, 0]
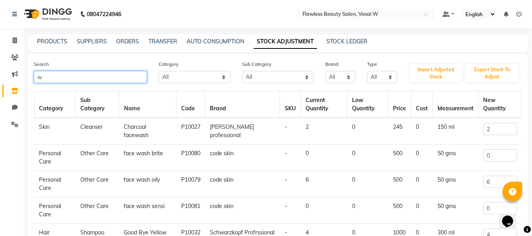
click at [101, 76] on input "w" at bounding box center [90, 77] width 113 height 12
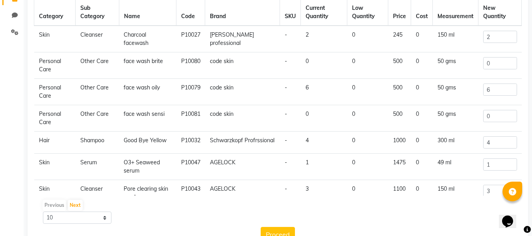
scroll to position [116, 0]
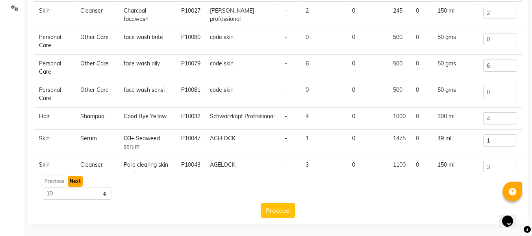
click at [70, 179] on button "Next" at bounding box center [75, 181] width 15 height 11
click at [80, 180] on div "Previous Next" at bounding box center [278, 181] width 482 height 13
click at [58, 182] on button "Previous" at bounding box center [55, 181] width 24 height 11
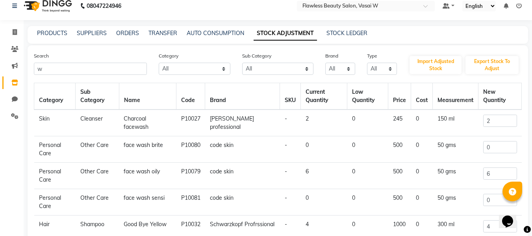
scroll to position [0, 0]
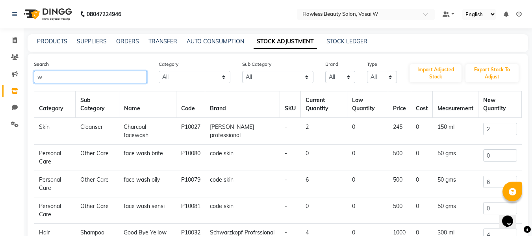
click at [88, 74] on input "w" at bounding box center [90, 77] width 113 height 12
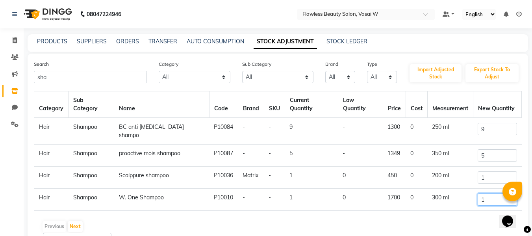
click at [485, 193] on input "1" at bounding box center [497, 199] width 39 height 12
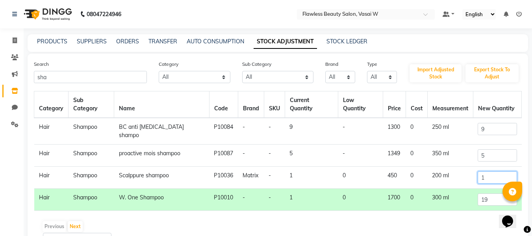
click at [484, 171] on input "1" at bounding box center [497, 177] width 39 height 12
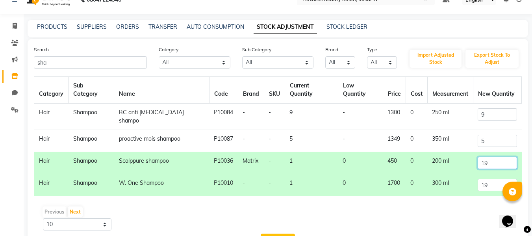
scroll to position [33, 0]
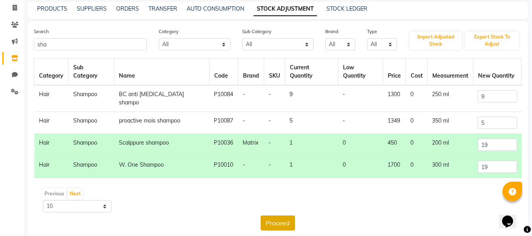
click at [287, 215] on button "Proceed" at bounding box center [278, 222] width 34 height 15
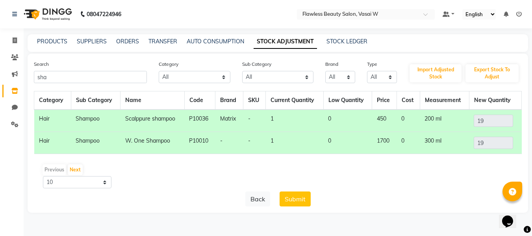
scroll to position [0, 0]
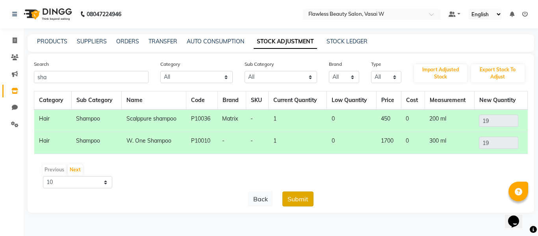
click at [298, 193] on button "Submit" at bounding box center [297, 198] width 31 height 15
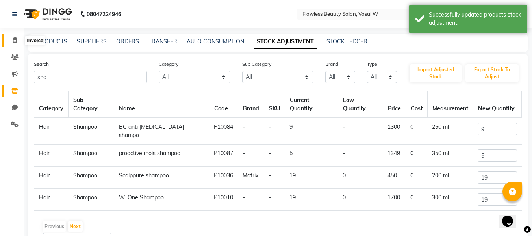
click at [19, 37] on span at bounding box center [15, 40] width 14 height 9
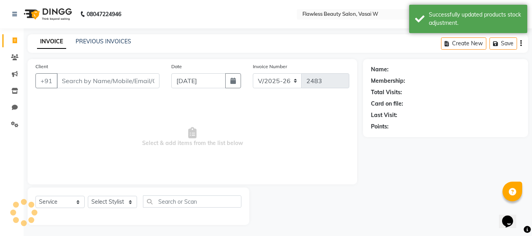
scroll to position [1, 0]
click at [19, 37] on span at bounding box center [15, 39] width 14 height 9
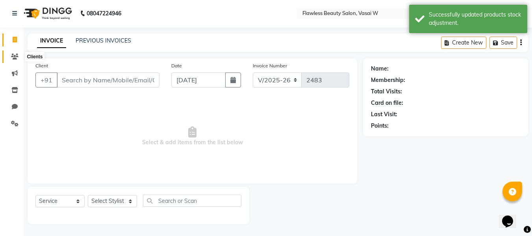
click at [10, 54] on span at bounding box center [15, 56] width 14 height 9
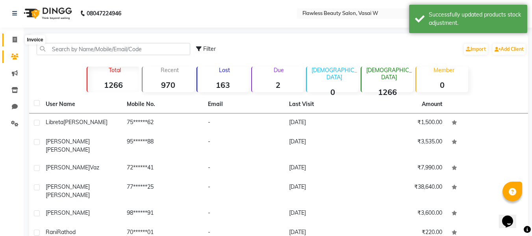
click at [16, 39] on icon at bounding box center [15, 40] width 4 height 6
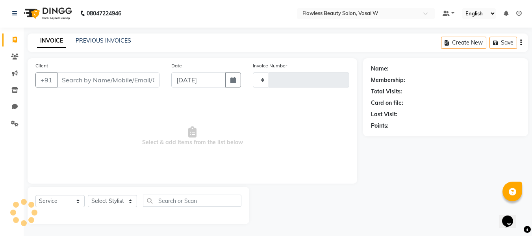
click at [16, 39] on icon at bounding box center [15, 40] width 4 height 6
click at [107, 197] on select "Select Stylist [PERSON_NAME] [PERSON_NAME] [PERSON_NAME] maam Nisha Pari [PERSO…" at bounding box center [112, 201] width 49 height 12
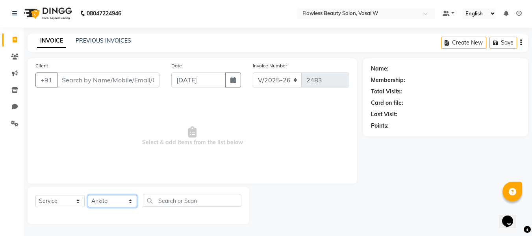
click at [88, 195] on select "Select Stylist [PERSON_NAME] [PERSON_NAME] [PERSON_NAME] maam Nisha Pari [PERSO…" at bounding box center [112, 201] width 49 height 12
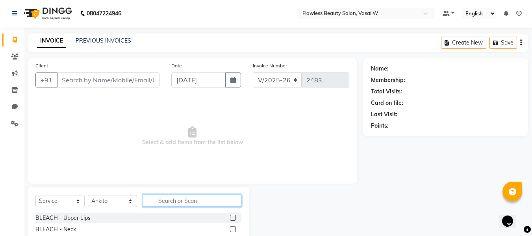
click at [201, 196] on input "text" at bounding box center [192, 200] width 98 height 12
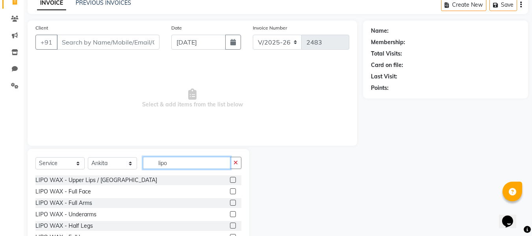
scroll to position [47, 0]
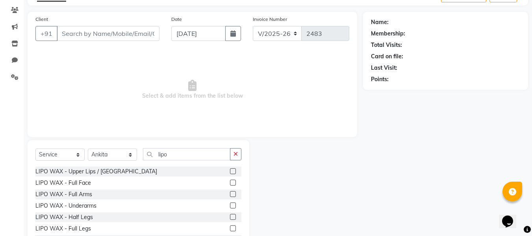
click at [230, 192] on label at bounding box center [233, 194] width 6 height 6
click at [230, 192] on input "checkbox" at bounding box center [232, 194] width 5 height 5
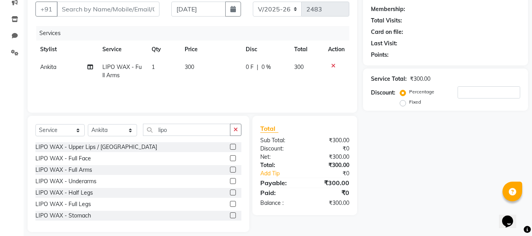
scroll to position [80, 0]
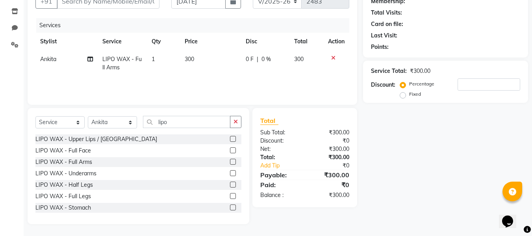
click at [230, 183] on label at bounding box center [233, 185] width 6 height 6
click at [230, 183] on input "checkbox" at bounding box center [232, 184] width 5 height 5
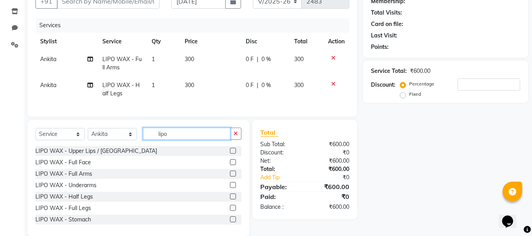
click at [180, 140] on input "lipo" at bounding box center [186, 134] width 87 height 12
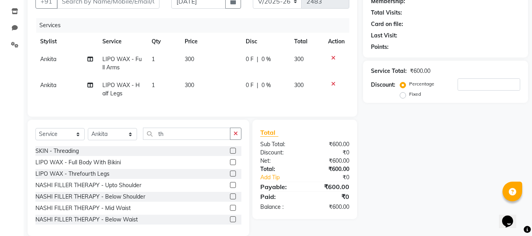
click at [230, 154] on label at bounding box center [233, 151] width 6 height 6
click at [230, 154] on input "checkbox" at bounding box center [232, 150] width 5 height 5
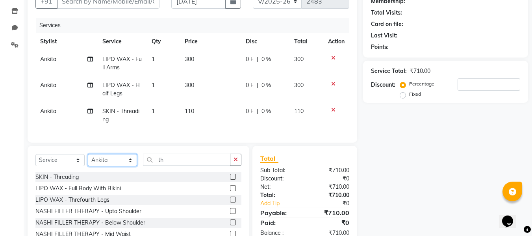
click at [109, 163] on select "Select Stylist [PERSON_NAME] [PERSON_NAME] [PERSON_NAME] maam Nisha Pari [PERSO…" at bounding box center [112, 160] width 49 height 12
click at [88, 160] on select "Select Stylist [PERSON_NAME] [PERSON_NAME] [PERSON_NAME] maam Nisha Pari [PERSO…" at bounding box center [112, 160] width 49 height 12
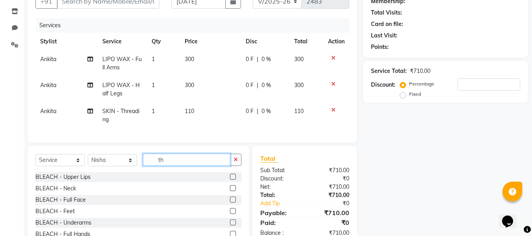
click at [179, 161] on input "th" at bounding box center [186, 160] width 87 height 12
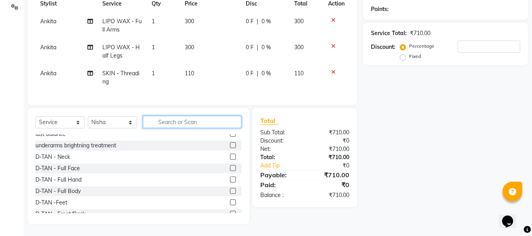
scroll to position [113, 0]
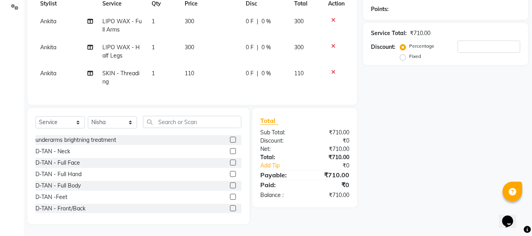
click at [230, 163] on label at bounding box center [233, 162] width 6 height 6
click at [230, 163] on input "checkbox" at bounding box center [232, 162] width 5 height 5
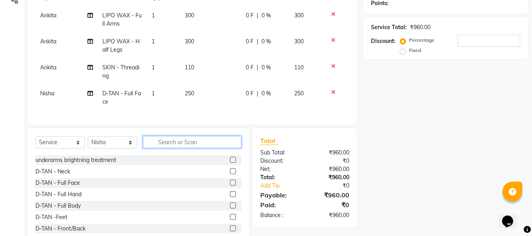
click at [213, 148] on input "text" at bounding box center [192, 142] width 98 height 12
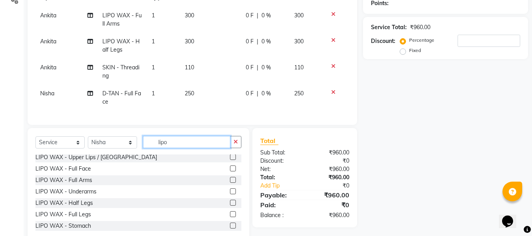
scroll to position [1, 0]
click at [230, 195] on label at bounding box center [233, 192] width 6 height 6
click at [230, 195] on input "checkbox" at bounding box center [232, 192] width 5 height 5
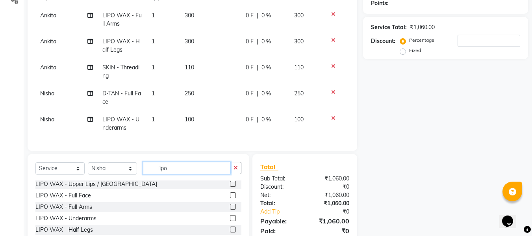
click at [204, 174] on input "lipo" at bounding box center [186, 168] width 87 height 12
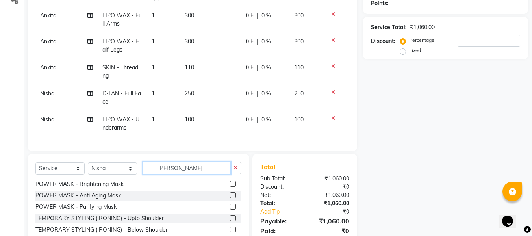
scroll to position [0, 0]
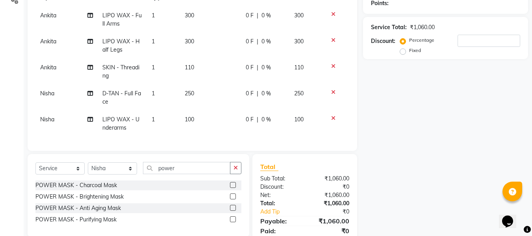
click at [231, 199] on label at bounding box center [233, 196] width 6 height 6
click at [231, 199] on input "checkbox" at bounding box center [232, 196] width 5 height 5
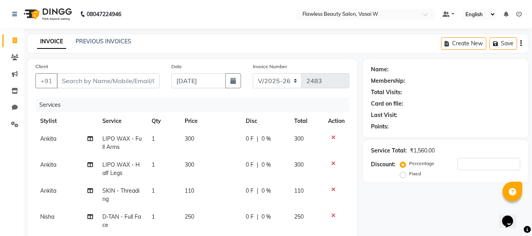
drag, startPoint x: 425, startPoint y: -35, endPoint x: 386, endPoint y: 191, distance: 229.0
click at [386, 191] on div "Name: Membership: Total Visits: Card on file: Last Visit: Points: Service Total…" at bounding box center [448, 232] width 171 height 346
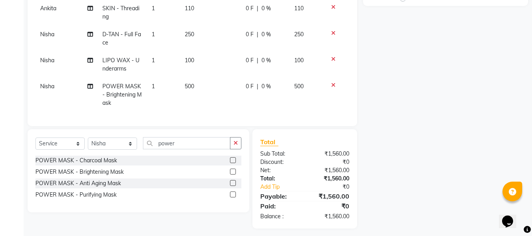
scroll to position [181, 0]
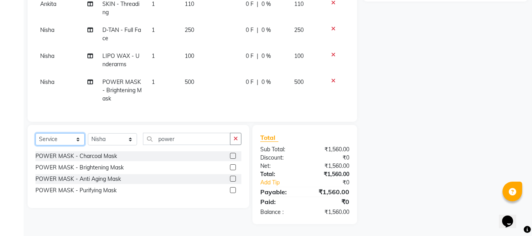
click at [67, 137] on select "Select Service Product Membership Package Voucher Prepaid Gift Card" at bounding box center [59, 139] width 49 height 12
click at [35, 133] on select "Select Service Product Membership Package Voucher Prepaid Gift Card" at bounding box center [59, 139] width 49 height 12
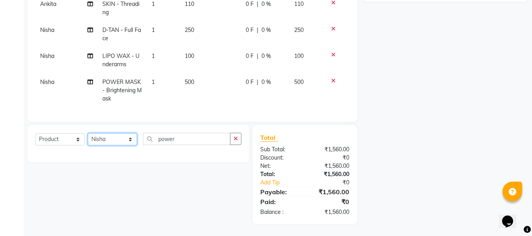
click at [120, 144] on select "Select Stylist [PERSON_NAME] [PERSON_NAME] [PERSON_NAME] maam Nisha Pari [PERSO…" at bounding box center [112, 139] width 49 height 12
click at [88, 133] on select "Select Stylist [PERSON_NAME] [PERSON_NAME] [PERSON_NAME] maam Nisha Pari [PERSO…" at bounding box center [112, 139] width 49 height 12
click at [182, 135] on input "power" at bounding box center [186, 139] width 87 height 12
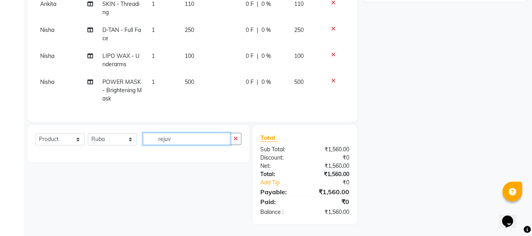
click at [182, 139] on input "rejuv" at bounding box center [186, 139] width 87 height 12
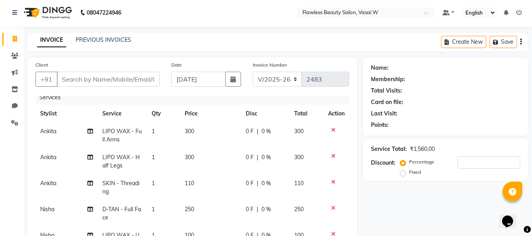
scroll to position [0, 0]
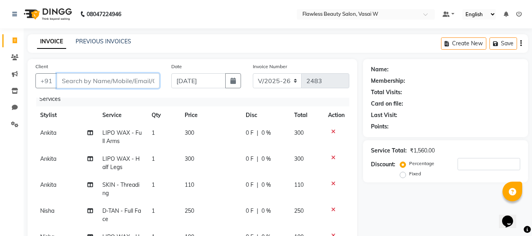
click at [120, 80] on input "Client" at bounding box center [108, 80] width 103 height 15
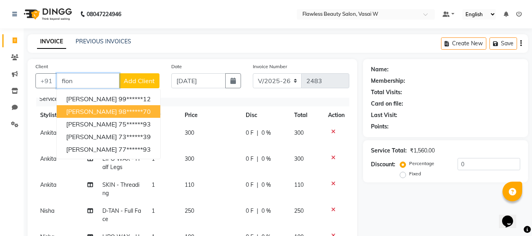
click at [115, 109] on button "[PERSON_NAME] 98******70" at bounding box center [109, 111] width 104 height 13
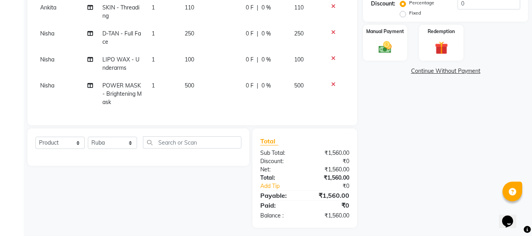
scroll to position [181, 0]
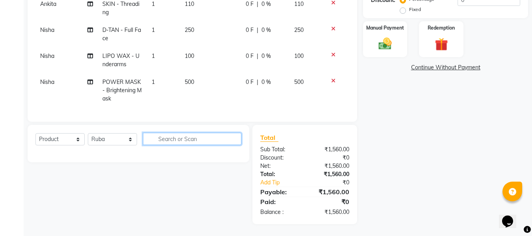
click at [159, 137] on input "text" at bounding box center [192, 139] width 98 height 12
click at [159, 137] on input "reju" at bounding box center [186, 139] width 87 height 12
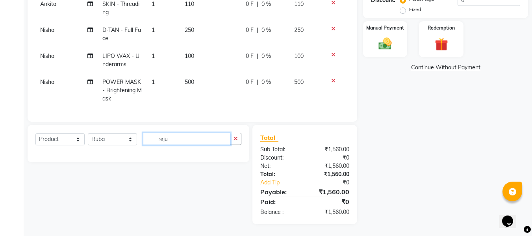
click at [159, 137] on input "reju" at bounding box center [186, 139] width 87 height 12
click at [122, 140] on select "Select Stylist [PERSON_NAME] [PERSON_NAME] [PERSON_NAME] maam Nisha Pari [PERSO…" at bounding box center [112, 139] width 49 height 12
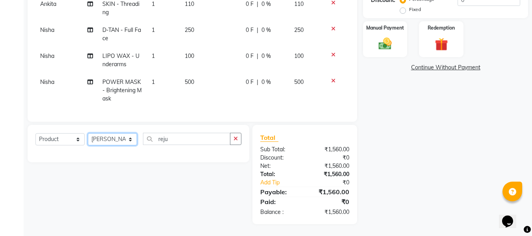
click at [88, 133] on select "Select Stylist [PERSON_NAME] [PERSON_NAME] [PERSON_NAME] maam Nisha Pari [PERSO…" at bounding box center [112, 139] width 49 height 12
click at [105, 135] on select "Select Stylist [PERSON_NAME] [PERSON_NAME] [PERSON_NAME] maam Nisha Pari [PERSO…" at bounding box center [112, 139] width 49 height 12
click at [88, 133] on select "Select Stylist [PERSON_NAME] [PERSON_NAME] [PERSON_NAME] maam Nisha Pari [PERSO…" at bounding box center [112, 139] width 49 height 12
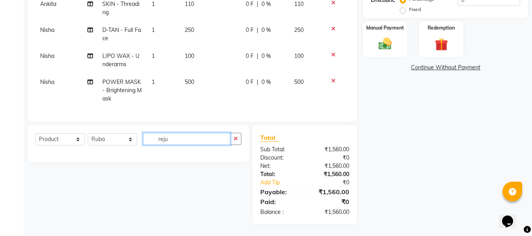
click at [177, 137] on input "reju" at bounding box center [186, 139] width 87 height 12
click at [177, 137] on input "text" at bounding box center [192, 139] width 98 height 12
click at [161, 139] on input "text" at bounding box center [192, 139] width 98 height 12
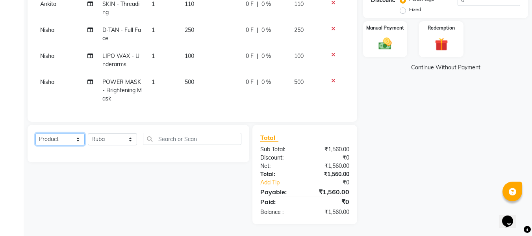
click at [55, 138] on select "Select Service Product Membership Package Voucher Prepaid Gift Card" at bounding box center [59, 139] width 49 height 12
click at [35, 133] on select "Select Service Product Membership Package Voucher Prepaid Gift Card" at bounding box center [59, 139] width 49 height 12
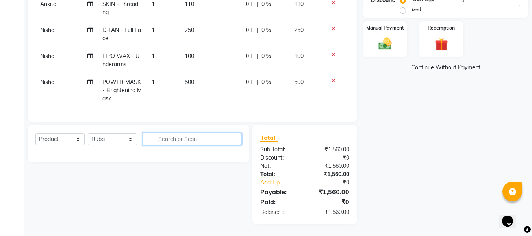
click at [168, 133] on input "text" at bounding box center [192, 139] width 98 height 12
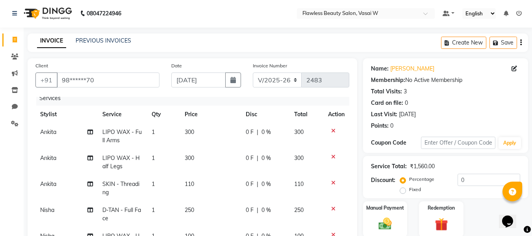
scroll to position [0, 0]
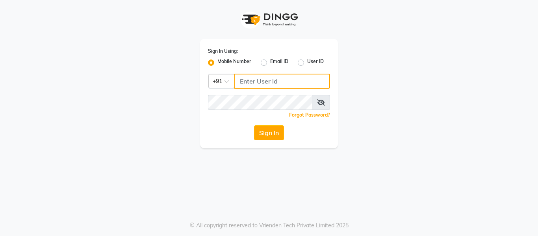
click at [262, 83] on input "Username" at bounding box center [282, 81] width 96 height 15
type input "9270310273"
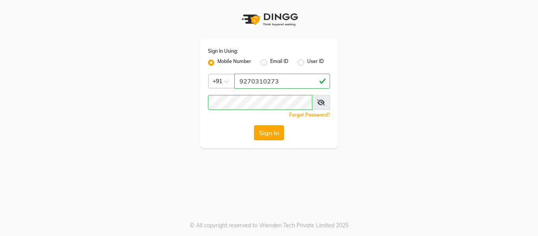
click at [266, 131] on button "Sign In" at bounding box center [269, 132] width 30 height 15
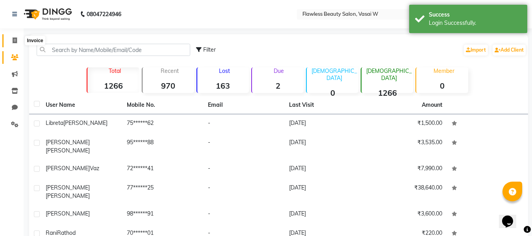
click at [17, 41] on icon at bounding box center [15, 40] width 4 height 6
select select "service"
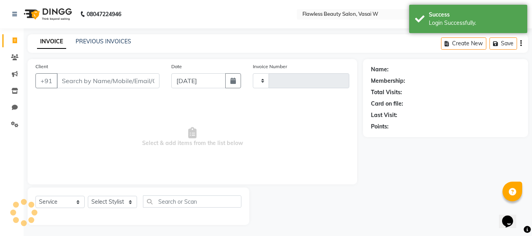
click at [15, 41] on icon at bounding box center [15, 40] width 4 height 6
select select "8090"
type input "2483"
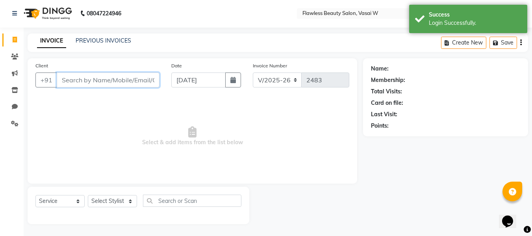
click at [80, 77] on input "Client" at bounding box center [108, 79] width 103 height 15
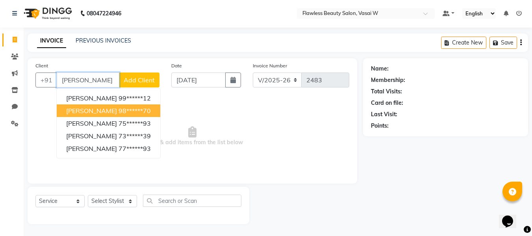
click at [83, 107] on span "[PERSON_NAME]" at bounding box center [91, 111] width 51 height 8
type input "98******70"
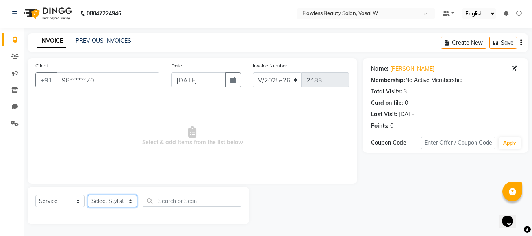
click at [101, 202] on select "Select Stylist [PERSON_NAME] [PERSON_NAME] [PERSON_NAME] maam Nisha Pari [PERSO…" at bounding box center [112, 201] width 49 height 12
select select "76407"
click at [88, 195] on select "Select Stylist [PERSON_NAME] [PERSON_NAME] [PERSON_NAME] maam Nisha Pari [PERSO…" at bounding box center [112, 201] width 49 height 12
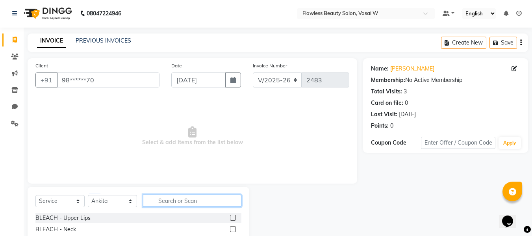
click at [169, 196] on input "text" at bounding box center [192, 200] width 98 height 12
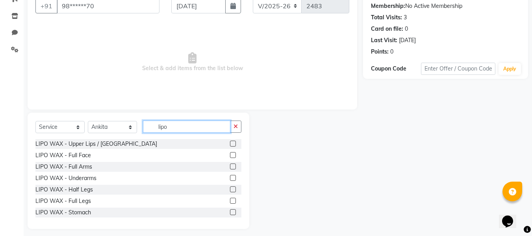
scroll to position [80, 0]
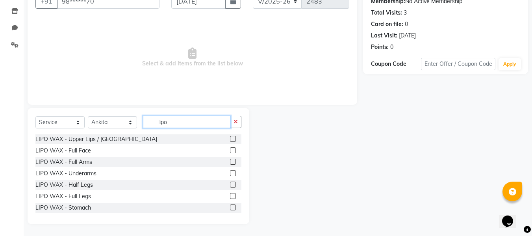
type input "lipo"
click at [230, 173] on label at bounding box center [233, 173] width 6 height 6
click at [230, 173] on input "checkbox" at bounding box center [232, 173] width 5 height 5
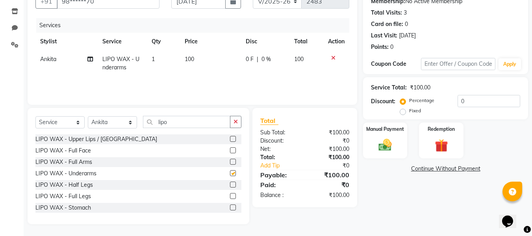
checkbox input "false"
click at [230, 160] on label at bounding box center [233, 162] width 6 height 6
click at [230, 160] on input "checkbox" at bounding box center [232, 161] width 5 height 5
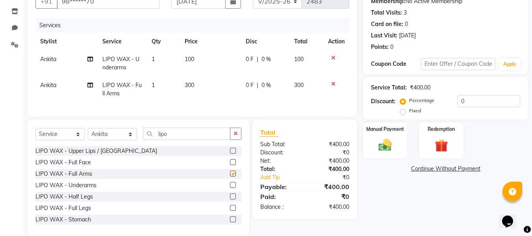
checkbox input "false"
click at [230, 211] on label at bounding box center [233, 208] width 6 height 6
click at [230, 211] on input "checkbox" at bounding box center [232, 208] width 5 height 5
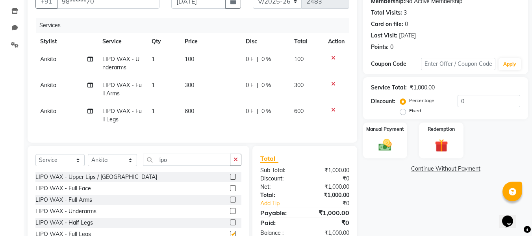
checkbox input "false"
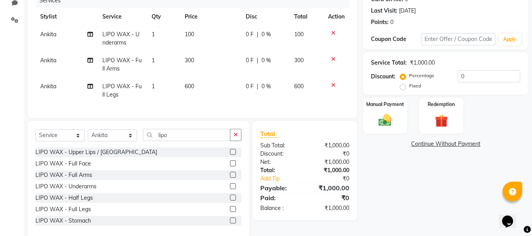
scroll to position [116, 0]
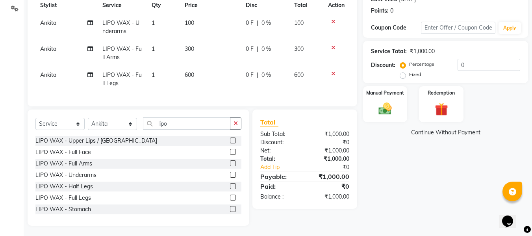
click at [230, 143] on label at bounding box center [233, 140] width 6 height 6
click at [230, 143] on input "checkbox" at bounding box center [232, 140] width 5 height 5
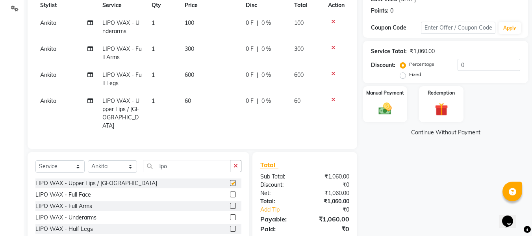
checkbox input "false"
click at [52, 22] on span "Ankita" at bounding box center [48, 22] width 16 height 7
select select "76407"
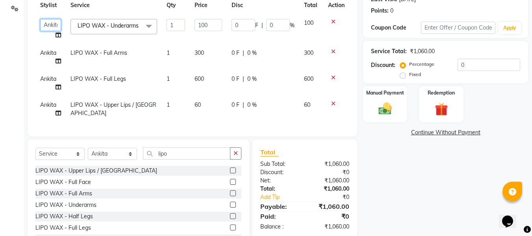
click at [52, 22] on select "Afsana Ankita Krutika maam Nisha Pari Rasika Ruba Vidya" at bounding box center [50, 25] width 21 height 12
select select "76406"
click at [100, 160] on select "Select Stylist [PERSON_NAME] [PERSON_NAME] [PERSON_NAME] maam Nisha Pari [PERSO…" at bounding box center [112, 154] width 49 height 12
select select "76406"
click at [88, 157] on select "Select Stylist [PERSON_NAME] [PERSON_NAME] [PERSON_NAME] maam Nisha Pari [PERSO…" at bounding box center [112, 154] width 49 height 12
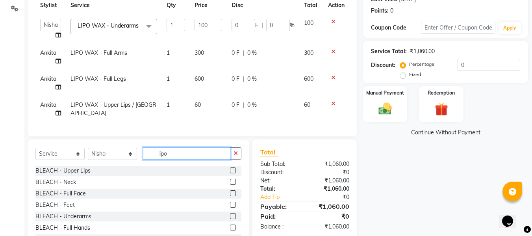
click at [174, 159] on input "lipo" at bounding box center [186, 153] width 87 height 12
type input "l"
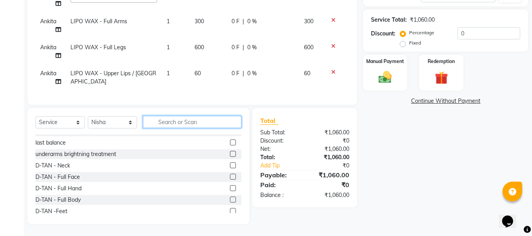
scroll to position [100, 0]
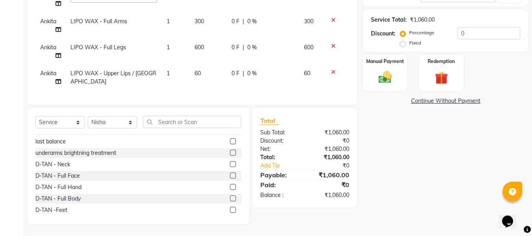
click at [230, 175] on label at bounding box center [233, 175] width 6 height 6
click at [230, 175] on input "checkbox" at bounding box center [232, 175] width 5 height 5
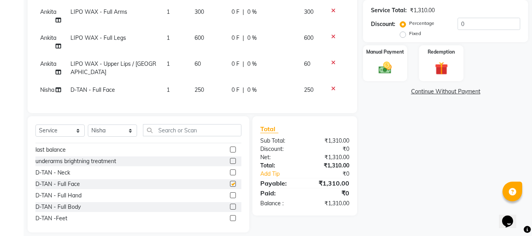
checkbox input "false"
click at [212, 136] on input "text" at bounding box center [192, 130] width 98 height 12
type input "["
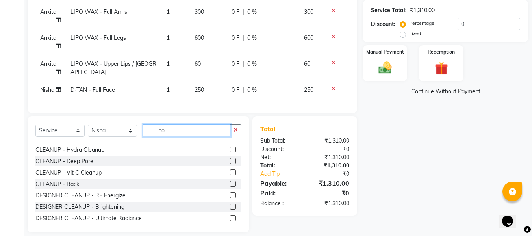
scroll to position [0, 0]
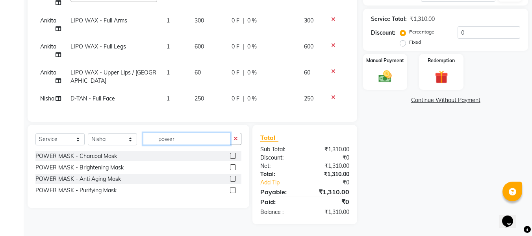
type input "power"
click at [232, 169] on label at bounding box center [233, 167] width 6 height 6
click at [232, 169] on input "checkbox" at bounding box center [232, 167] width 5 height 5
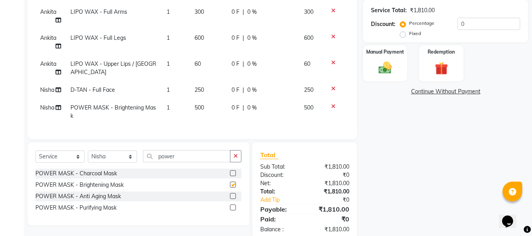
checkbox input "false"
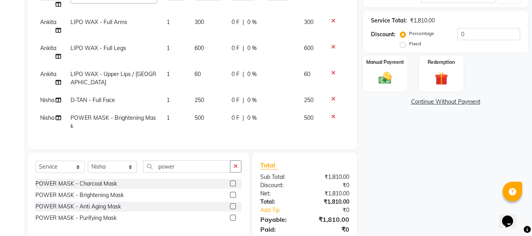
scroll to position [146, 0]
click at [195, 52] on span "600" at bounding box center [198, 48] width 9 height 7
select select "76407"
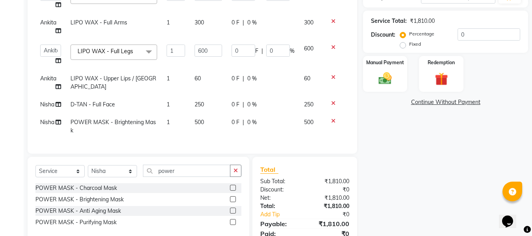
click at [331, 50] on icon at bounding box center [333, 47] width 4 height 6
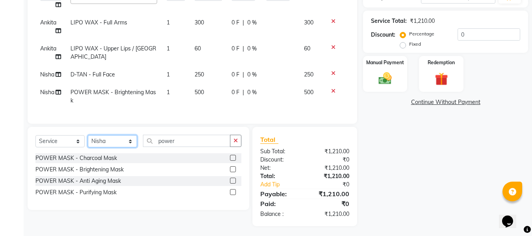
click at [97, 142] on select "Select Stylist [PERSON_NAME] [PERSON_NAME] [PERSON_NAME] maam Nisha Pari [PERSO…" at bounding box center [112, 141] width 49 height 12
select select "76407"
click at [88, 139] on select "Select Stylist [PERSON_NAME] [PERSON_NAME] [PERSON_NAME] maam Nisha Pari [PERSO…" at bounding box center [112, 141] width 49 height 12
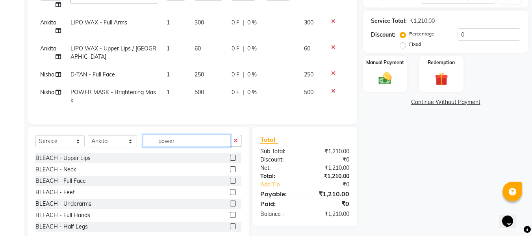
click at [181, 146] on input "power" at bounding box center [186, 141] width 87 height 12
type input "p"
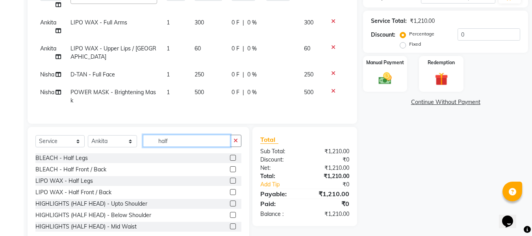
type input "half"
click at [230, 183] on label at bounding box center [233, 181] width 6 height 6
click at [230, 183] on input "checkbox" at bounding box center [232, 180] width 5 height 5
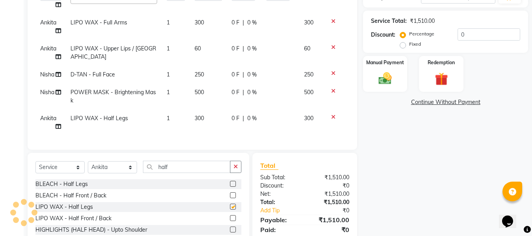
checkbox input "false"
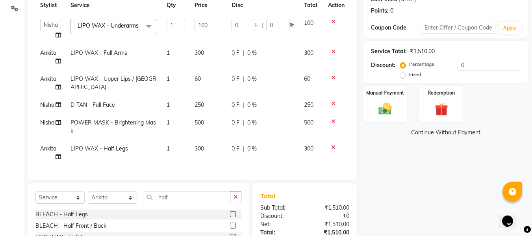
scroll to position [115, 0]
click at [294, 201] on div "Total" at bounding box center [304, 195] width 89 height 9
click at [191, 204] on input "half" at bounding box center [186, 197] width 87 height 12
type input "h"
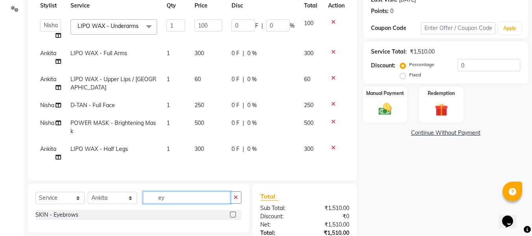
type input "ey"
click at [232, 217] on label at bounding box center [233, 214] width 6 height 6
click at [232, 217] on input "checkbox" at bounding box center [232, 214] width 5 height 5
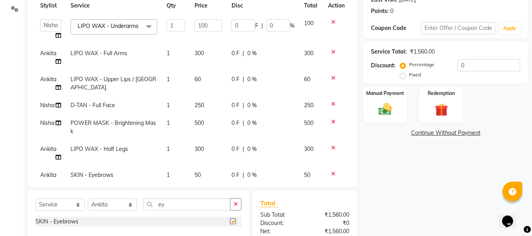
checkbox input "false"
click at [95, 206] on select "Select Stylist [PERSON_NAME] [PERSON_NAME] [PERSON_NAME] maam Nisha Pari [PERSO…" at bounding box center [112, 204] width 49 height 12
select select "76404"
click at [88, 198] on select "Select Stylist [PERSON_NAME] [PERSON_NAME] [PERSON_NAME] maam Nisha Pari [PERSO…" at bounding box center [112, 204] width 49 height 12
click at [69, 207] on select "Select Service Product Membership Package Voucher Prepaid Gift Card" at bounding box center [59, 204] width 49 height 12
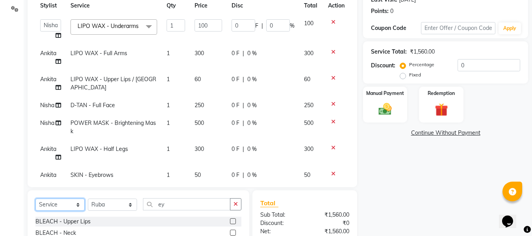
select select "product"
click at [35, 198] on select "Select Service Product Membership Package Voucher Prepaid Gift Card" at bounding box center [59, 204] width 49 height 12
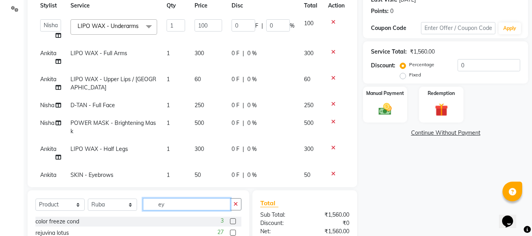
click at [185, 200] on input "ey" at bounding box center [186, 204] width 87 height 12
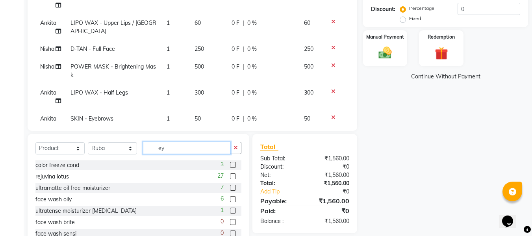
scroll to position [172, 0]
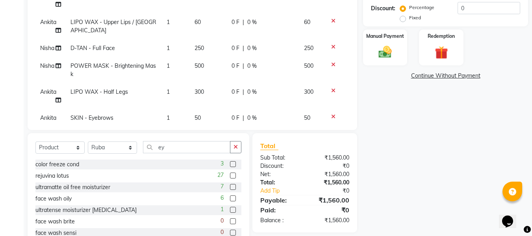
click at [230, 174] on label at bounding box center [233, 175] width 6 height 6
click at [230, 174] on input "checkbox" at bounding box center [232, 175] width 5 height 5
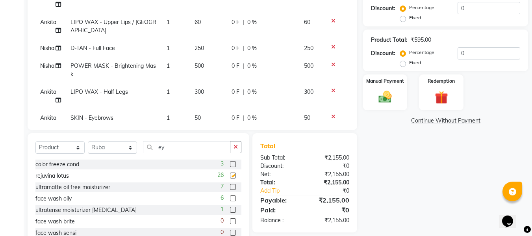
checkbox input "false"
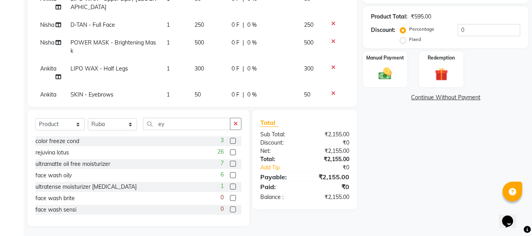
scroll to position [198, 0]
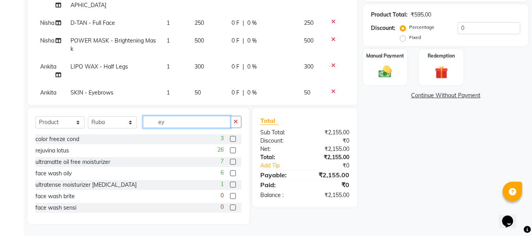
click at [189, 124] on input "ey" at bounding box center [186, 122] width 87 height 12
type input "e"
type input "spf"
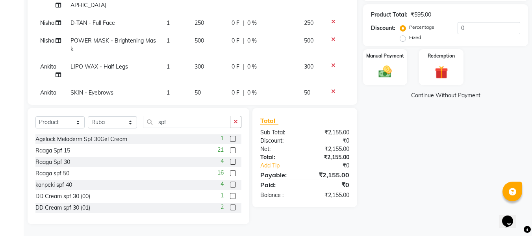
click at [230, 161] on label at bounding box center [233, 162] width 6 height 6
click at [230, 161] on input "checkbox" at bounding box center [232, 161] width 5 height 5
checkbox input "false"
click at [207, 120] on input "spf" at bounding box center [186, 122] width 87 height 12
type input "s"
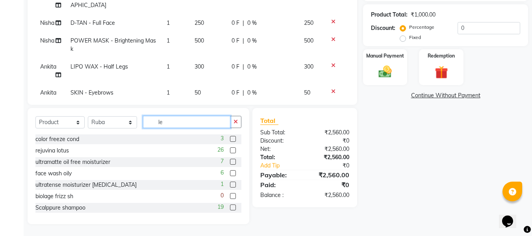
scroll to position [181, 0]
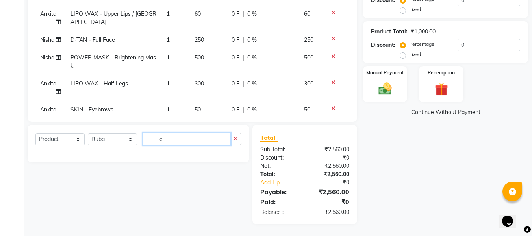
type input "l"
type input "ch"
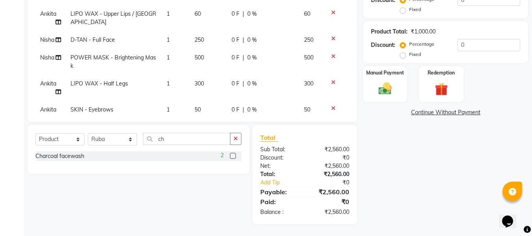
click at [233, 155] on label at bounding box center [233, 156] width 6 height 6
click at [233, 155] on input "checkbox" at bounding box center [232, 156] width 5 height 5
checkbox input "false"
click at [290, 147] on div "Sub Total:" at bounding box center [279, 149] width 50 height 8
click at [375, 86] on img at bounding box center [385, 89] width 22 height 16
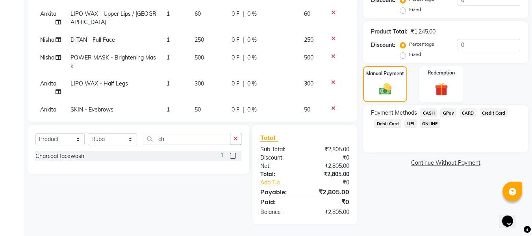
click at [447, 111] on span "GPay" at bounding box center [448, 112] width 16 height 9
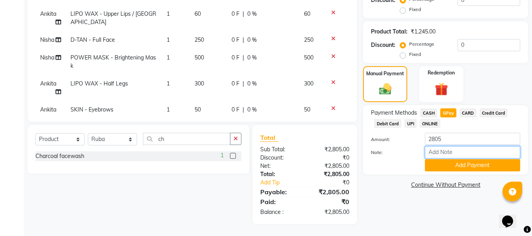
click at [438, 150] on input "Note:" at bounding box center [472, 152] width 95 height 12
type input "fless"
click at [457, 159] on button "Add Payment" at bounding box center [472, 165] width 95 height 12
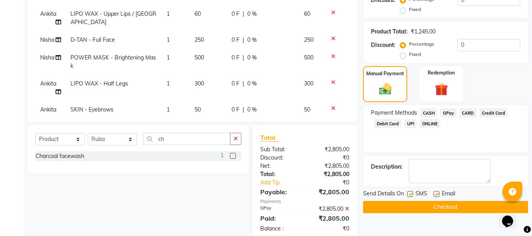
click at [439, 194] on label at bounding box center [436, 194] width 6 height 6
click at [439, 194] on input "checkbox" at bounding box center [435, 194] width 5 height 5
checkbox input "false"
click at [409, 194] on label at bounding box center [410, 194] width 6 height 6
click at [409, 194] on input "checkbox" at bounding box center [409, 194] width 5 height 5
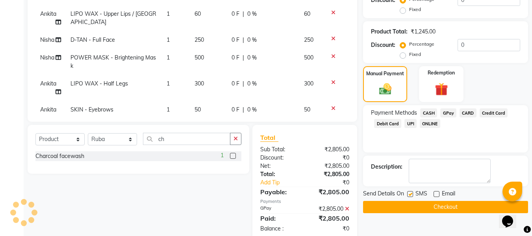
checkbox input "false"
click at [399, 206] on button "Checkout" at bounding box center [445, 207] width 165 height 12
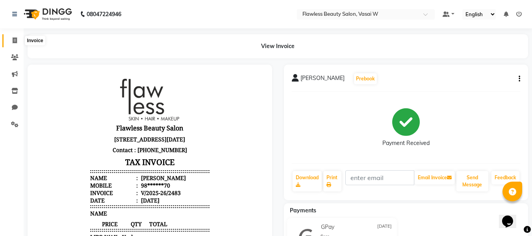
click at [16, 44] on span at bounding box center [15, 40] width 14 height 9
select select "8090"
select select "service"
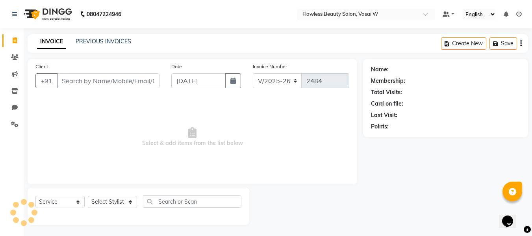
scroll to position [1, 0]
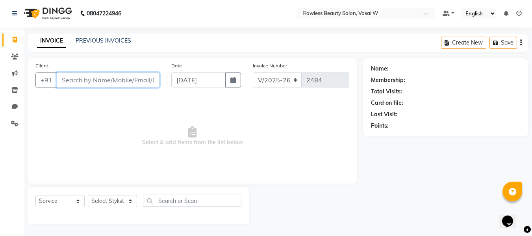
click at [105, 78] on input "Client" at bounding box center [108, 79] width 103 height 15
